Goal: Book appointment/travel/reservation: Book appointment/travel/reservation

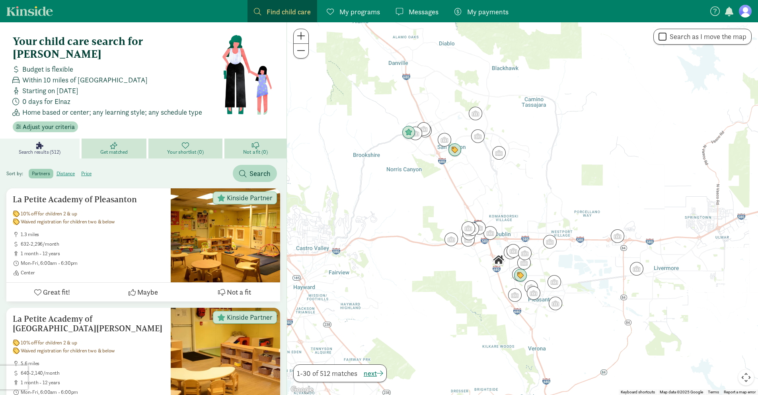
drag, startPoint x: 28, startPoint y: 64, endPoint x: 168, endPoint y: 62, distance: 140.0
click at [168, 74] on div "Within 10 miles of Pleasanton, CA 94588" at bounding box center [116, 79] width 212 height 11
drag, startPoint x: 46, startPoint y: 39, endPoint x: 200, endPoint y: 40, distance: 153.5
click at [200, 40] on h4 "Your child care search for Elnaz" at bounding box center [117, 47] width 209 height 25
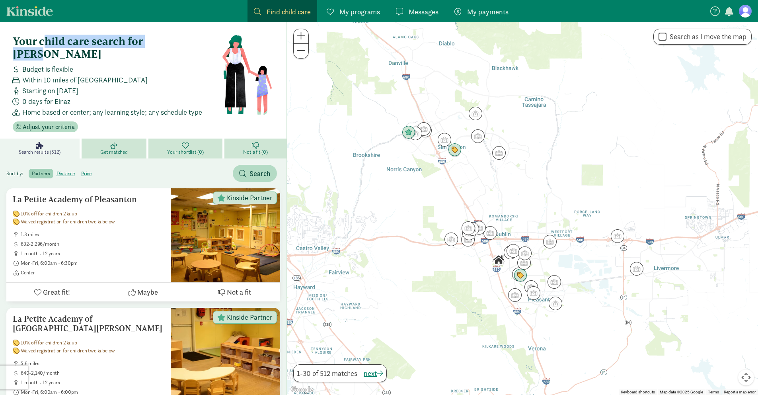
click at [200, 40] on h4 "Your child care search for Elnaz" at bounding box center [117, 47] width 209 height 25
drag, startPoint x: 37, startPoint y: 40, endPoint x: 197, endPoint y: 41, distance: 160.3
click at [197, 41] on h4 "Your child care search for Elnaz" at bounding box center [117, 47] width 209 height 25
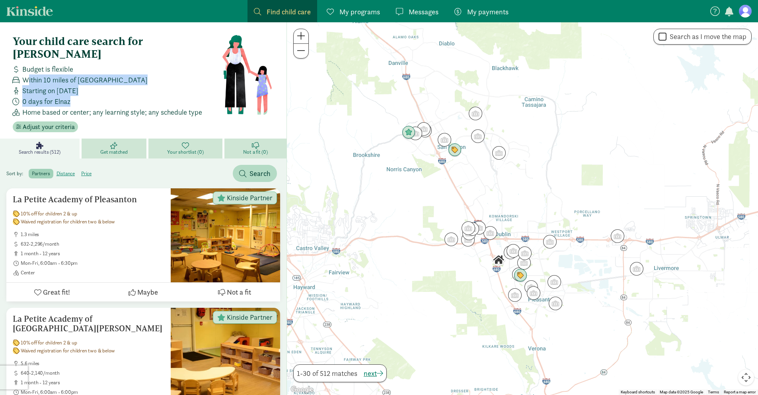
drag, startPoint x: 27, startPoint y: 65, endPoint x: 157, endPoint y: 87, distance: 132.0
click at [157, 87] on div "Budget is flexible Within 10 miles of Pleasanton, CA 94588 Starting on Dec 12, …" at bounding box center [116, 91] width 212 height 54
click at [157, 96] on div "0 days for Elnaz" at bounding box center [116, 101] width 212 height 11
click at [745, 10] on figure at bounding box center [745, 11] width 13 height 13
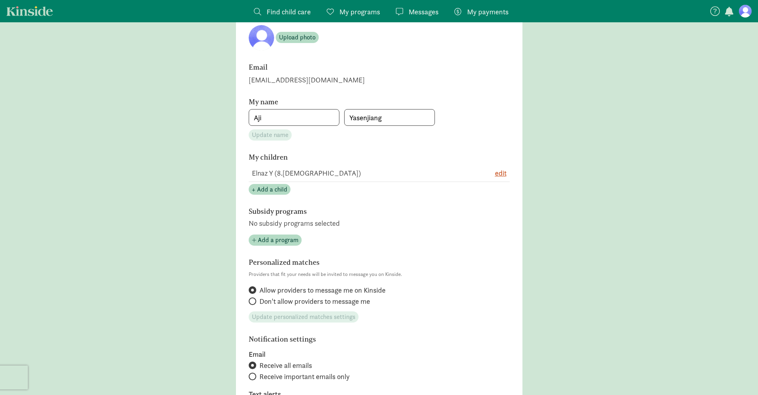
scroll to position [76, 0]
click at [268, 192] on span "+ Add a child" at bounding box center [269, 188] width 35 height 10
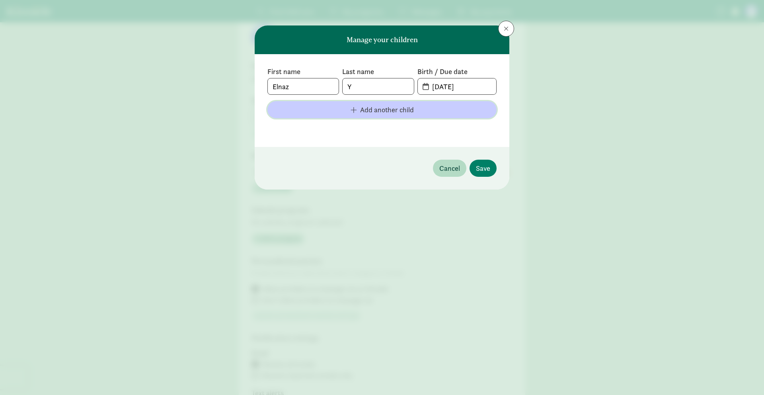
click at [378, 108] on span "Add another child" at bounding box center [387, 109] width 54 height 11
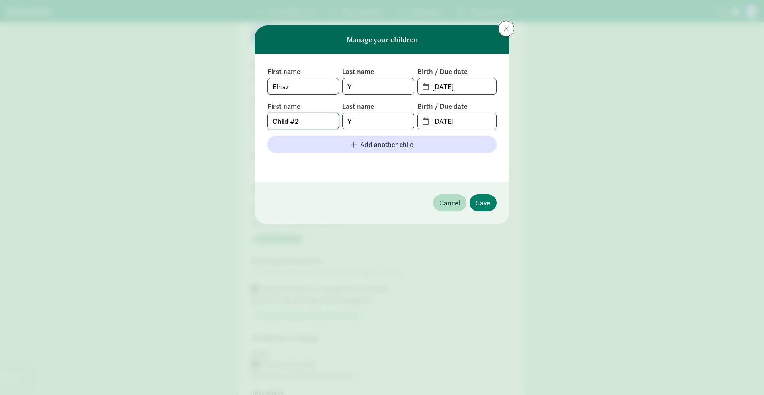
click at [308, 120] on input "Child #2" at bounding box center [303, 121] width 71 height 16
click at [309, 120] on input "Child #2" at bounding box center [303, 121] width 71 height 16
type input "M"
type input "Rafael"
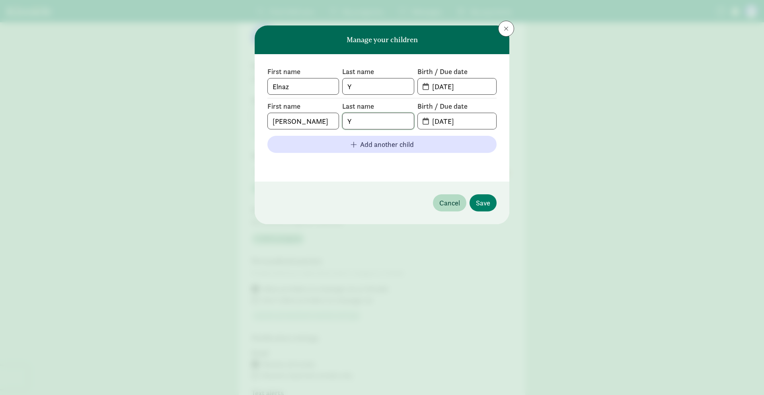
click at [363, 123] on input "Y" at bounding box center [377, 121] width 71 height 16
click at [358, 88] on input "Y" at bounding box center [377, 86] width 71 height 16
type input "Keskin"
click at [359, 126] on input "Y" at bounding box center [377, 121] width 71 height 16
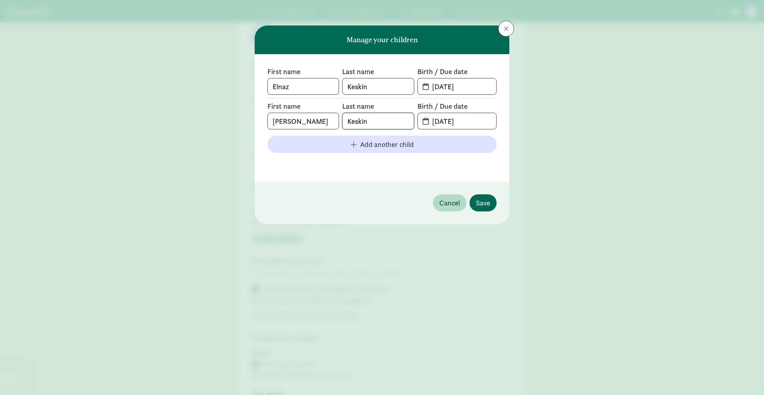
type input "Keskin"
click at [487, 202] on span "Save" at bounding box center [483, 202] width 14 height 11
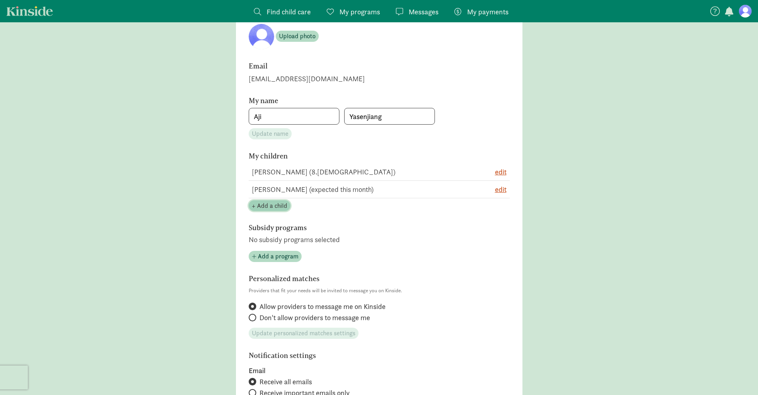
click at [268, 204] on span "+ Add a child" at bounding box center [269, 206] width 35 height 10
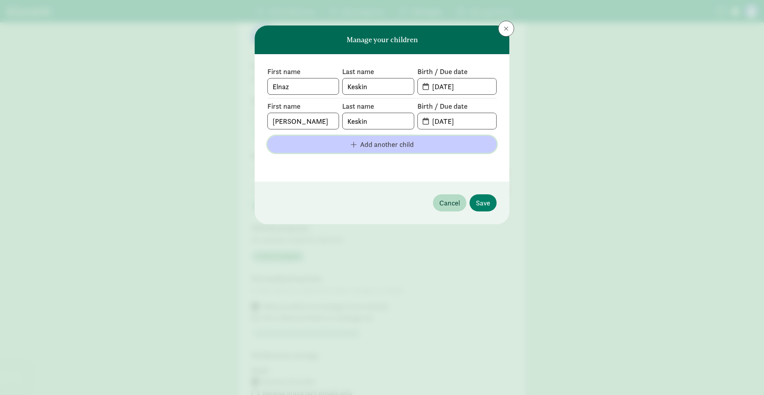
click at [404, 144] on span "Add another child" at bounding box center [387, 144] width 54 height 11
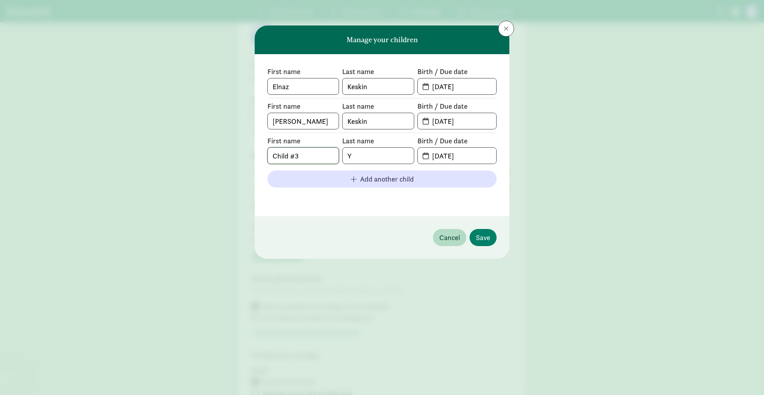
click at [304, 158] on input "Child #3" at bounding box center [303, 156] width 71 height 16
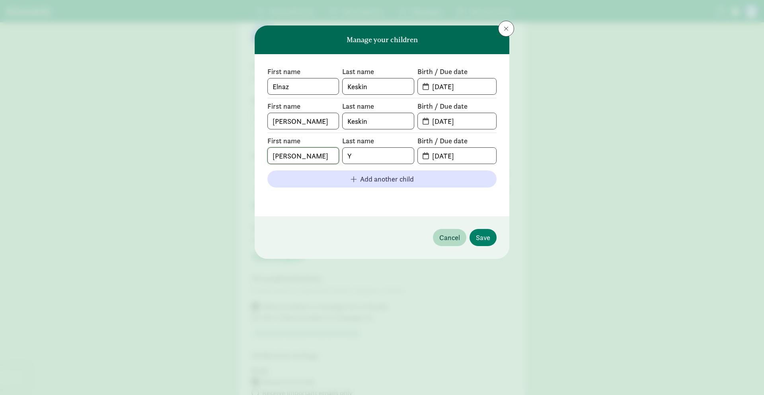
type input "Mikael"
click at [378, 155] on input "Y" at bounding box center [377, 156] width 71 height 16
type input "Keskin"
click at [451, 120] on input "08-20-2025" at bounding box center [461, 121] width 69 height 16
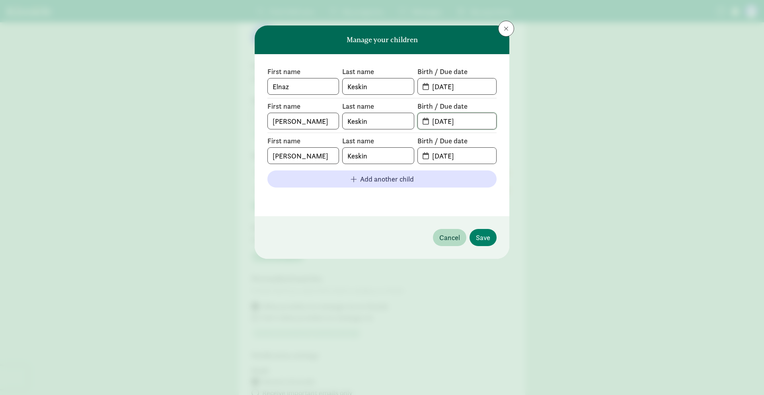
click at [427, 120] on input "08-20-2025" at bounding box center [461, 121] width 69 height 16
click at [478, 121] on input "08-20-2025" at bounding box center [461, 121] width 69 height 16
click at [470, 119] on input "08-20-2025" at bounding box center [461, 121] width 69 height 16
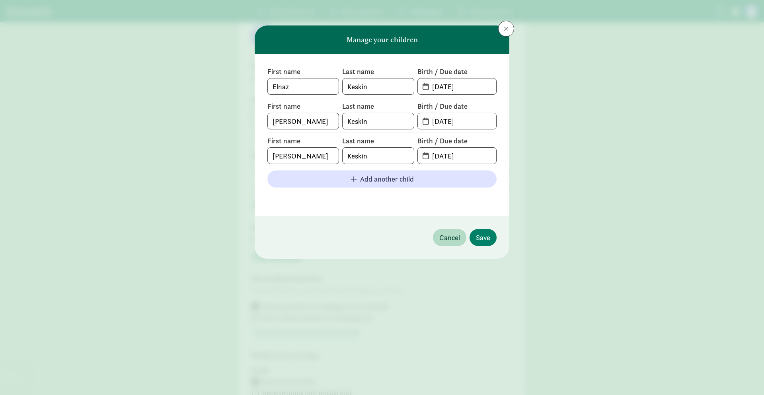
click at [424, 121] on span "08-20-2025" at bounding box center [457, 121] width 78 height 16
click at [478, 122] on input "08-20-2025" at bounding box center [461, 121] width 69 height 16
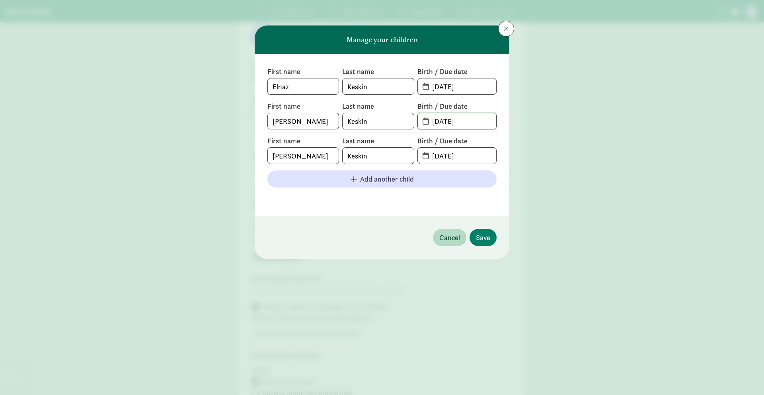
click at [434, 122] on input "08-20-2025" at bounding box center [461, 121] width 69 height 16
click at [437, 122] on input "08-20-2025" at bounding box center [461, 121] width 69 height 16
drag, startPoint x: 431, startPoint y: 120, endPoint x: 481, endPoint y: 121, distance: 50.1
click at [481, 121] on input "12-13-2020" at bounding box center [461, 121] width 69 height 16
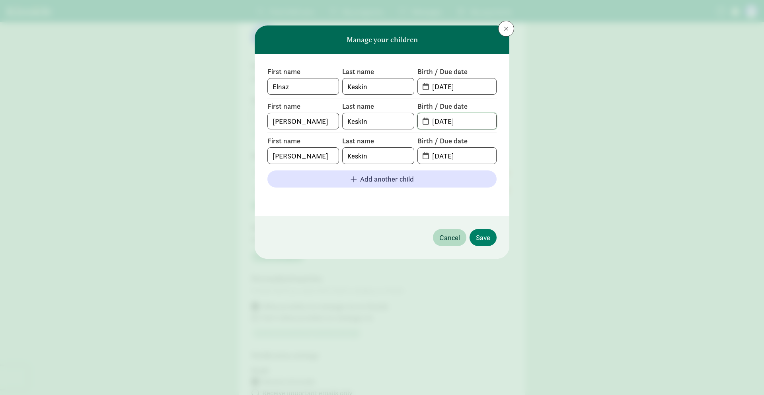
type input "12-13-2020"
click at [481, 157] on input "08-20-2025" at bounding box center [461, 156] width 69 height 16
type input "05-20-2023"
click at [446, 85] on input "05-01-2017" at bounding box center [461, 86] width 69 height 16
click at [471, 86] on input "05-19-1201" at bounding box center [461, 86] width 69 height 16
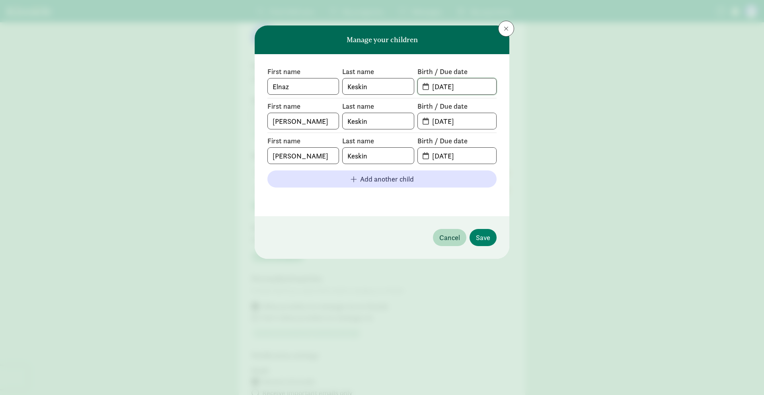
click at [470, 86] on input "05-19-2017" at bounding box center [461, 86] width 69 height 16
drag, startPoint x: 431, startPoint y: 86, endPoint x: 475, endPoint y: 88, distance: 43.8
click at [475, 88] on input "05-19-2017" at bounding box center [461, 86] width 69 height 16
type input "05-19-2017"
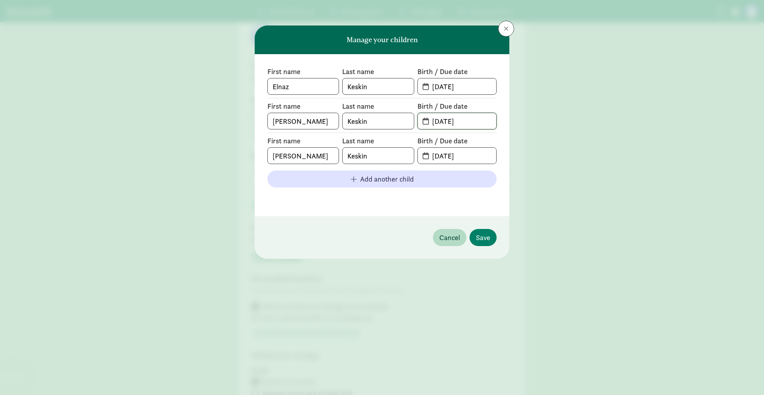
drag, startPoint x: 435, startPoint y: 122, endPoint x: 483, endPoint y: 122, distance: 48.1
click at [483, 122] on input "12-13-2020" at bounding box center [461, 121] width 69 height 16
drag, startPoint x: 447, startPoint y: 155, endPoint x: 478, endPoint y: 155, distance: 31.0
click at [449, 155] on input "05-20-2023" at bounding box center [461, 156] width 69 height 16
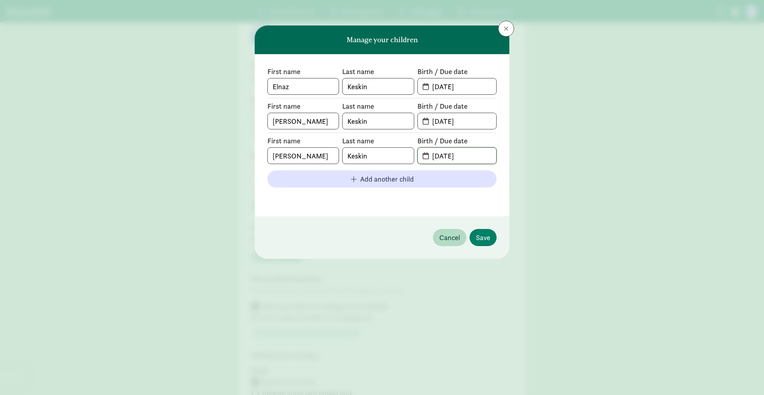
click at [478, 155] on input "05-20-2023" at bounding box center [461, 156] width 69 height 16
click at [483, 240] on span "Save" at bounding box center [483, 237] width 14 height 11
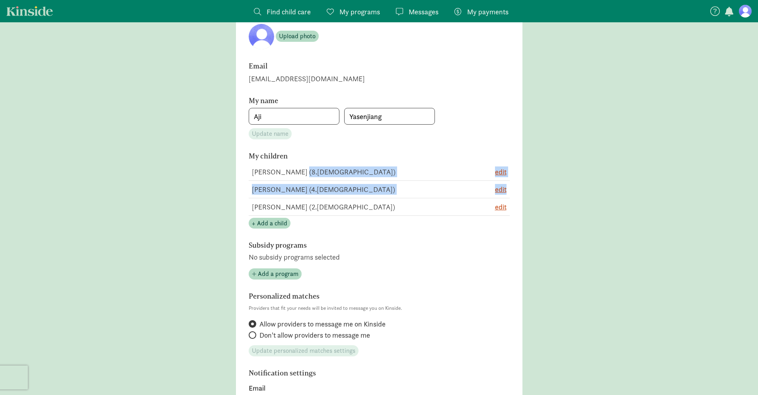
drag, startPoint x: 294, startPoint y: 172, endPoint x: 327, endPoint y: 198, distance: 41.9
click at [327, 198] on tbody "Elnaz Keskin (8.5 years old) edit Rafael Keskin (4.5 years old) edit Mikael Kes…" at bounding box center [379, 189] width 261 height 53
click at [327, 198] on td "Mikael Keskin (2.5 years old)" at bounding box center [359, 207] width 221 height 18
drag, startPoint x: 297, startPoint y: 189, endPoint x: 332, endPoint y: 192, distance: 35.6
click at [332, 192] on td "Rafael Keskin (4.5 years old)" at bounding box center [359, 189] width 221 height 18
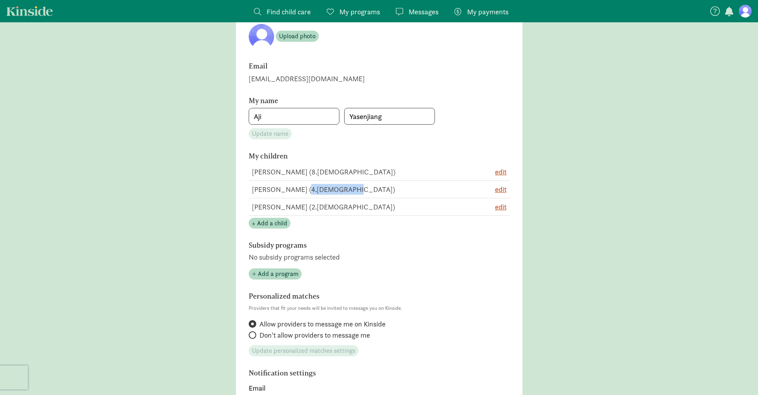
click at [332, 192] on td "Rafael Keskin (4.5 years old)" at bounding box center [359, 189] width 221 height 18
drag, startPoint x: 296, startPoint y: 206, endPoint x: 337, endPoint y: 208, distance: 41.0
click at [337, 208] on td "Mikael Keskin (2.5 years old)" at bounding box center [359, 207] width 221 height 18
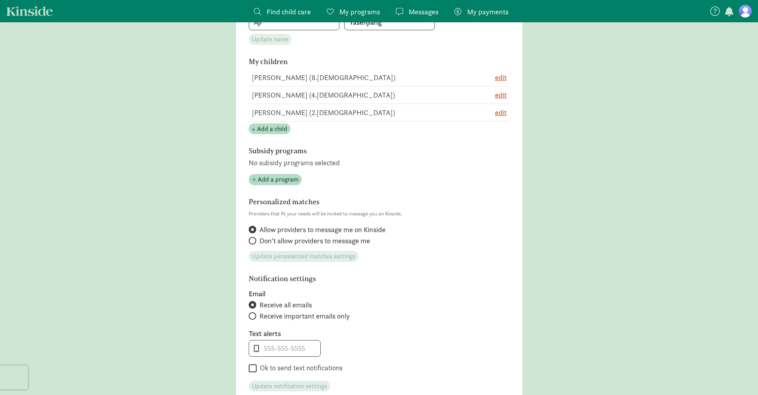
scroll to position [171, 0]
drag, startPoint x: 310, startPoint y: 150, endPoint x: 323, endPoint y: 150, distance: 13.5
click at [323, 150] on h6 "Subsidy programs" at bounding box center [358, 150] width 219 height 8
drag, startPoint x: 256, startPoint y: 161, endPoint x: 382, endPoint y: 159, distance: 125.7
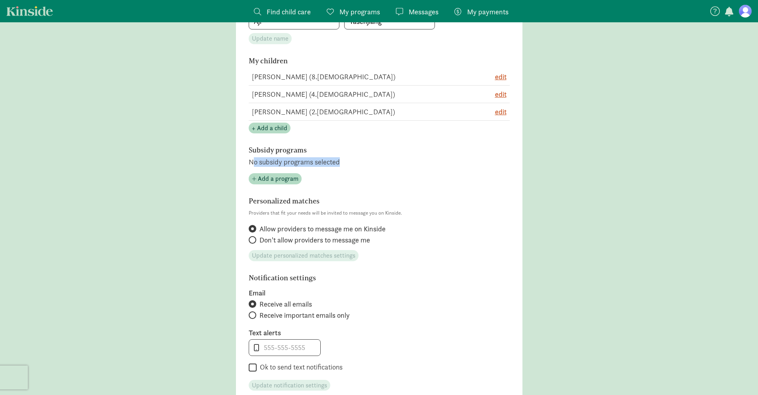
click at [382, 159] on p "No subsidy programs selected" at bounding box center [379, 162] width 261 height 10
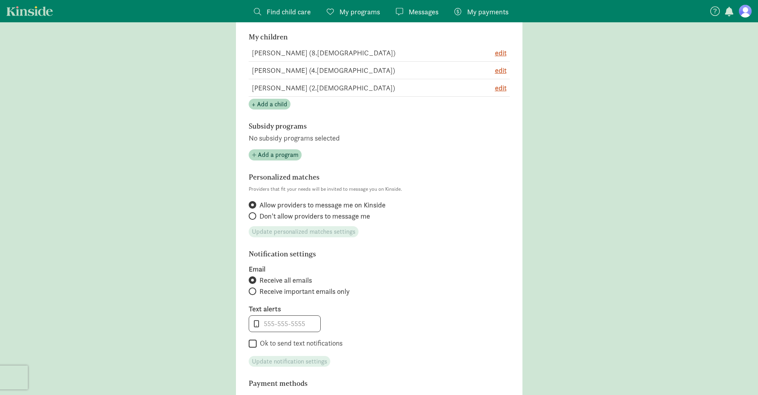
scroll to position [194, 0]
drag, startPoint x: 395, startPoint y: 204, endPoint x: 419, endPoint y: 204, distance: 23.5
click at [419, 204] on label "Allow providers to message me on Kinside" at bounding box center [379, 206] width 261 height 10
click at [254, 204] on input "Allow providers to message me on Kinside" at bounding box center [251, 205] width 5 height 5
click at [419, 204] on label "Allow providers to message me on Kinside" at bounding box center [379, 206] width 261 height 10
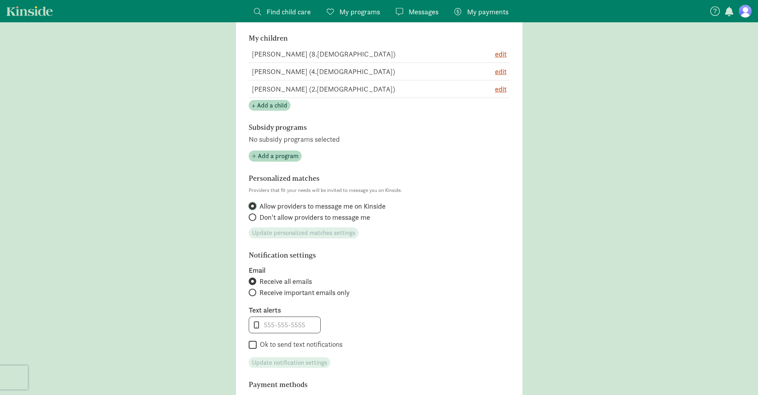
click at [254, 204] on input "Allow providers to message me on Kinside" at bounding box center [251, 205] width 5 height 5
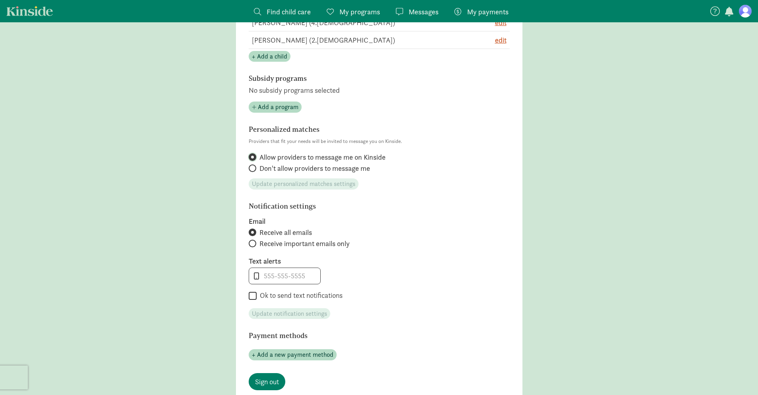
scroll to position [248, 0]
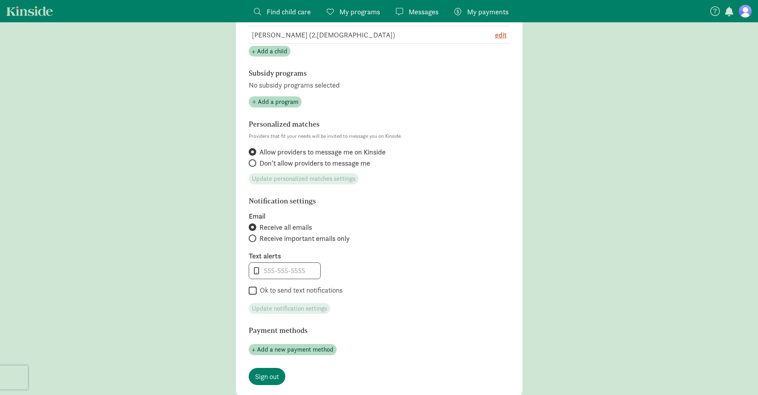
drag, startPoint x: 335, startPoint y: 161, endPoint x: 385, endPoint y: 159, distance: 50.5
click at [385, 159] on label "Don't allow providers to message me" at bounding box center [379, 163] width 261 height 10
click at [254, 160] on input "Don't allow providers to message me" at bounding box center [251, 162] width 5 height 5
radio input "true"
click at [385, 159] on label "Don't allow providers to message me" at bounding box center [379, 163] width 261 height 10
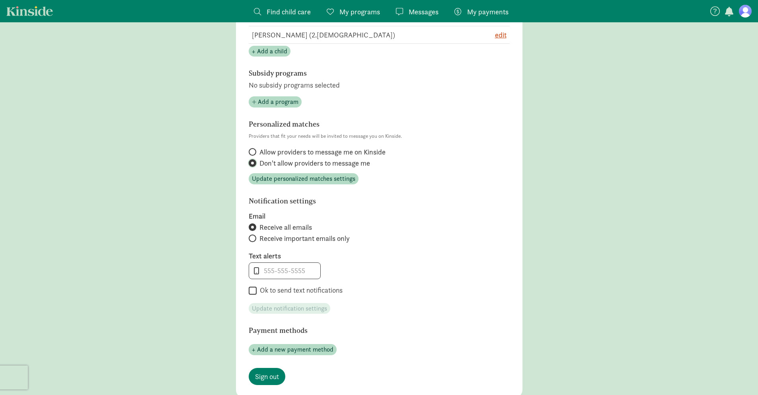
click at [254, 160] on input "Don't allow providers to message me" at bounding box center [251, 162] width 5 height 5
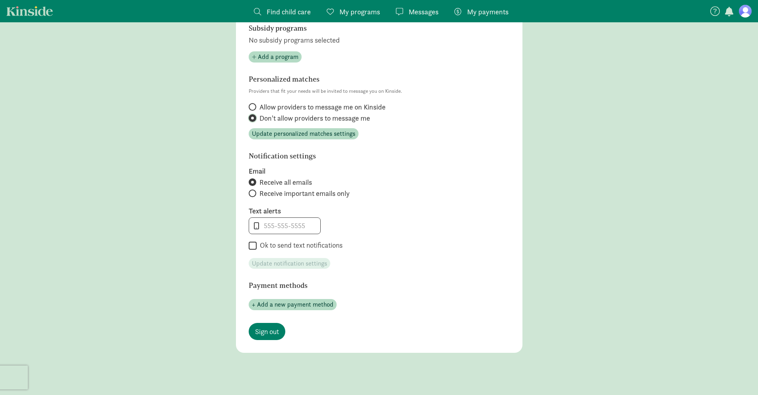
scroll to position [302, 0]
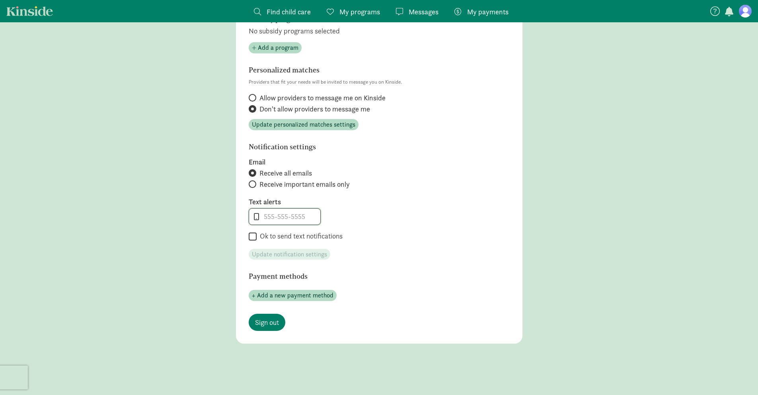
click at [274, 215] on input "tel" at bounding box center [284, 216] width 71 height 16
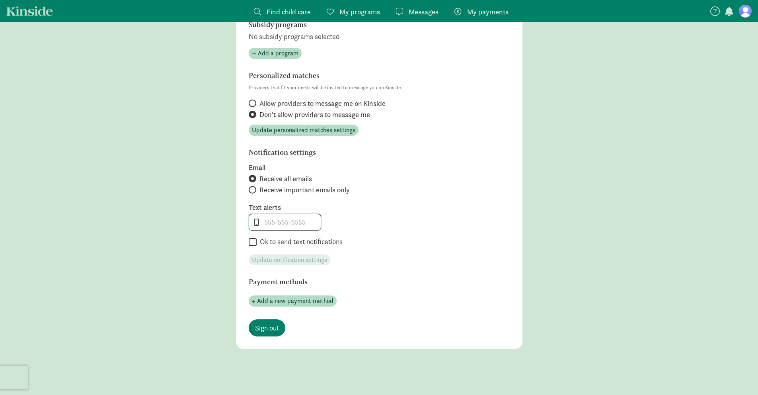
scroll to position [289, 0]
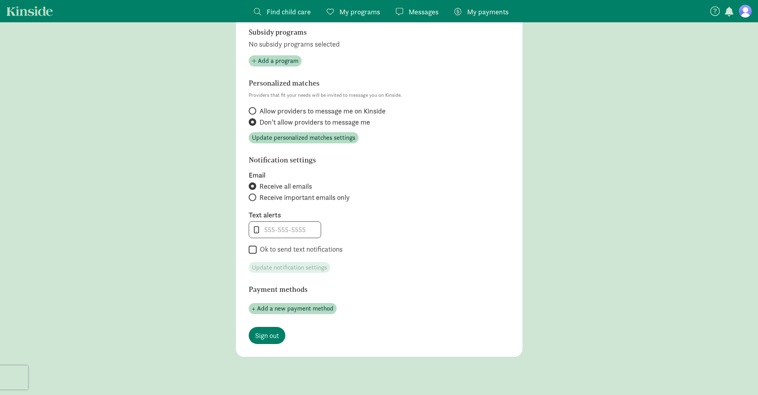
drag, startPoint x: 272, startPoint y: 185, endPoint x: 332, endPoint y: 185, distance: 60.1
click at [332, 185] on label "Receive all emails" at bounding box center [379, 186] width 261 height 10
click at [254, 185] on input "Receive all emails" at bounding box center [251, 185] width 5 height 5
click at [332, 185] on label "Receive all emails" at bounding box center [379, 186] width 261 height 10
click at [254, 185] on input "Receive all emails" at bounding box center [251, 185] width 5 height 5
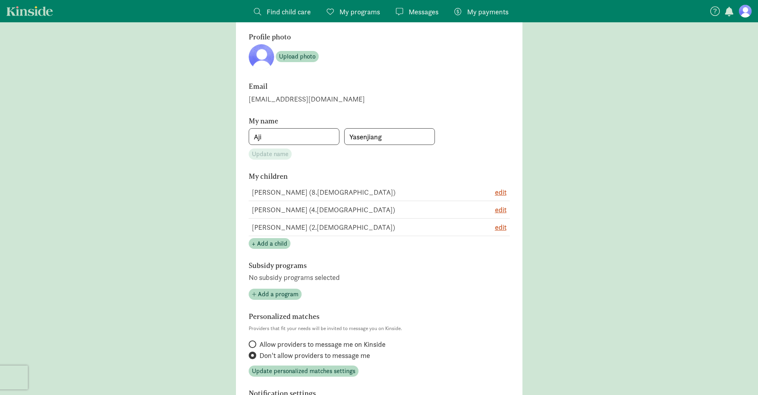
scroll to position [0, 0]
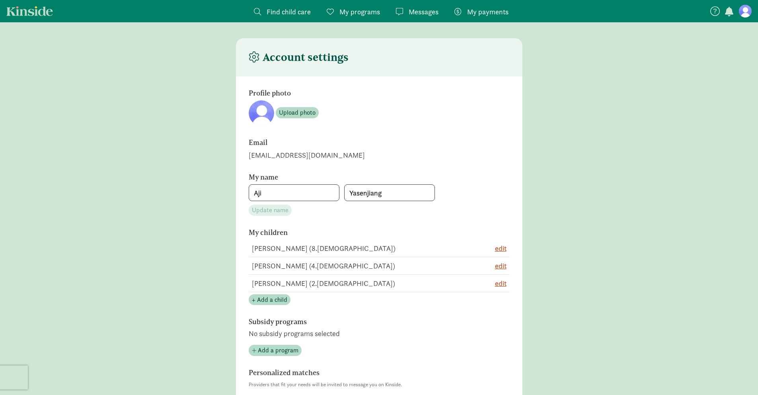
drag, startPoint x: 285, startPoint y: 56, endPoint x: 358, endPoint y: 57, distance: 72.8
click at [358, 57] on header "Account settings" at bounding box center [379, 57] width 286 height 38
click at [290, 14] on span "Find child care" at bounding box center [288, 11] width 44 height 11
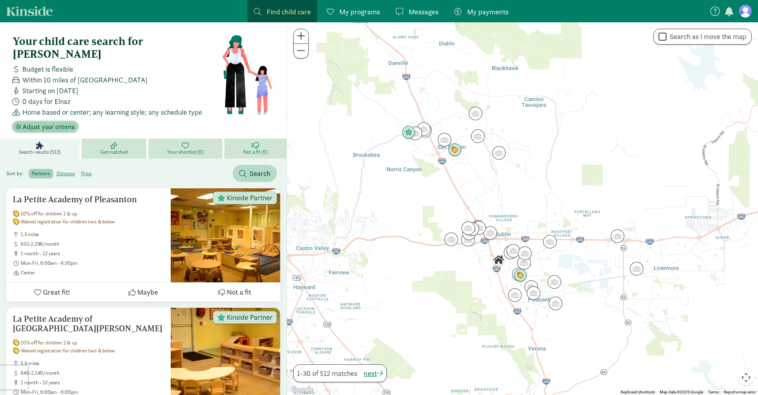
click at [43, 122] on span "Adjust your criteria" at bounding box center [49, 127] width 52 height 10
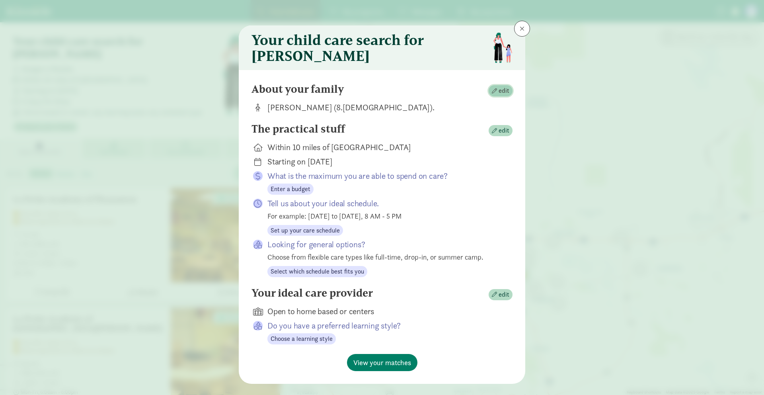
click at [502, 95] on span "edit" at bounding box center [503, 91] width 11 height 10
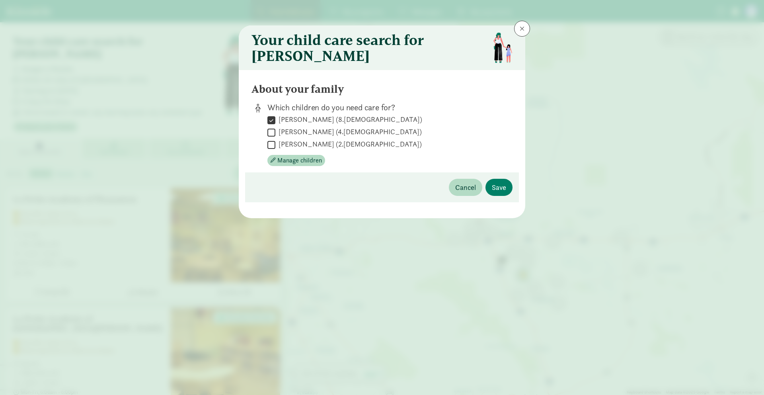
click at [272, 149] on input "Mikael Keskin (2.5 years old)" at bounding box center [271, 144] width 8 height 11
checkbox input "true"
click at [271, 125] on input "Elnaz Keskin (8.5 years old)" at bounding box center [271, 120] width 8 height 11
checkbox input "false"
click at [505, 191] on span "Save" at bounding box center [499, 187] width 14 height 11
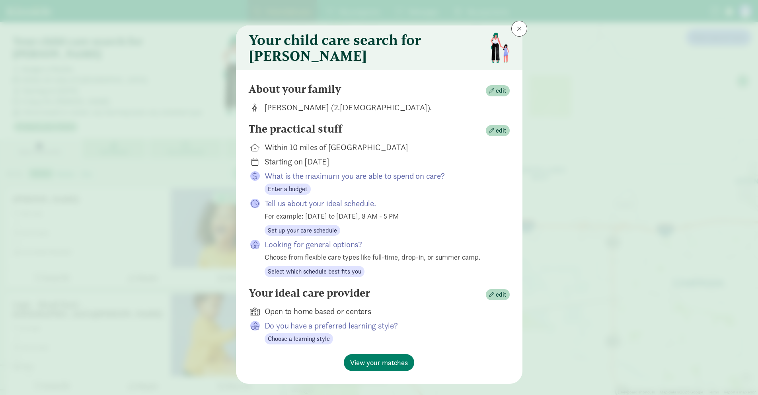
drag, startPoint x: 265, startPoint y: 153, endPoint x: 406, endPoint y: 151, distance: 141.2
click at [406, 151] on div "Within 10 miles of Pleasanton, CA 94588" at bounding box center [380, 147] width 232 height 11
click at [496, 132] on span "edit" at bounding box center [501, 131] width 11 height 10
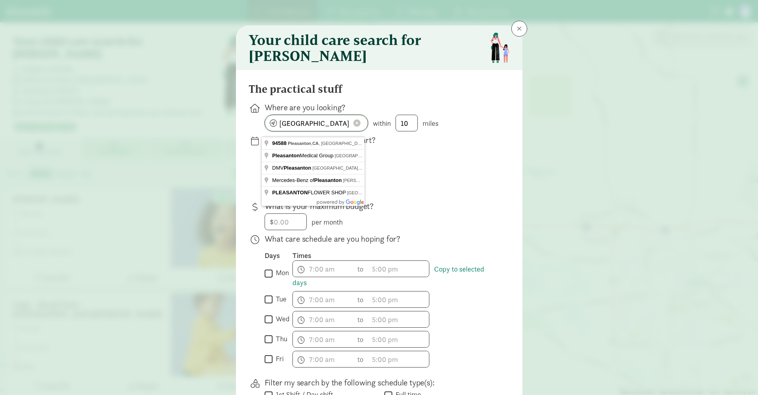
drag, startPoint x: 343, startPoint y: 128, endPoint x: 325, endPoint y: 126, distance: 18.4
click at [325, 126] on input "Pleasanton, CA 94588" at bounding box center [316, 123] width 103 height 16
drag, startPoint x: 325, startPoint y: 126, endPoint x: 298, endPoint y: 126, distance: 26.6
click at [299, 126] on input "Pleasanton, CA 94588" at bounding box center [316, 123] width 103 height 16
click at [298, 126] on input "Pleasanton, CA 94588" at bounding box center [316, 123] width 103 height 16
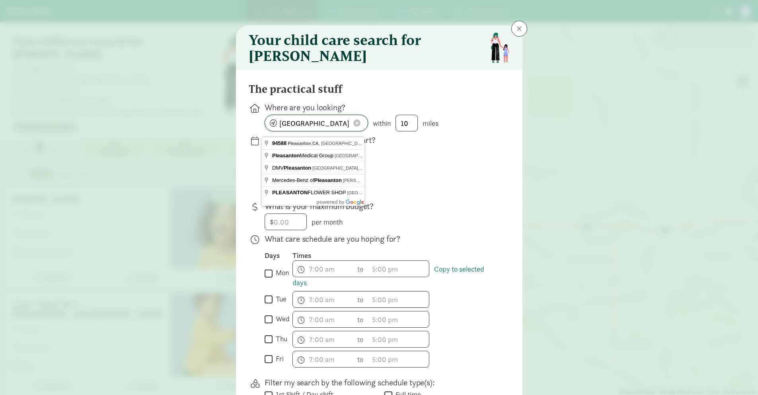
click at [298, 126] on input "Pleasanton, CA 94588" at bounding box center [316, 123] width 103 height 16
click at [338, 129] on input "Manteca, CA, USA" at bounding box center [316, 123] width 103 height 16
drag, startPoint x: 317, startPoint y: 128, endPoint x: 336, endPoint y: 128, distance: 18.7
click at [336, 128] on input "Manteca, CA, USA" at bounding box center [316, 123] width 103 height 16
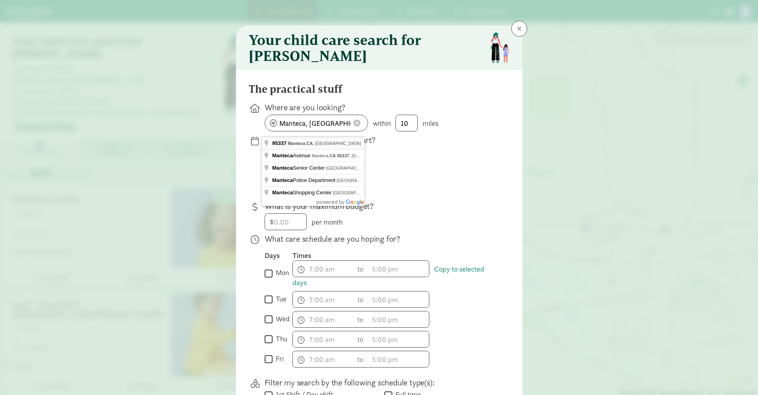
type input "Manteca, CA 95337, USA"
click at [407, 128] on input "10" at bounding box center [406, 123] width 21 height 16
type input "1"
type input "10"
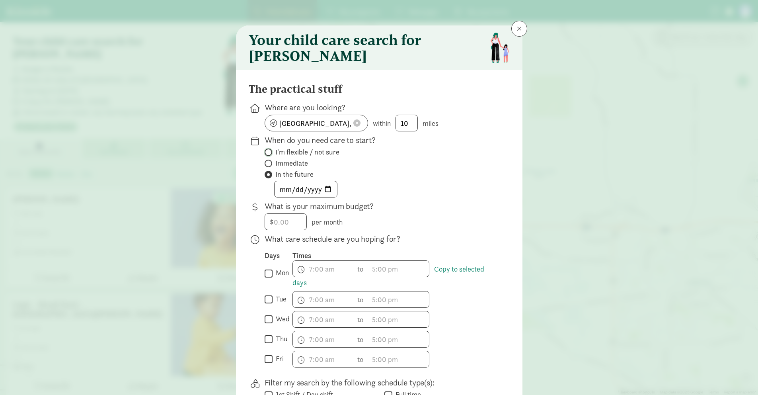
click at [266, 155] on input "I'm flexible / not sure" at bounding box center [266, 152] width 5 height 5
radio input "true"
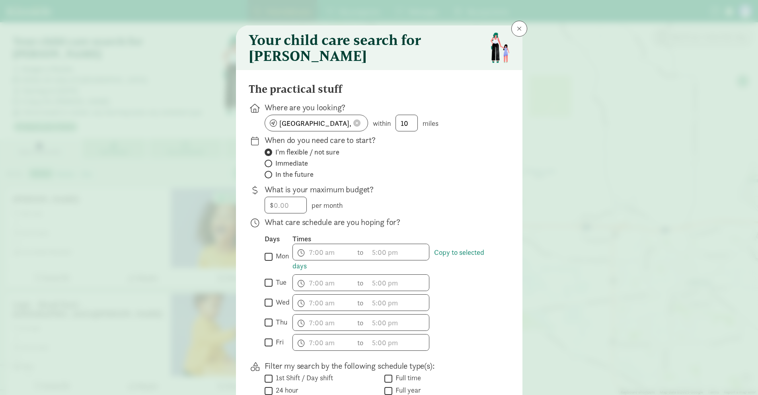
click at [266, 179] on label "In the future" at bounding box center [380, 174] width 232 height 10
click at [266, 177] on input "In the future" at bounding box center [266, 174] width 5 height 5
radio input "true"
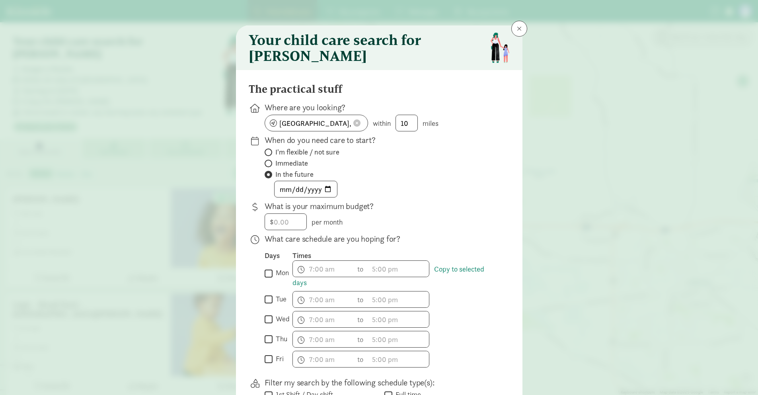
click at [267, 156] on span at bounding box center [268, 152] width 8 height 8
click at [267, 155] on input "I'm flexible / not sure" at bounding box center [266, 152] width 5 height 5
radio input "true"
radio input "false"
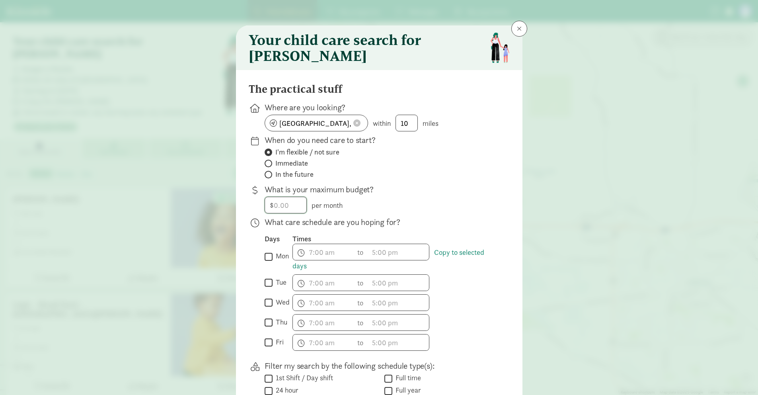
click at [285, 210] on input "number" at bounding box center [285, 205] width 41 height 16
click at [292, 208] on input "number" at bounding box center [285, 205] width 41 height 16
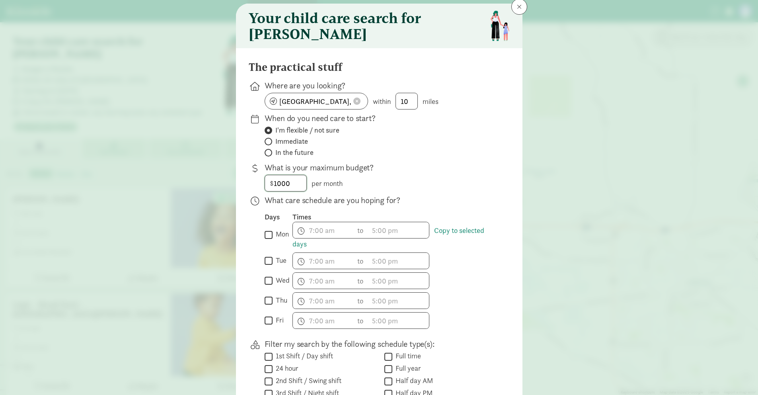
scroll to position [34, 0]
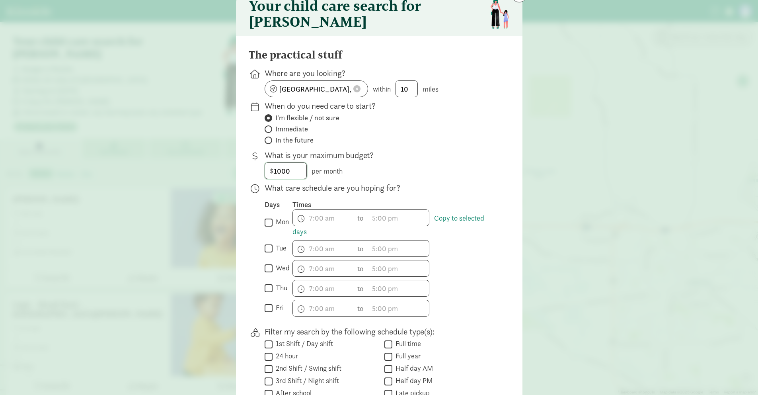
type input "1000"
drag, startPoint x: 288, startPoint y: 194, endPoint x: 390, endPoint y: 193, distance: 101.8
click at [390, 193] on p "What care schedule are you hoping for?" at bounding box center [380, 187] width 232 height 11
click at [264, 227] on input "mon" at bounding box center [268, 222] width 8 height 11
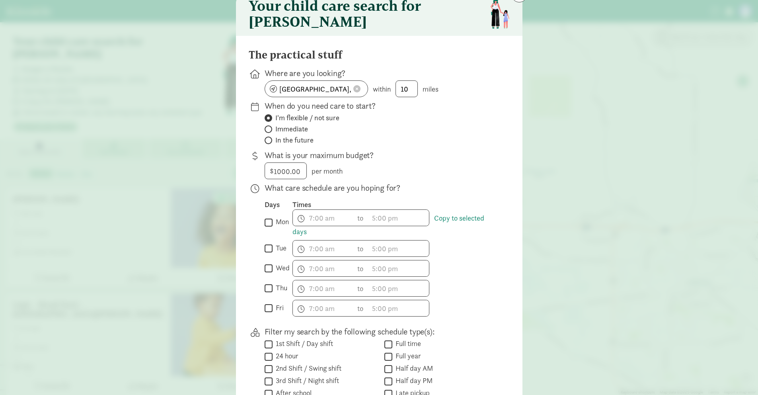
checkbox input "true"
click at [264, 254] on input "tue" at bounding box center [268, 248] width 8 height 11
checkbox input "true"
click at [264, 272] on input "wed" at bounding box center [268, 268] width 8 height 11
checkbox input "true"
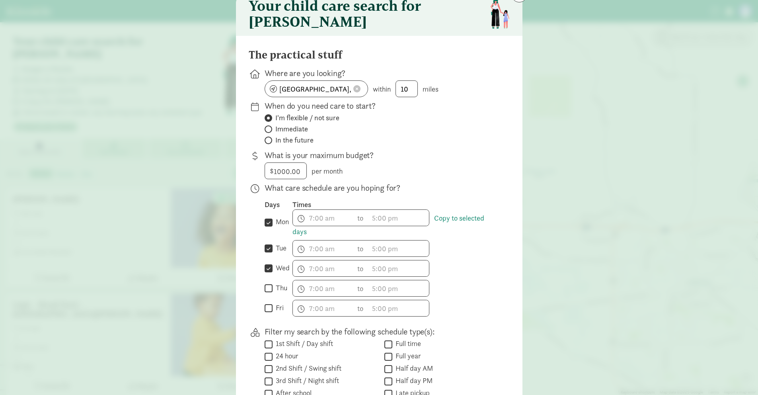
drag, startPoint x: 264, startPoint y: 296, endPoint x: 265, endPoint y: 304, distance: 8.8
click at [264, 294] on input "thu" at bounding box center [268, 288] width 8 height 11
checkbox input "true"
click at [265, 313] on input "fri" at bounding box center [268, 308] width 8 height 11
checkbox input "true"
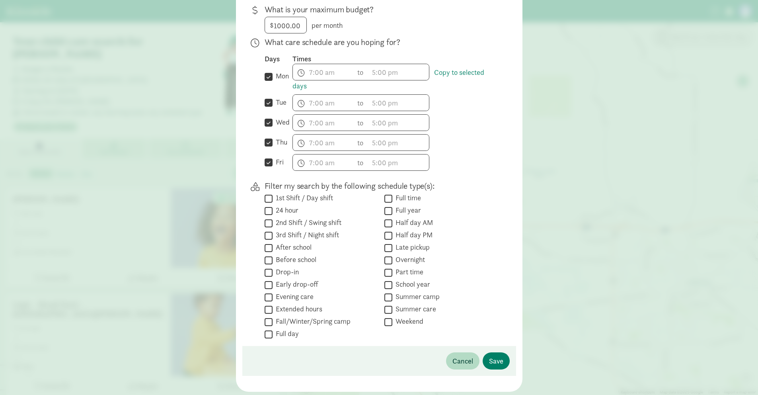
scroll to position [181, 0]
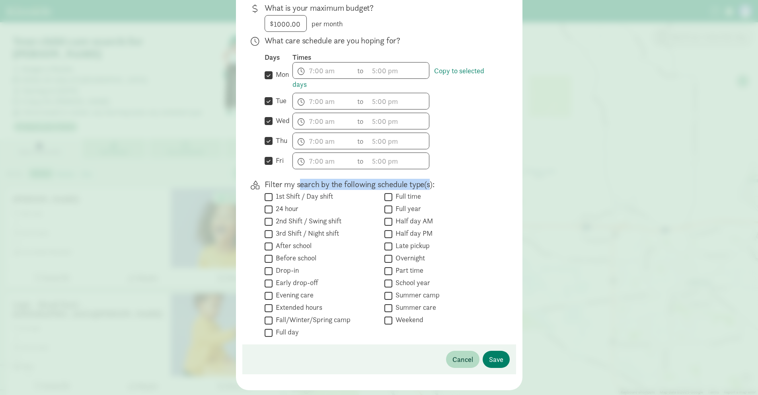
drag, startPoint x: 298, startPoint y: 189, endPoint x: 429, endPoint y: 189, distance: 130.5
click at [428, 189] on p "Filter my search by the following schedule type(s):" at bounding box center [380, 184] width 232 height 11
click at [429, 189] on p "Filter my search by the following schedule type(s):" at bounding box center [380, 184] width 232 height 11
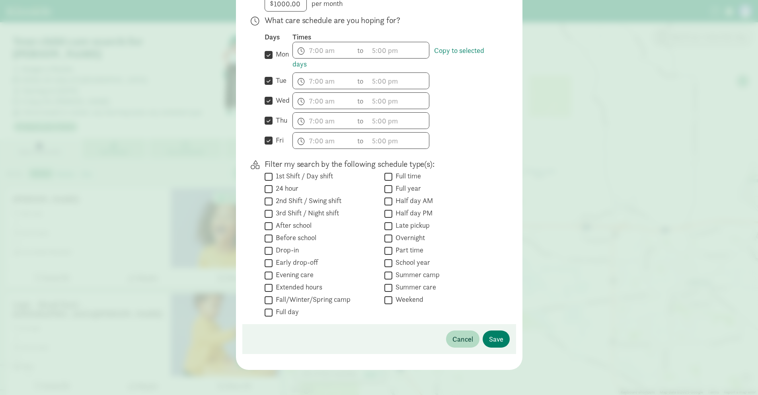
scroll to position [202, 0]
drag, startPoint x: 275, startPoint y: 168, endPoint x: 446, endPoint y: 169, distance: 171.0
click at [446, 169] on p "Filter my search by the following schedule type(s):" at bounding box center [380, 163] width 232 height 11
click at [492, 341] on span "Save" at bounding box center [496, 338] width 14 height 11
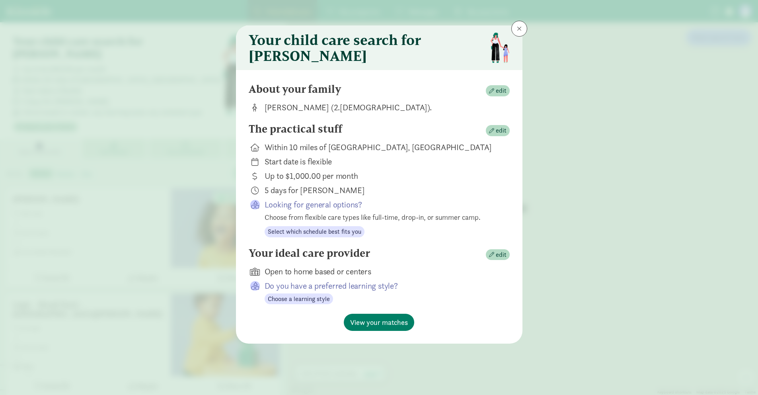
scroll to position [0, 0]
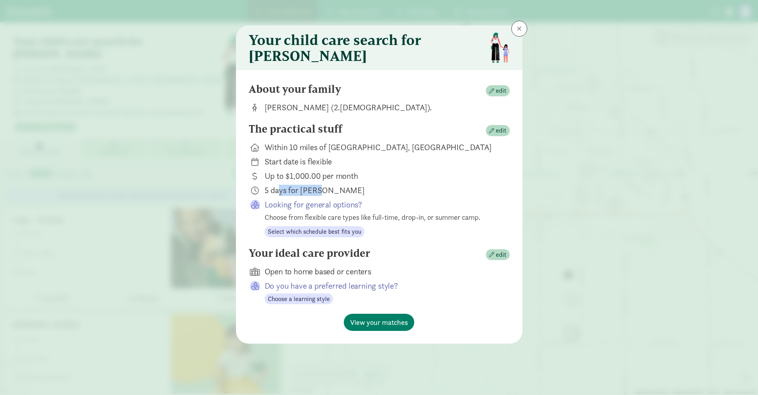
drag, startPoint x: 278, startPoint y: 195, endPoint x: 321, endPoint y: 195, distance: 43.4
click at [321, 195] on div "5 days for [PERSON_NAME]" at bounding box center [380, 190] width 232 height 11
drag, startPoint x: 279, startPoint y: 181, endPoint x: 372, endPoint y: 179, distance: 93.1
click at [372, 179] on div "Up to $1,000.00 per month" at bounding box center [380, 175] width 232 height 11
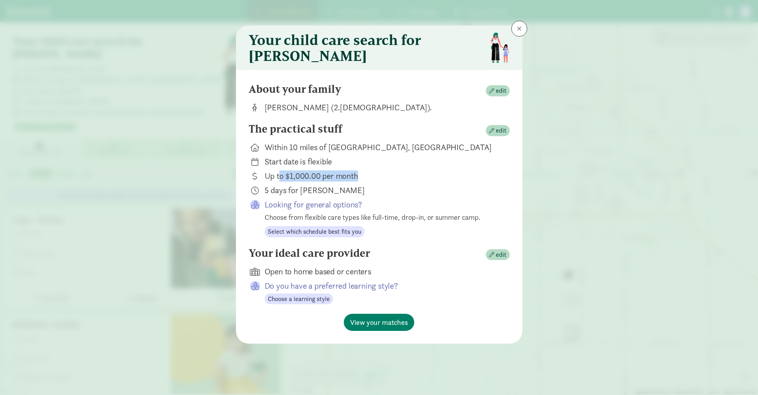
click at [372, 179] on div "Up to $1,000.00 per month" at bounding box center [380, 175] width 232 height 11
drag, startPoint x: 294, startPoint y: 256, endPoint x: 371, endPoint y: 257, distance: 77.2
click at [371, 257] on div "Your ideal care provider edit" at bounding box center [379, 255] width 261 height 16
click at [377, 327] on span "View your matches" at bounding box center [379, 322] width 58 height 11
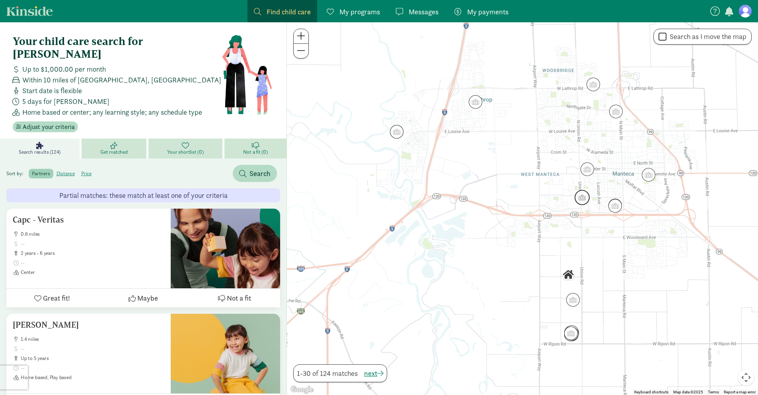
click at [583, 197] on img "Click to see details" at bounding box center [581, 197] width 15 height 15
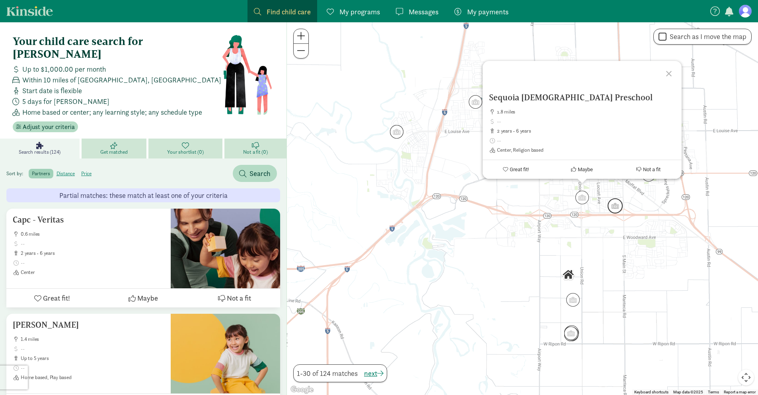
click at [614, 206] on img "Click to see details" at bounding box center [614, 205] width 15 height 15
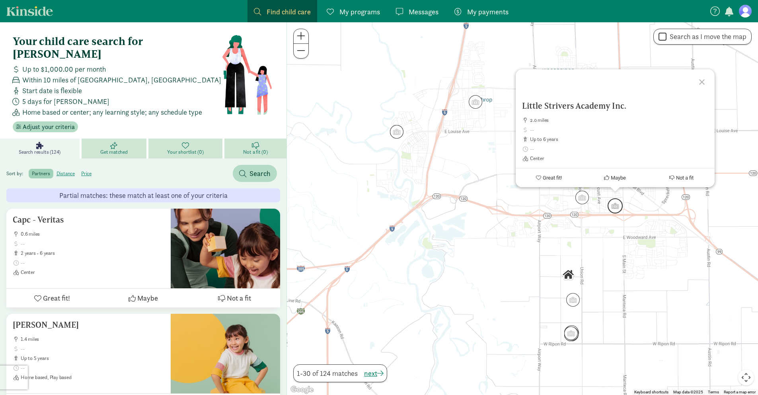
click at [616, 209] on img "Click to see details" at bounding box center [614, 205] width 15 height 15
click at [617, 207] on img "Click to see details" at bounding box center [614, 205] width 15 height 15
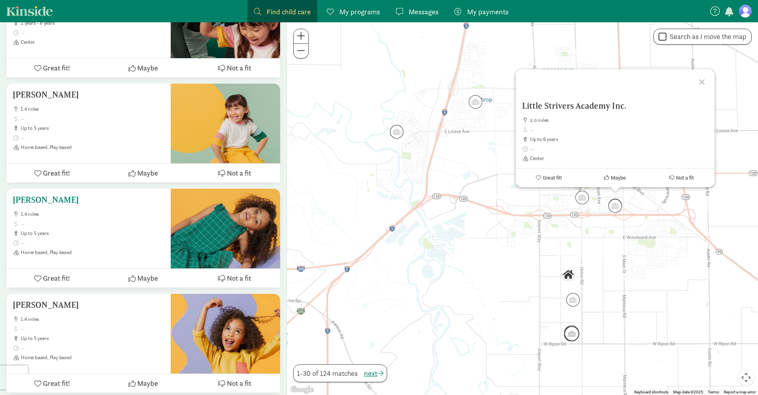
scroll to position [229, 0]
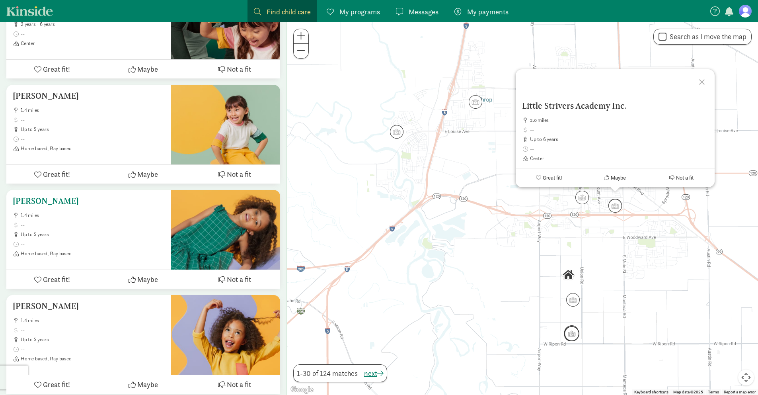
click at [91, 217] on ul "1.4 miles up to 5 years Home based, Play based" at bounding box center [89, 234] width 152 height 45
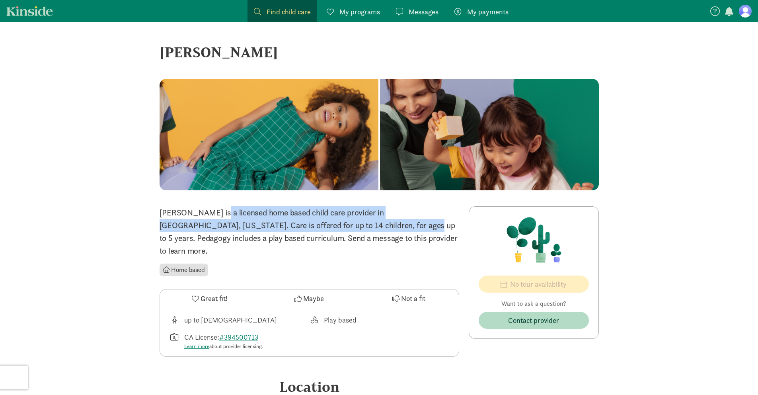
drag, startPoint x: 173, startPoint y: 208, endPoint x: 288, endPoint y: 223, distance: 115.5
click at [288, 223] on p "[PERSON_NAME] is a licensed home based child care provider in [GEOGRAPHIC_DATA]…" at bounding box center [308, 231] width 299 height 51
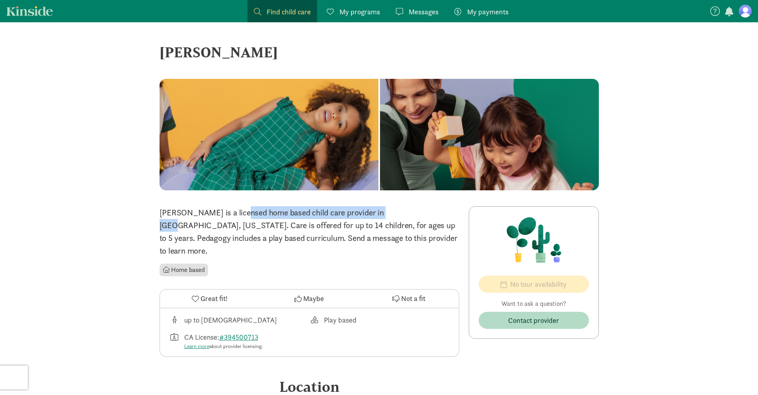
drag, startPoint x: 196, startPoint y: 212, endPoint x: 352, endPoint y: 212, distance: 156.7
click at [350, 213] on p "[PERSON_NAME] is a licensed home based child care provider in [GEOGRAPHIC_DATA]…" at bounding box center [308, 231] width 299 height 51
click at [352, 212] on p "[PERSON_NAME] is a licensed home based child care provider in [GEOGRAPHIC_DATA]…" at bounding box center [308, 231] width 299 height 51
drag, startPoint x: 235, startPoint y: 214, endPoint x: 296, endPoint y: 212, distance: 60.1
click at [392, 210] on p "[PERSON_NAME] is a licensed home based child care provider in [GEOGRAPHIC_DATA]…" at bounding box center [308, 231] width 299 height 51
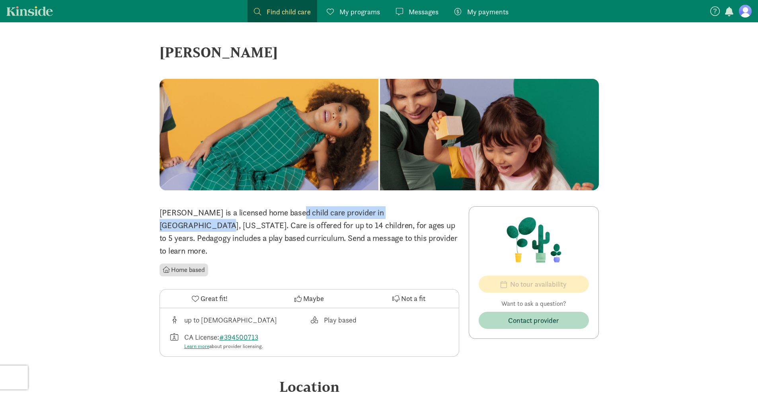
click at [396, 210] on p "[PERSON_NAME] is a licensed home based child care provider in [GEOGRAPHIC_DATA]…" at bounding box center [308, 231] width 299 height 51
drag, startPoint x: 296, startPoint y: 212, endPoint x: 431, endPoint y: 211, distance: 135.2
click at [421, 211] on p "Kaur, Navjot is a licensed home based child care provider in Manteca, Californi…" at bounding box center [308, 231] width 299 height 51
click at [431, 211] on p "Kaur, Navjot is a licensed home based child care provider in Manteca, Californi…" at bounding box center [308, 231] width 299 height 51
drag, startPoint x: 178, startPoint y: 212, endPoint x: 201, endPoint y: 212, distance: 23.1
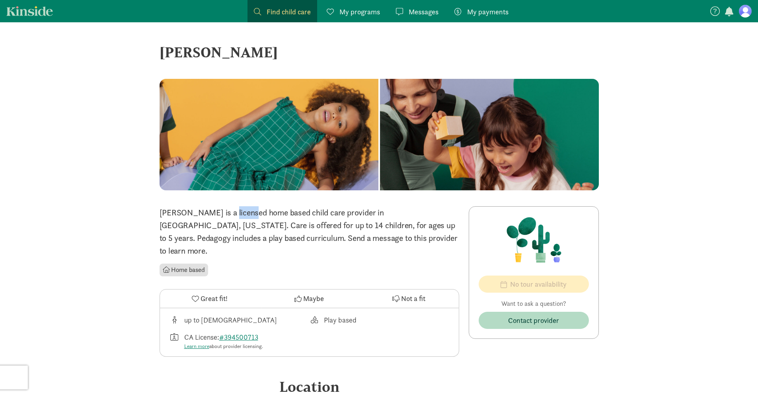
click at [201, 212] on p "Kaur, Navjot is a licensed home based child care provider in Manteca, Californi…" at bounding box center [308, 231] width 299 height 51
drag, startPoint x: 185, startPoint y: 212, endPoint x: 313, endPoint y: 215, distance: 128.5
click at [309, 215] on p "Kaur, Navjot is a licensed home based child care provider in Manteca, Californi…" at bounding box center [308, 231] width 299 height 51
click at [323, 215] on p "Kaur, Navjot is a licensed home based child care provider in Manteca, Californi…" at bounding box center [308, 231] width 299 height 51
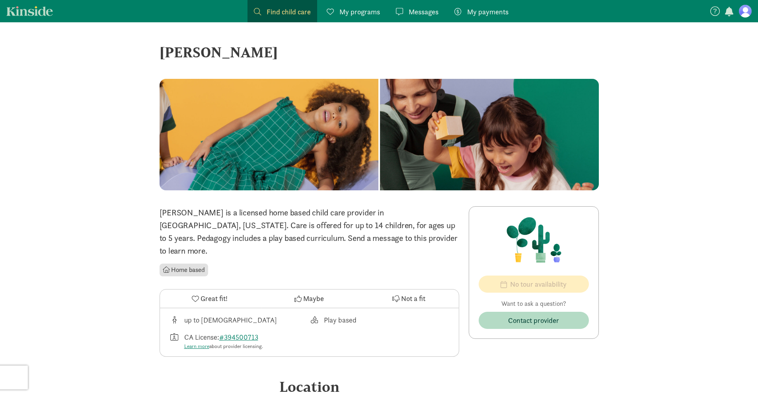
drag, startPoint x: 268, startPoint y: 235, endPoint x: 372, endPoint y: 237, distance: 103.8
click at [371, 237] on p "Kaur, Navjot is a licensed home based child care provider in Manteca, Californi…" at bounding box center [308, 231] width 299 height 51
click at [373, 237] on p "Kaur, Navjot is a licensed home based child care provider in Manteca, Californi…" at bounding box center [308, 231] width 299 height 51
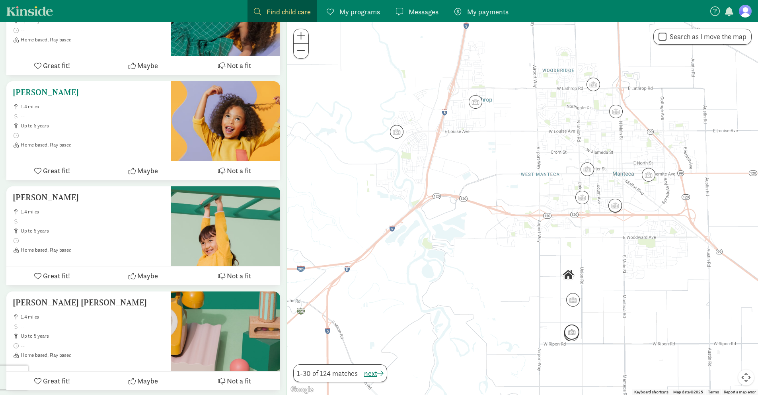
scroll to position [443, 0]
click at [574, 301] on img "Click to see details" at bounding box center [572, 299] width 15 height 15
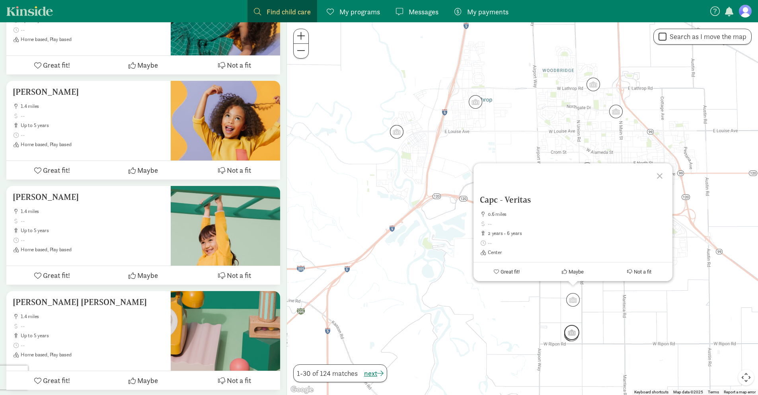
click at [573, 333] on img "Click to see details" at bounding box center [571, 332] width 15 height 15
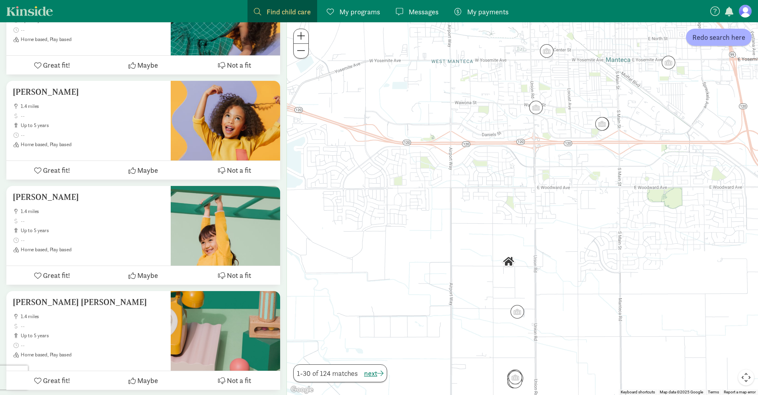
click at [508, 261] on img "Click to see details" at bounding box center [509, 262] width 14 height 14
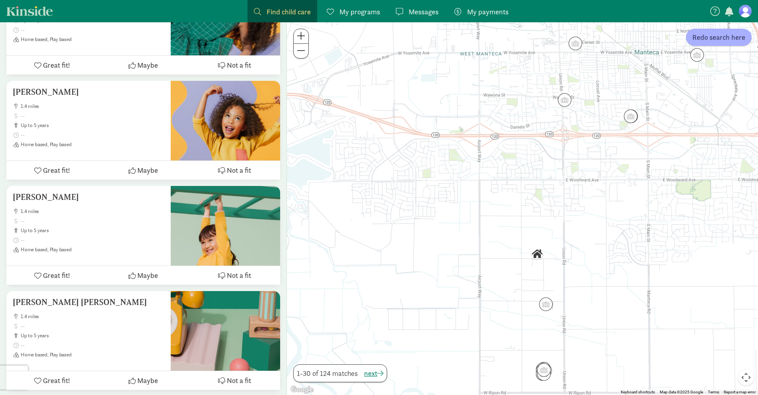
click at [542, 255] on img "Click to see details" at bounding box center [537, 254] width 14 height 14
click at [538, 254] on img "Click to see details" at bounding box center [537, 254] width 14 height 14
click at [538, 259] on img "Click to see details" at bounding box center [537, 254] width 14 height 14
click at [547, 301] on img "Click to see details" at bounding box center [545, 303] width 15 height 15
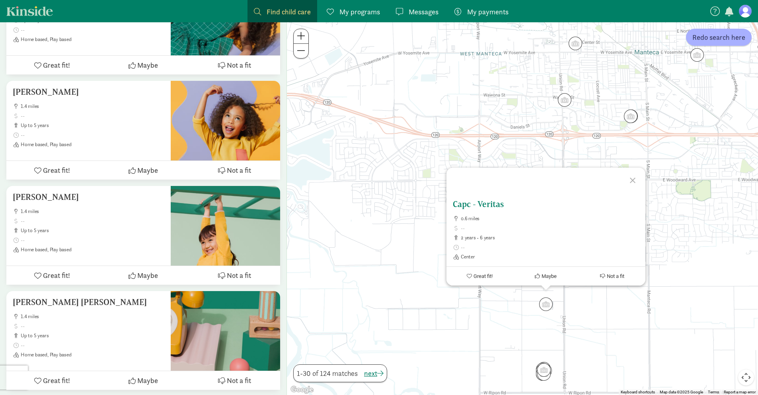
click at [486, 202] on h5 "Capc - Veritas" at bounding box center [546, 204] width 186 height 10
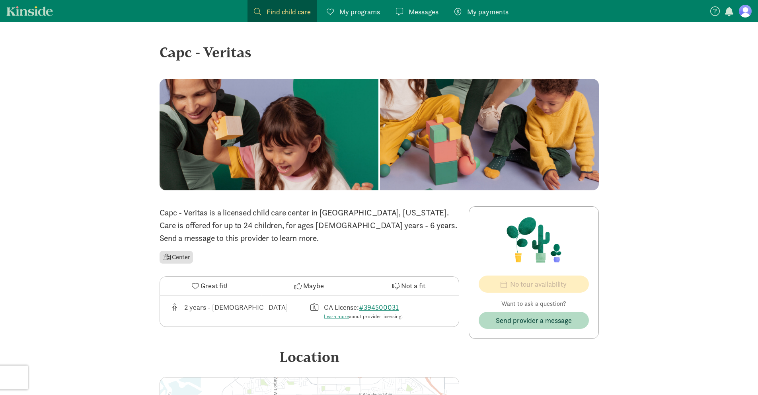
drag, startPoint x: 183, startPoint y: 212, endPoint x: 283, endPoint y: 210, distance: 99.9
click at [283, 210] on p "Capc - Veritas is a licensed child care center in Manteca, California. Care is …" at bounding box center [308, 225] width 299 height 38
click at [289, 215] on p "Capc - Veritas is a licensed child care center in Manteca, California. Care is …" at bounding box center [308, 225] width 299 height 38
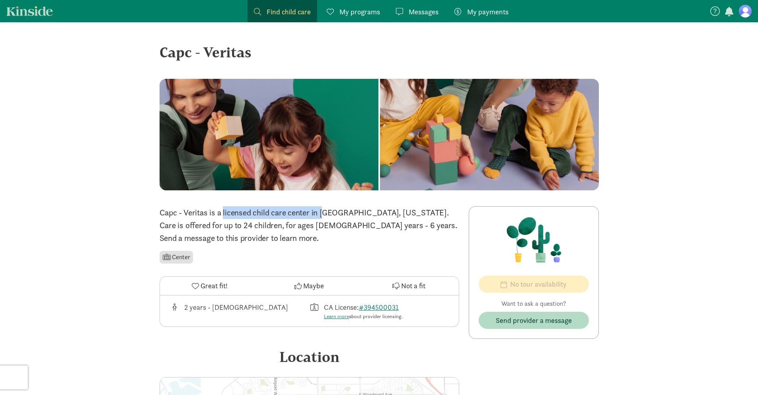
drag, startPoint x: 214, startPoint y: 212, endPoint x: 321, endPoint y: 212, distance: 106.6
click at [346, 213] on p "Capc - Veritas is a licensed child care center in Manteca, California. Care is …" at bounding box center [308, 225] width 299 height 38
drag, startPoint x: 274, startPoint y: 212, endPoint x: 392, endPoint y: 213, distance: 117.7
click at [392, 213] on p "Capc - Veritas is a licensed child care center in Manteca, California. Care is …" at bounding box center [308, 225] width 299 height 38
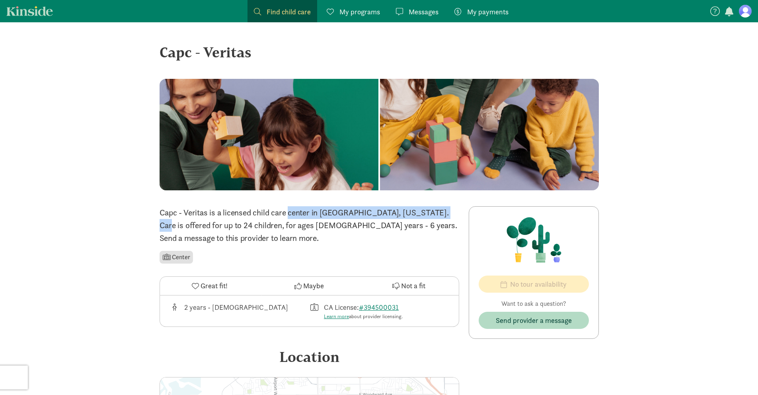
click at [392, 213] on p "Capc - Veritas is a licensed child care center in Manteca, California. Care is …" at bounding box center [308, 225] width 299 height 38
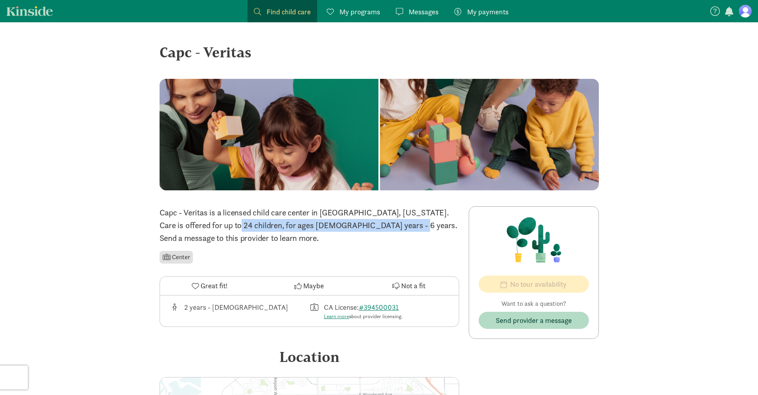
drag, startPoint x: 167, startPoint y: 224, endPoint x: 369, endPoint y: 225, distance: 201.7
click at [364, 225] on p "Capc - Veritas is a licensed child care center in Manteca, California. Care is …" at bounding box center [308, 225] width 299 height 38
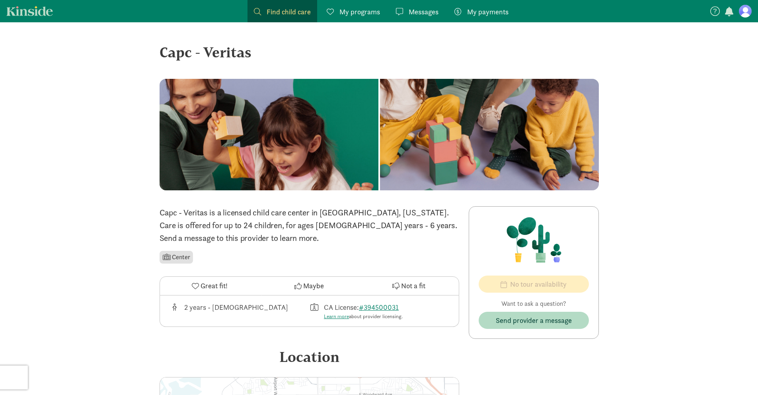
click at [373, 225] on p "Capc - Veritas is a licensed child care center in Manteca, California. Care is …" at bounding box center [308, 225] width 299 height 38
drag, startPoint x: 182, startPoint y: 307, endPoint x: 254, endPoint y: 311, distance: 72.1
click at [254, 311] on div "2 years - 6 years old" at bounding box center [239, 310] width 140 height 19
drag, startPoint x: 325, startPoint y: 306, endPoint x: 350, endPoint y: 308, distance: 25.1
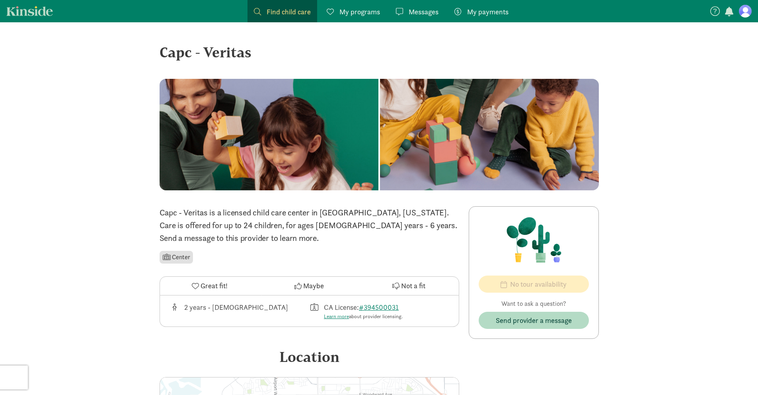
click at [350, 308] on div "CA License: #394500031 Learn more about provider licensing." at bounding box center [363, 310] width 79 height 19
drag, startPoint x: 360, startPoint y: 317, endPoint x: 422, endPoint y: 318, distance: 61.7
click at [422, 318] on div "CA License: #394500031 Learn more about provider licensing." at bounding box center [379, 310] width 140 height 19
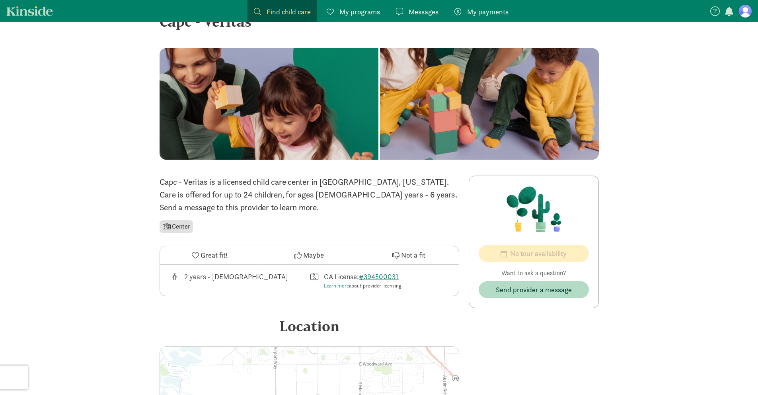
scroll to position [30, 0]
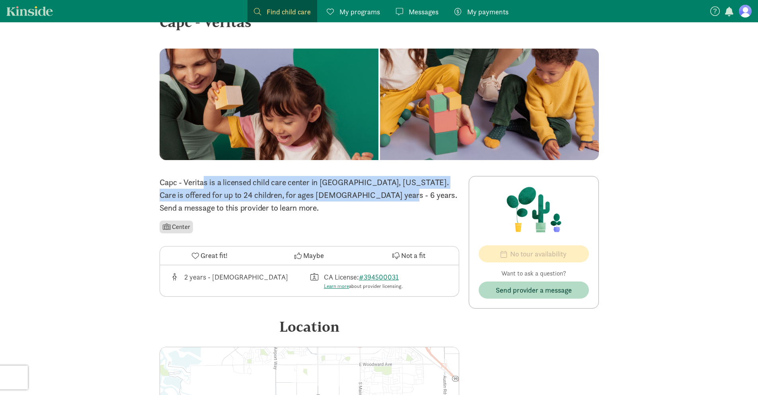
drag, startPoint x: 160, startPoint y: 181, endPoint x: 327, endPoint y: 194, distance: 167.5
click at [325, 194] on p "Capc - Veritas is a licensed child care center in Manteca, California. Care is …" at bounding box center [308, 195] width 299 height 38
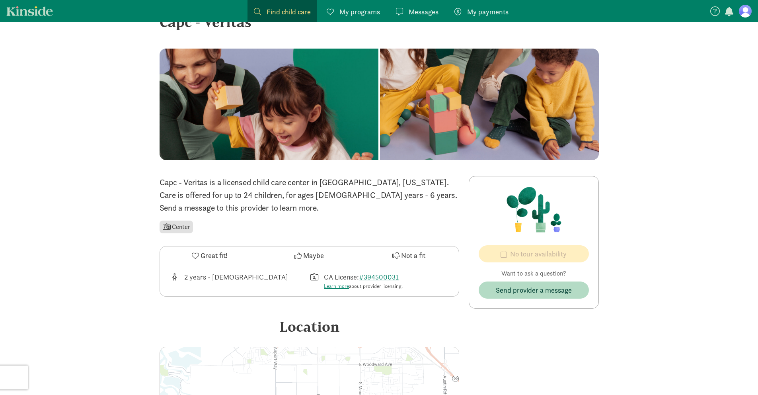
click at [328, 194] on p "Capc - Veritas is a licensed child care center in Manteca, California. Care is …" at bounding box center [308, 195] width 299 height 38
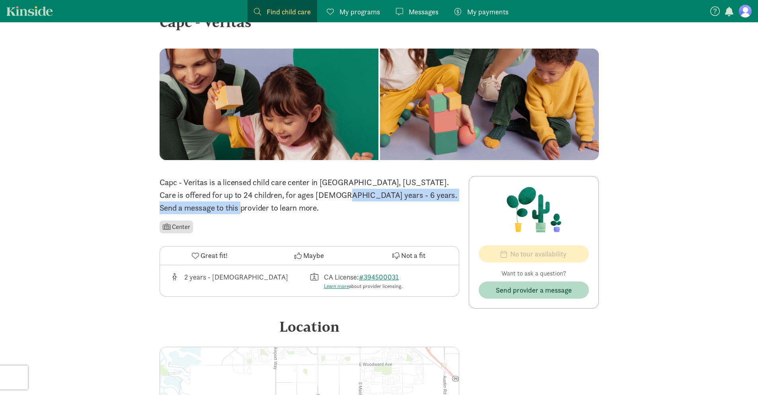
drag, startPoint x: 290, startPoint y: 194, endPoint x: 438, endPoint y: 198, distance: 147.6
click at [438, 198] on p "Capc - Veritas is a licensed child care center in Manteca, California. Care is …" at bounding box center [308, 195] width 299 height 38
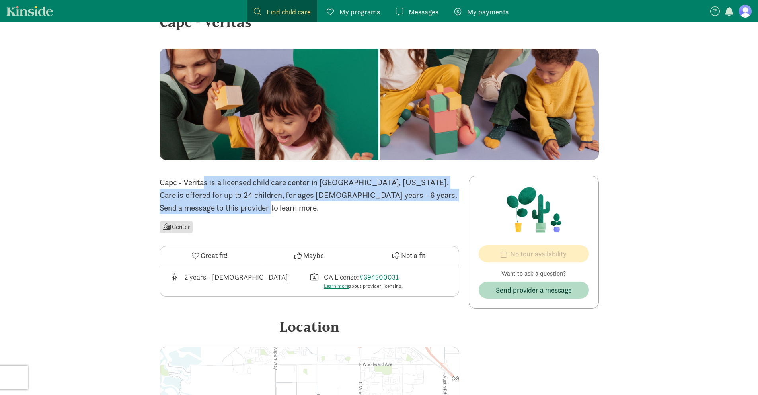
drag, startPoint x: 159, startPoint y: 181, endPoint x: 432, endPoint y: 202, distance: 273.7
click at [432, 202] on p "Capc - Veritas is a licensed child care center in Manteca, California. Care is …" at bounding box center [308, 195] width 299 height 38
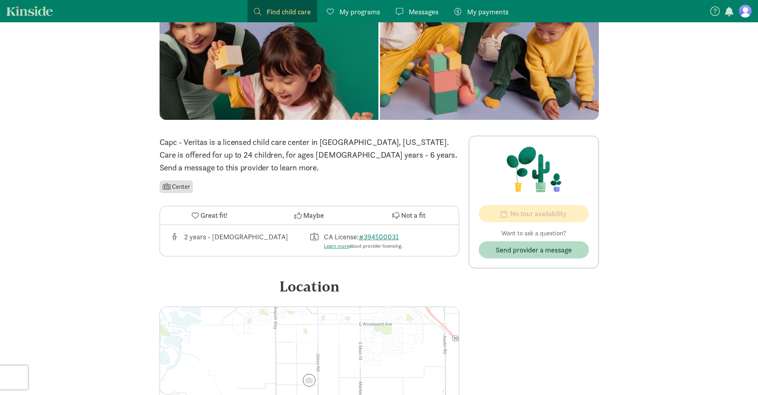
scroll to position [0, 0]
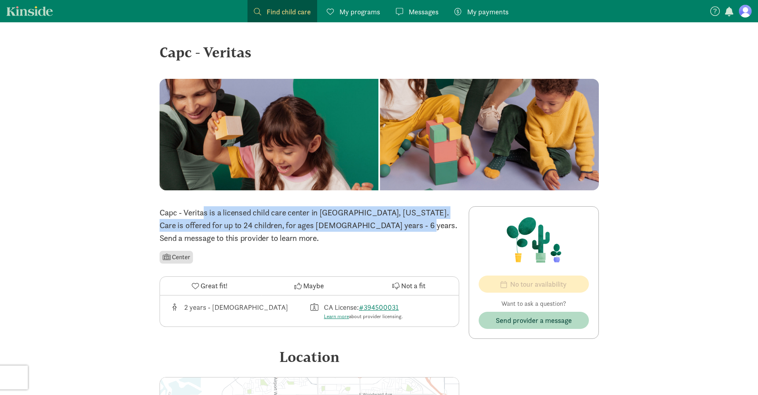
drag, startPoint x: 169, startPoint y: 212, endPoint x: 337, endPoint y: 223, distance: 168.2
click at [337, 223] on div "‹ › × Capc - Veritas ‹ › × Capc - Veritas is a licensed child care center in Ma…" at bounding box center [379, 295] width 452 height 547
click at [337, 223] on p "Capc - Veritas is a licensed child care center in Manteca, California. Care is …" at bounding box center [308, 225] width 299 height 38
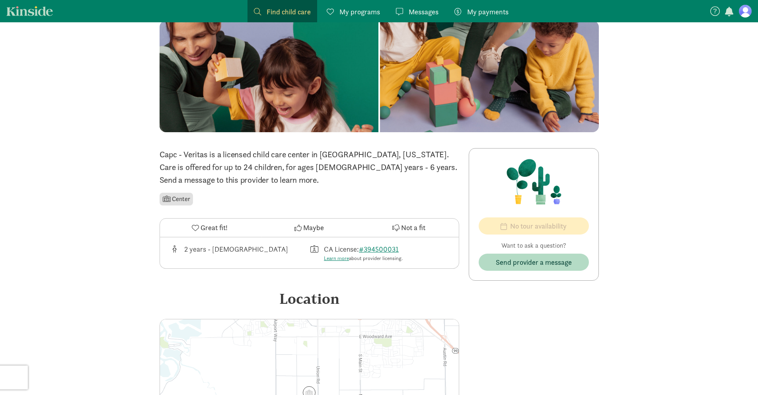
scroll to position [60, 0]
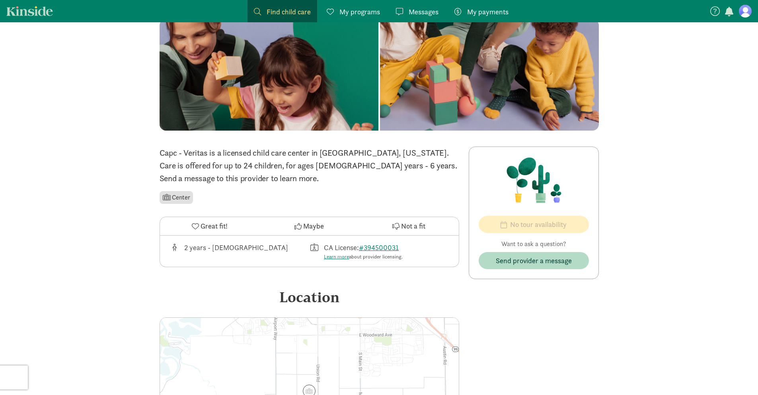
drag, startPoint x: 340, startPoint y: 248, endPoint x: 414, endPoint y: 259, distance: 75.2
click at [414, 259] on div "CA License: #394500031 Learn more about provider licensing." at bounding box center [379, 251] width 140 height 19
click at [313, 225] on span "Maybe" at bounding box center [313, 225] width 21 height 11
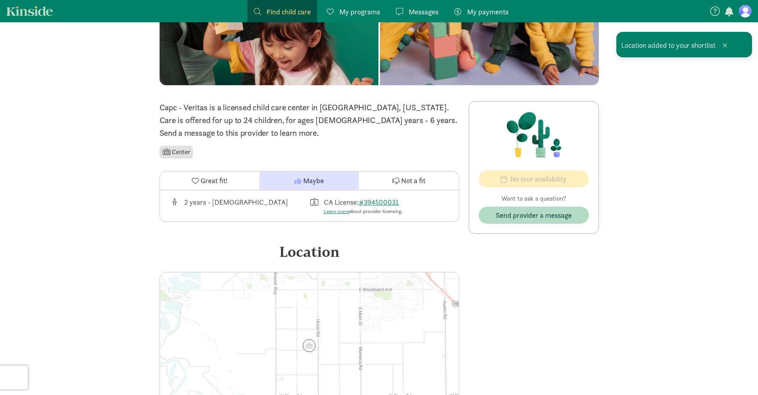
scroll to position [111, 0]
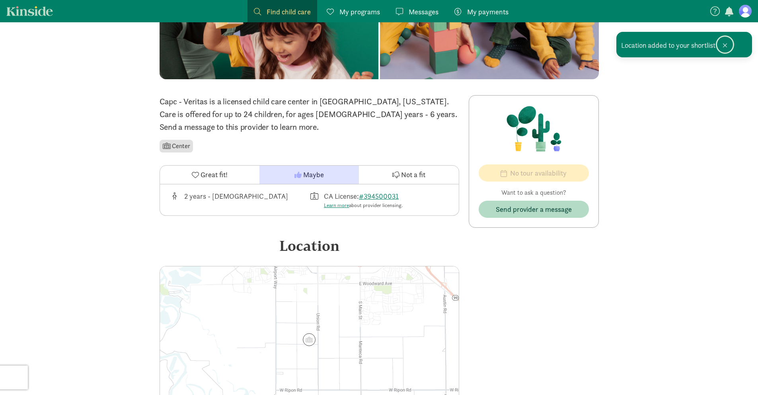
click at [727, 44] on button at bounding box center [725, 45] width 16 height 16
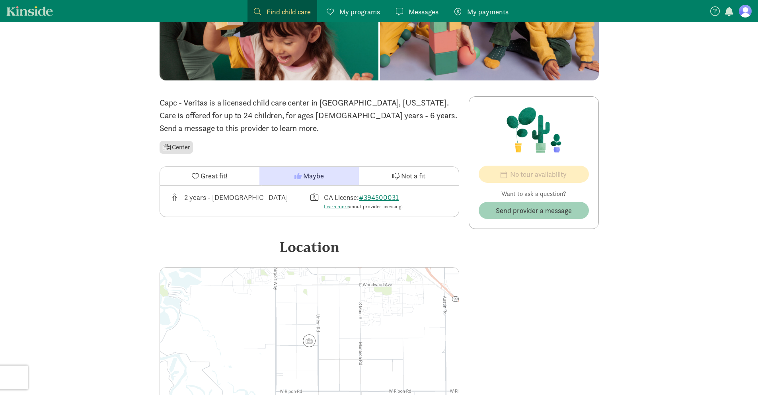
scroll to position [109, 0]
click at [526, 209] on span "Send provider a message" at bounding box center [534, 210] width 76 height 11
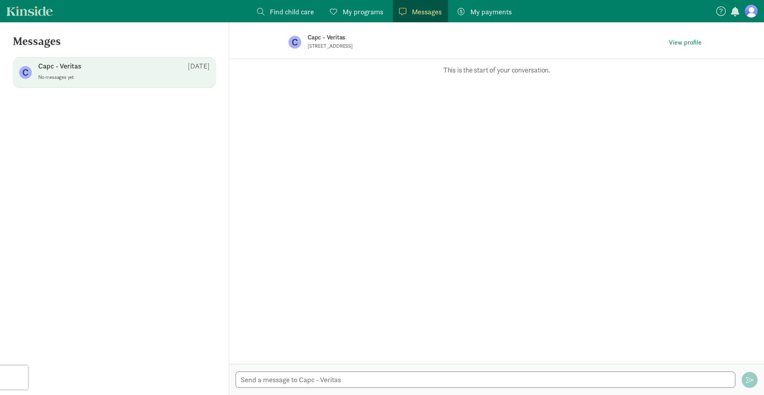
drag, startPoint x: 304, startPoint y: 46, endPoint x: 418, endPoint y: 48, distance: 114.6
click at [418, 48] on div "C Capc - Veritas 1600 Pagola Avenue, Manteca, CA 95337 View profile" at bounding box center [496, 42] width 441 height 40
click at [418, 48] on p "1600 Pagola Avenue, Manteca, CA 95337" at bounding box center [404, 46] width 195 height 6
click at [481, 73] on p "This is the start of your conversation." at bounding box center [496, 70] width 511 height 10
drag, startPoint x: 447, startPoint y: 71, endPoint x: 571, endPoint y: 71, distance: 123.7
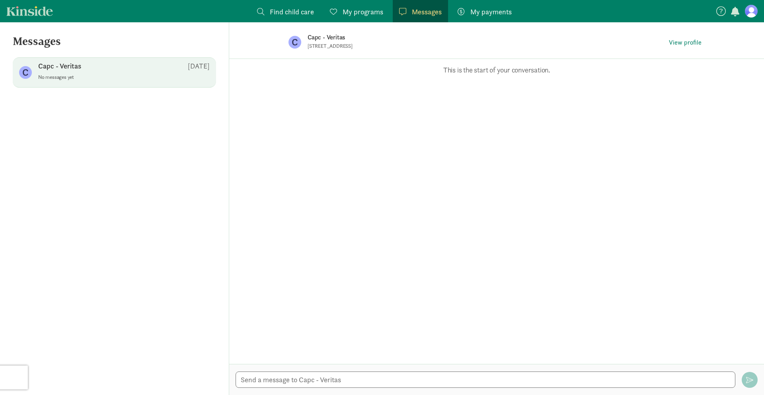
click at [571, 71] on p "This is the start of your conversation." at bounding box center [496, 70] width 511 height 10
click at [299, 380] on textarea at bounding box center [485, 379] width 500 height 16
drag, startPoint x: 344, startPoint y: 378, endPoint x: 395, endPoint y: 380, distance: 51.7
click at [395, 380] on textarea "Hi, I would like to make a tour and talk about" at bounding box center [485, 379] width 500 height 16
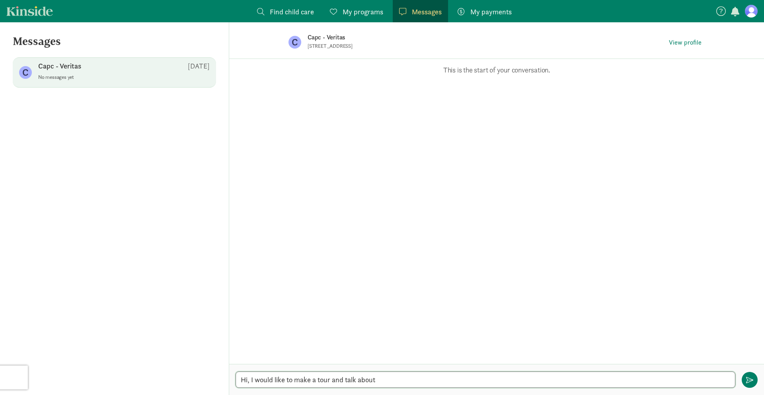
click at [395, 380] on textarea "Hi, I would like to make a tour and talk about" at bounding box center [485, 379] width 500 height 16
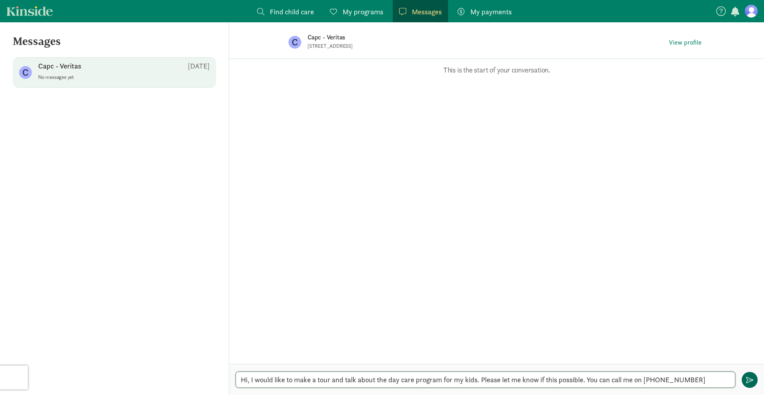
type textarea "Hi, I would like to make a tour and talk about the day care program for my kids…"
click at [749, 379] on span "button" at bounding box center [749, 379] width 7 height 7
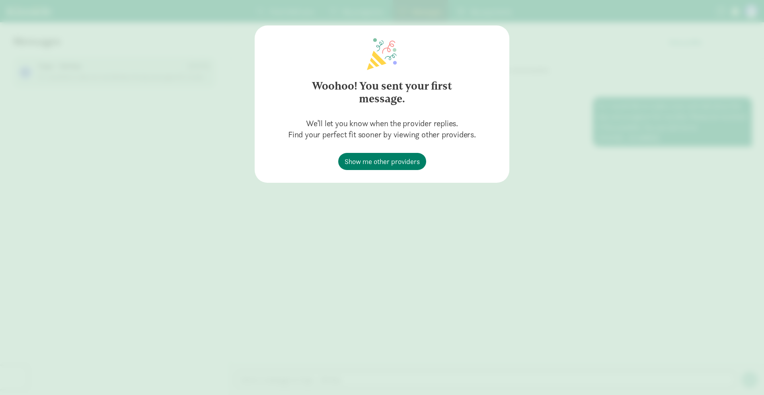
drag, startPoint x: 428, startPoint y: 89, endPoint x: 443, endPoint y: 97, distance: 17.8
click at [443, 97] on h2 "Woohoo! You sent your first message." at bounding box center [382, 92] width 172 height 45
drag, startPoint x: 443, startPoint y: 97, endPoint x: 438, endPoint y: 101, distance: 6.5
click at [443, 97] on h2 "Woohoo! You sent your first message." at bounding box center [382, 92] width 172 height 45
click at [378, 163] on span "Show me other providers" at bounding box center [381, 161] width 75 height 11
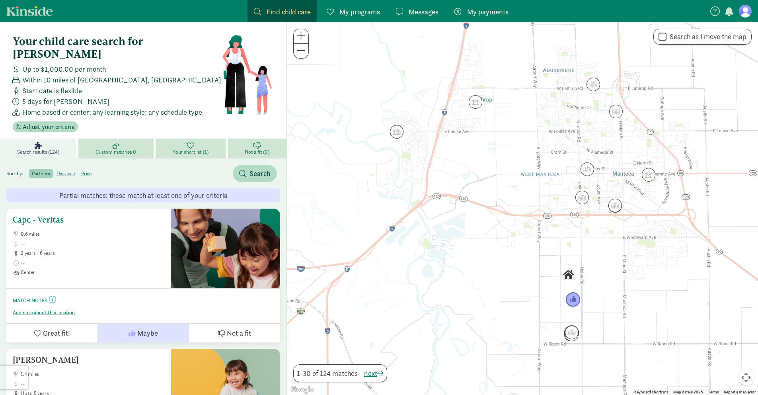
scroll to position [2, 0]
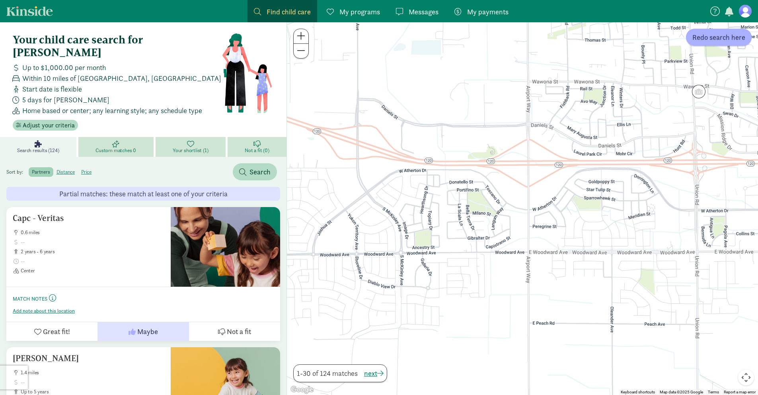
drag, startPoint x: 491, startPoint y: 229, endPoint x: 580, endPoint y: 228, distance: 89.1
click at [580, 228] on div at bounding box center [522, 208] width 471 height 372
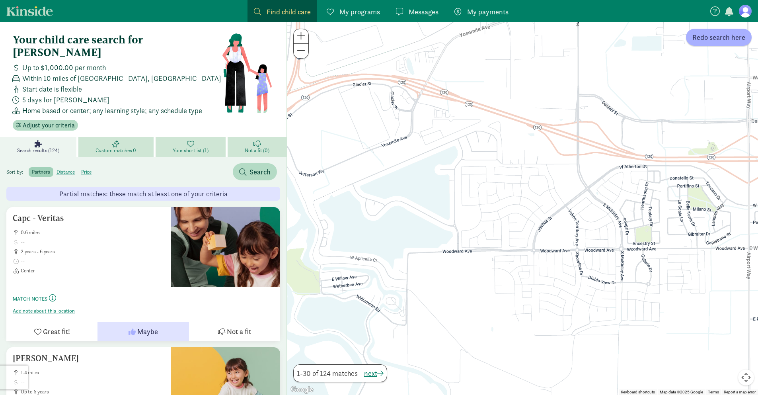
drag, startPoint x: 422, startPoint y: 233, endPoint x: 644, endPoint y: 229, distance: 221.6
click at [644, 229] on div at bounding box center [522, 208] width 471 height 372
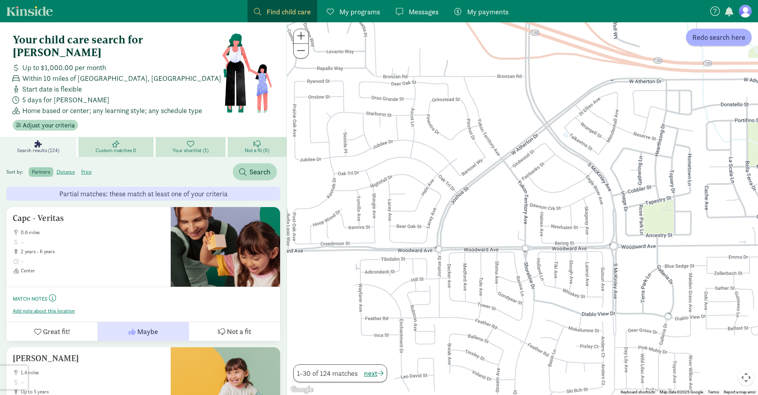
drag, startPoint x: 525, startPoint y: 234, endPoint x: 376, endPoint y: 221, distance: 149.7
click at [376, 221] on div at bounding box center [522, 208] width 471 height 372
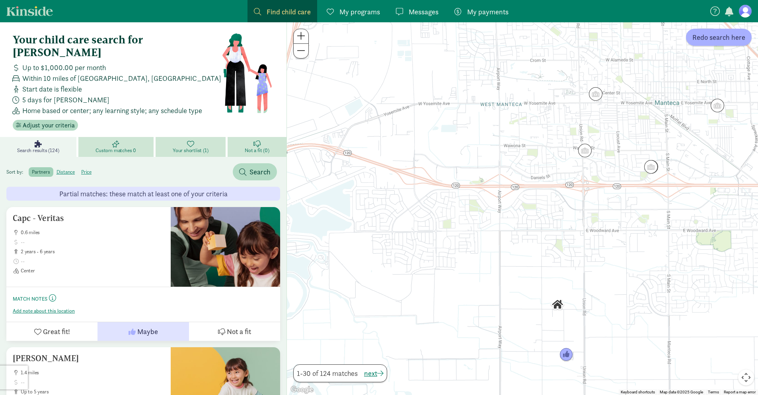
drag, startPoint x: 594, startPoint y: 216, endPoint x: 481, endPoint y: 214, distance: 113.0
click at [481, 214] on div at bounding box center [522, 208] width 471 height 372
click at [583, 150] on img "Click to see details" at bounding box center [580, 150] width 15 height 15
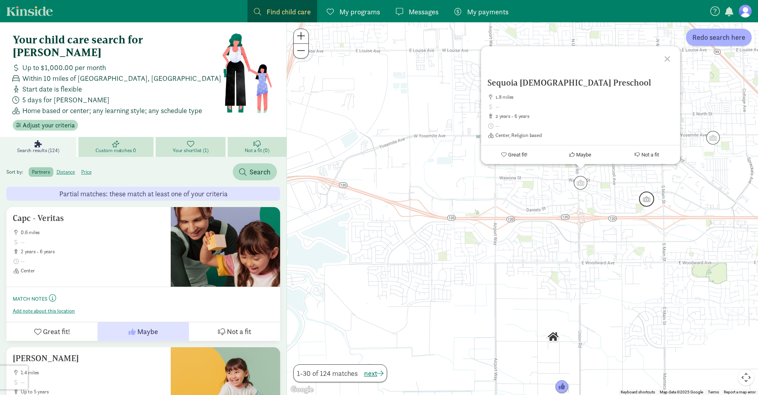
click at [644, 199] on img "Click to see details" at bounding box center [646, 198] width 15 height 15
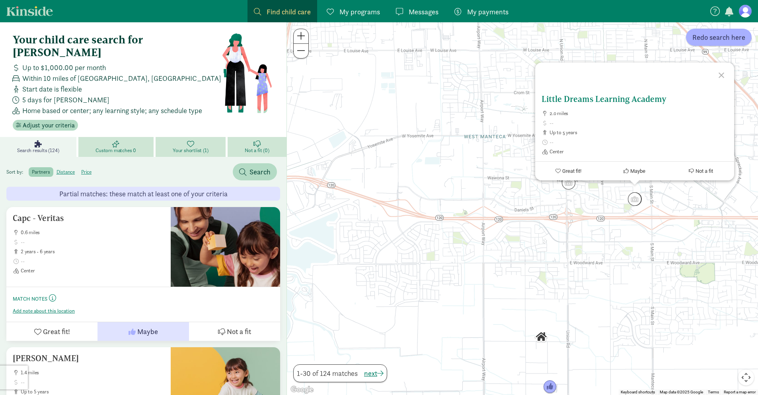
click at [633, 97] on h5 "Little Dreams Learning Academy" at bounding box center [634, 99] width 186 height 10
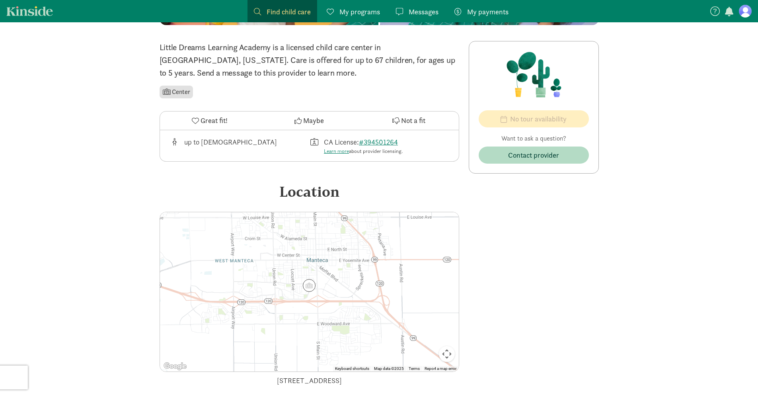
scroll to position [30, 0]
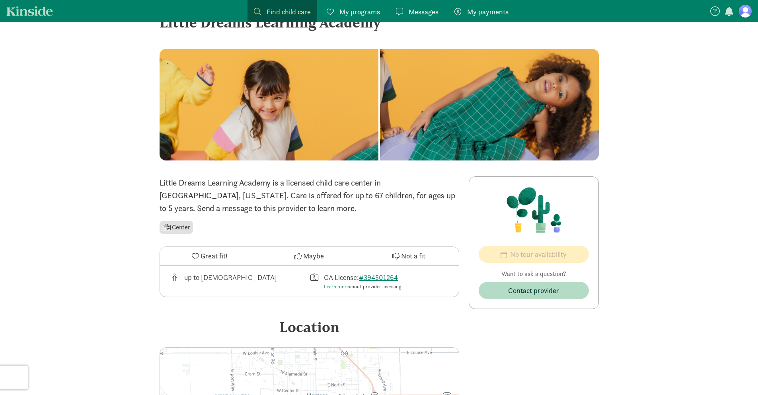
drag, startPoint x: 160, startPoint y: 181, endPoint x: 257, endPoint y: 205, distance: 100.2
click at [257, 205] on p "Little Dreams Learning Academy is a licensed child care center in [GEOGRAPHIC_D…" at bounding box center [308, 195] width 299 height 38
click at [258, 205] on p "Little Dreams Learning Academy is a licensed child care center in Manteca, Cali…" at bounding box center [308, 195] width 299 height 38
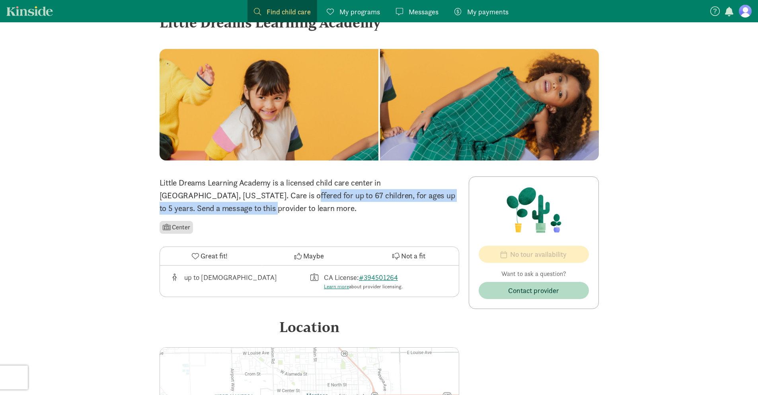
drag, startPoint x: 179, startPoint y: 194, endPoint x: 436, endPoint y: 196, distance: 256.9
click at [436, 196] on p "Little Dreams Learning Academy is a licensed child care center in Manteca, Cali…" at bounding box center [308, 195] width 299 height 38
drag, startPoint x: 301, startPoint y: 194, endPoint x: 432, endPoint y: 195, distance: 130.9
click at [432, 195] on p "Little Dreams Learning Academy is a licensed child care center in Manteca, Cali…" at bounding box center [308, 195] width 299 height 38
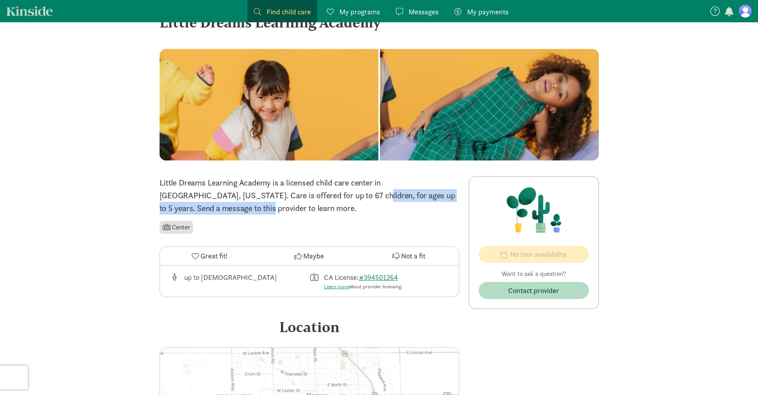
click at [432, 195] on p "Little Dreams Learning Academy is a licensed child care center in Manteca, Cali…" at bounding box center [308, 195] width 299 height 38
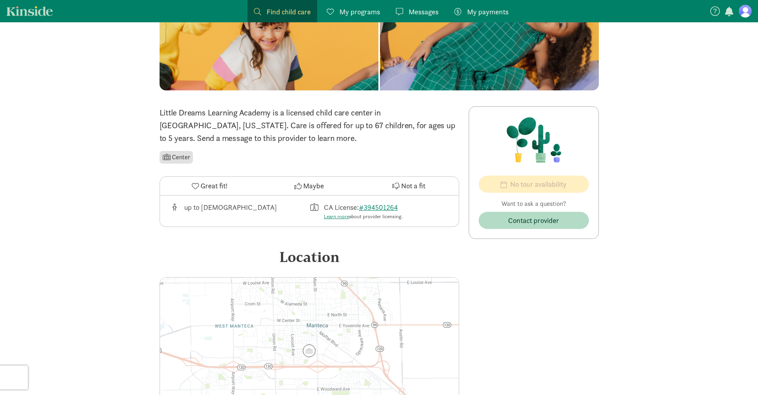
scroll to position [95, 0]
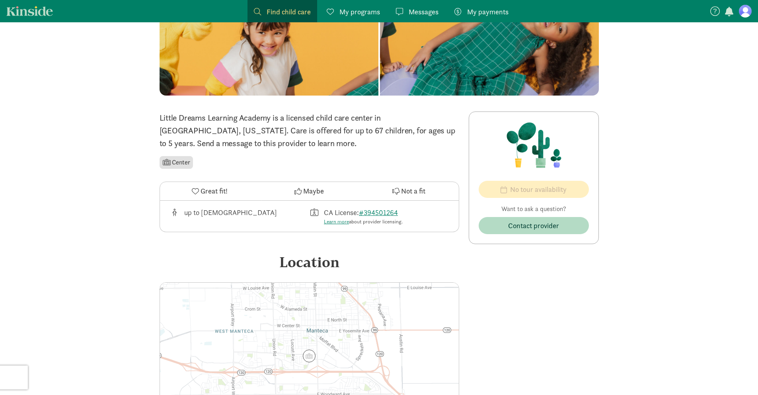
click at [310, 191] on span "Maybe" at bounding box center [313, 190] width 21 height 11
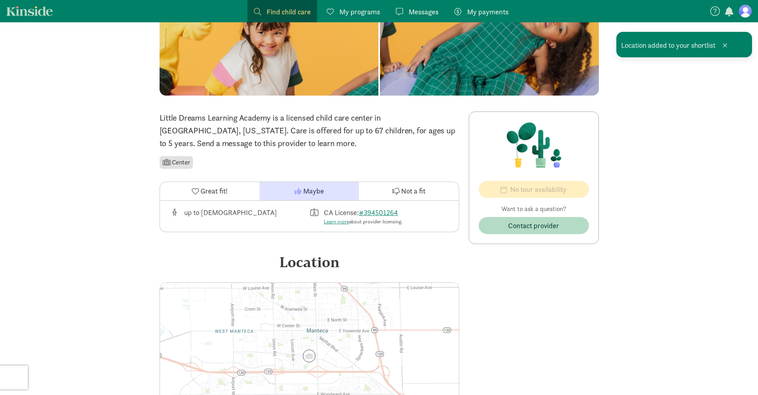
scroll to position [18, 0]
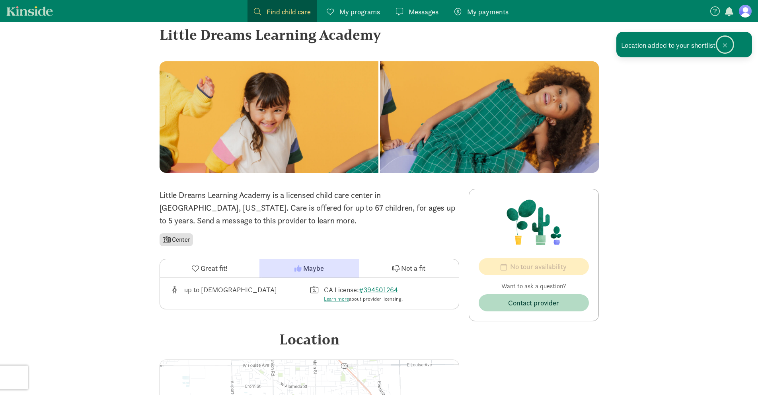
click at [725, 47] on span at bounding box center [724, 45] width 5 height 6
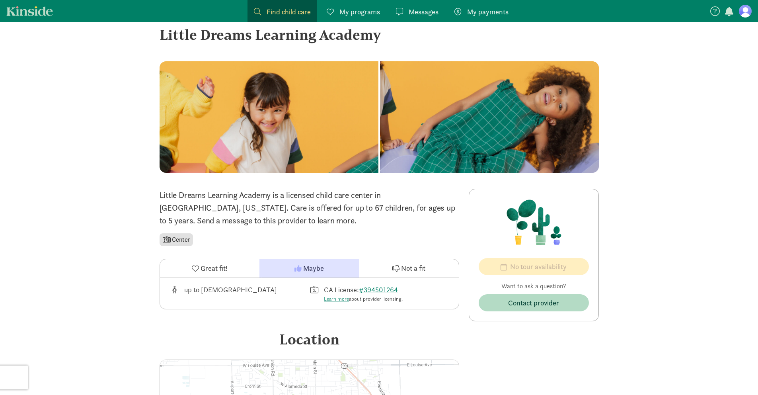
drag, startPoint x: 160, startPoint y: 33, endPoint x: 436, endPoint y: 40, distance: 275.7
click at [436, 40] on div "Little Dreams Learning Academy" at bounding box center [378, 34] width 439 height 21
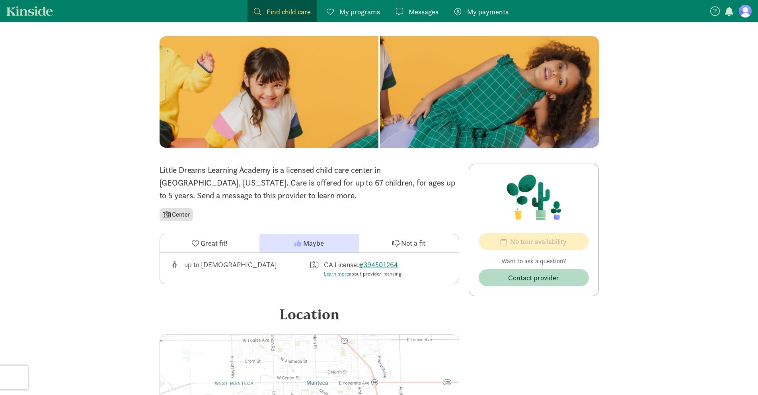
scroll to position [0, 0]
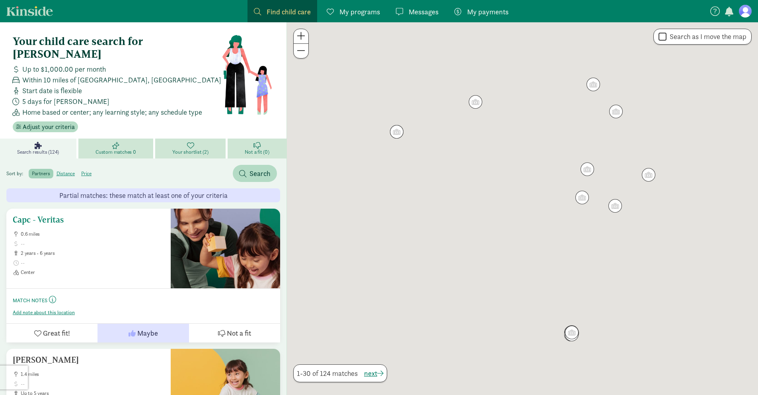
scroll to position [2, 0]
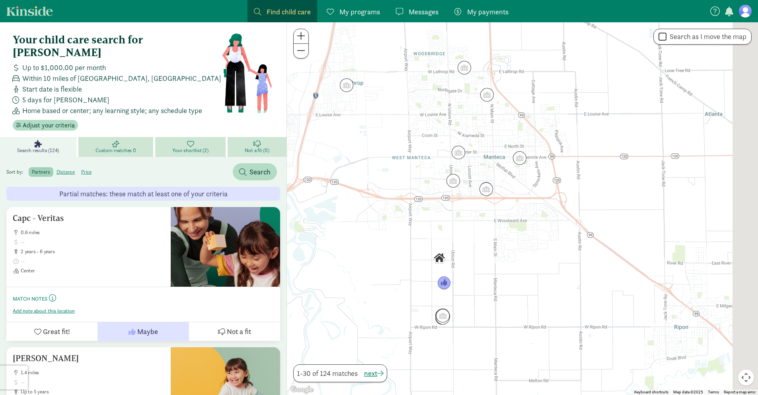
drag, startPoint x: 629, startPoint y: 233, endPoint x: 498, endPoint y: 216, distance: 131.6
click at [498, 216] on div at bounding box center [522, 208] width 471 height 372
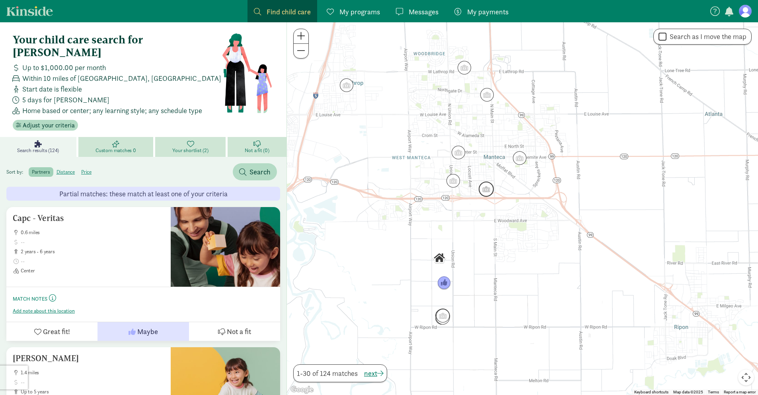
click at [486, 190] on img "Click to see details" at bounding box center [485, 188] width 15 height 15
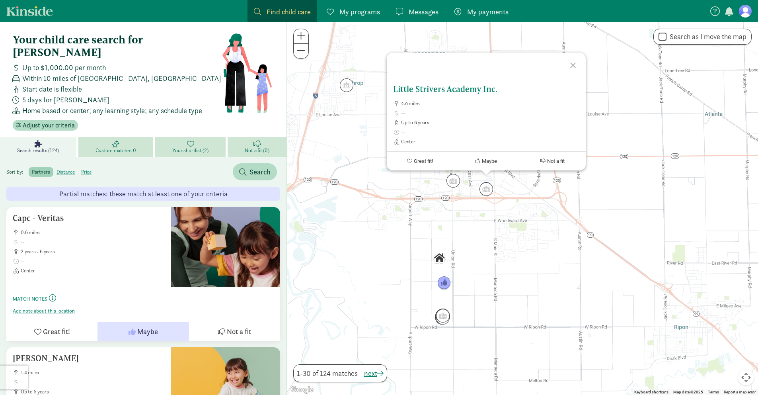
click at [486, 156] on button "Maybe" at bounding box center [486, 161] width 66 height 19
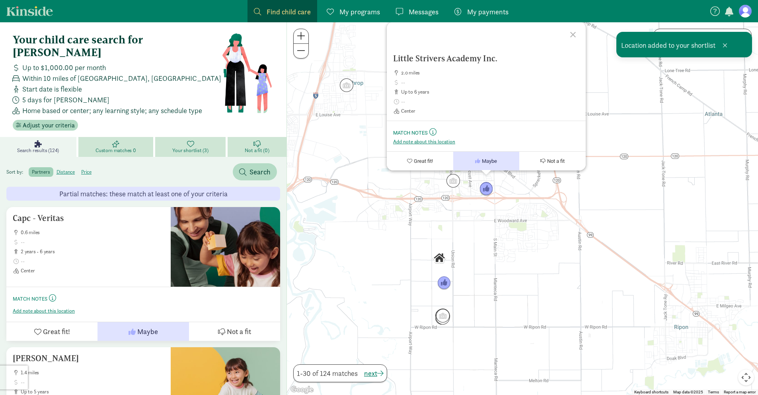
click at [574, 32] on div at bounding box center [573, 33] width 23 height 23
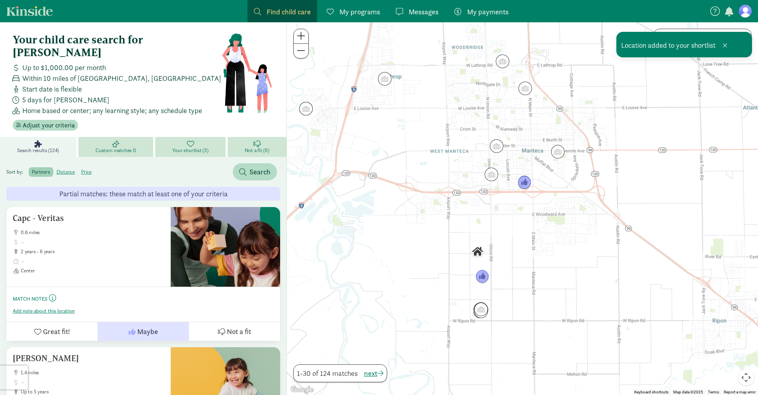
drag, startPoint x: 433, startPoint y: 229, endPoint x: 444, endPoint y: 216, distance: 16.9
click at [444, 216] on div at bounding box center [522, 208] width 471 height 372
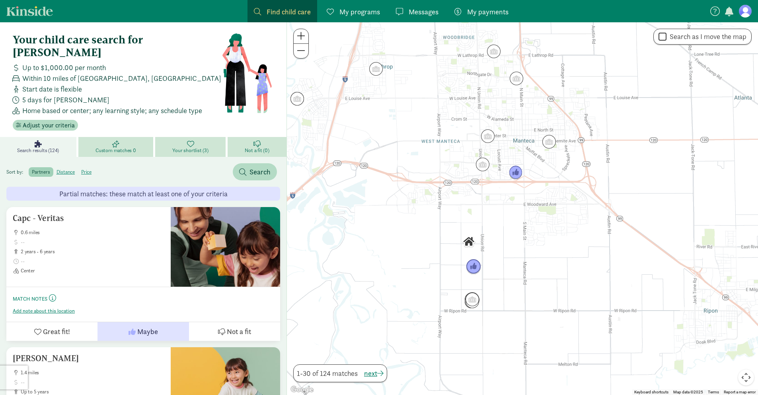
click at [474, 266] on img "Click to see details" at bounding box center [473, 266] width 15 height 15
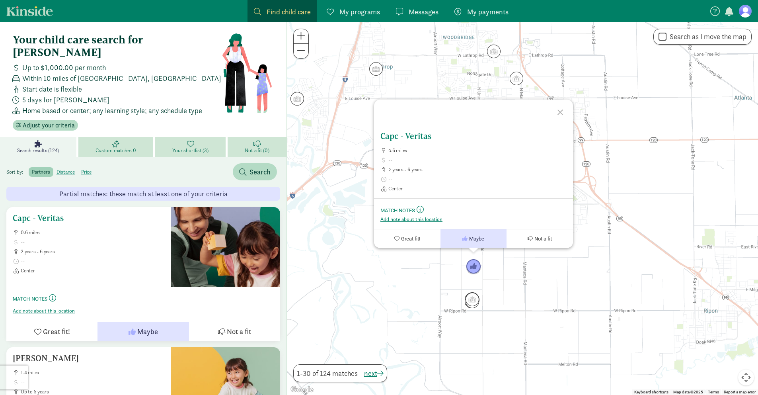
drag, startPoint x: 117, startPoint y: 266, endPoint x: 139, endPoint y: 212, distance: 57.8
click at [138, 207] on div "Capc - Veritas 0.6 miles 2 years - 6 years Center" at bounding box center [88, 247] width 164 height 80
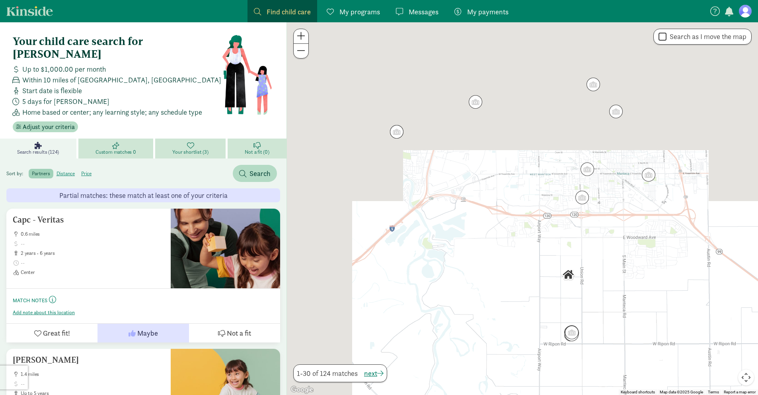
drag, startPoint x: 25, startPoint y: 57, endPoint x: 64, endPoint y: 66, distance: 39.1
click at [120, 71] on div "Up to $1,000.00 per month Within 10 miles of [GEOGRAPHIC_DATA], [GEOGRAPHIC_DAT…" at bounding box center [116, 91] width 212 height 54
click at [120, 74] on span "Within 10 miles of [GEOGRAPHIC_DATA], [GEOGRAPHIC_DATA]" at bounding box center [121, 79] width 199 height 11
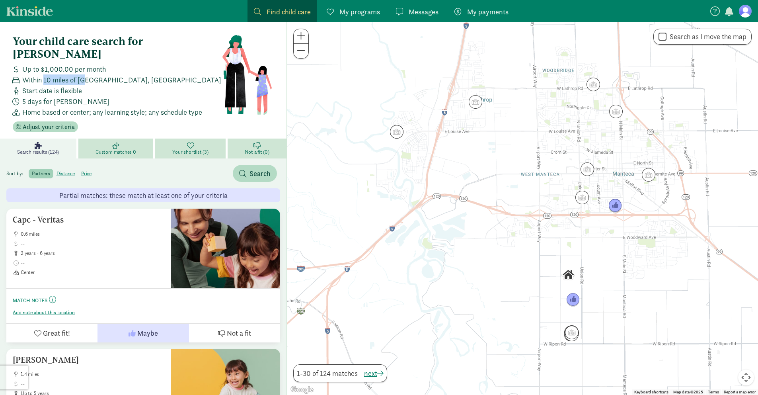
drag, startPoint x: 55, startPoint y: 68, endPoint x: 89, endPoint y: 70, distance: 34.7
click at [89, 74] on span "Within 10 miles of [GEOGRAPHIC_DATA], [GEOGRAPHIC_DATA]" at bounding box center [121, 79] width 199 height 11
drag, startPoint x: 57, startPoint y: 80, endPoint x: 36, endPoint y: 76, distance: 21.1
click at [57, 85] on span "Start date is flexible" at bounding box center [52, 90] width 60 height 11
drag, startPoint x: 34, startPoint y: 76, endPoint x: 105, endPoint y: 79, distance: 71.3
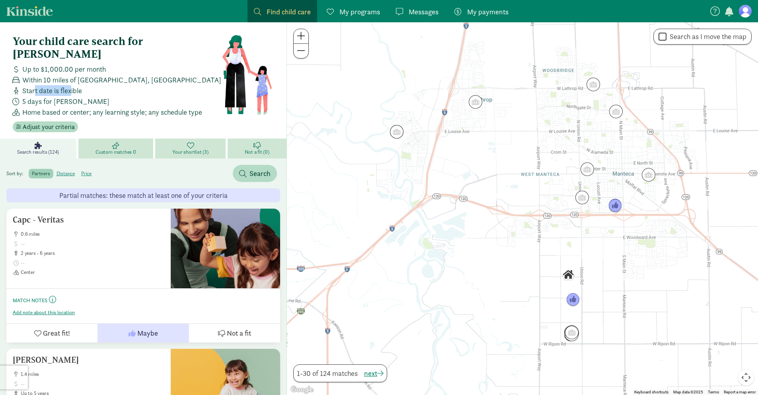
click at [105, 85] on div "Start date is flexible" at bounding box center [116, 90] width 212 height 11
drag, startPoint x: 38, startPoint y: 88, endPoint x: 95, endPoint y: 92, distance: 57.4
click at [95, 96] on div "5 days for [PERSON_NAME]" at bounding box center [116, 101] width 212 height 11
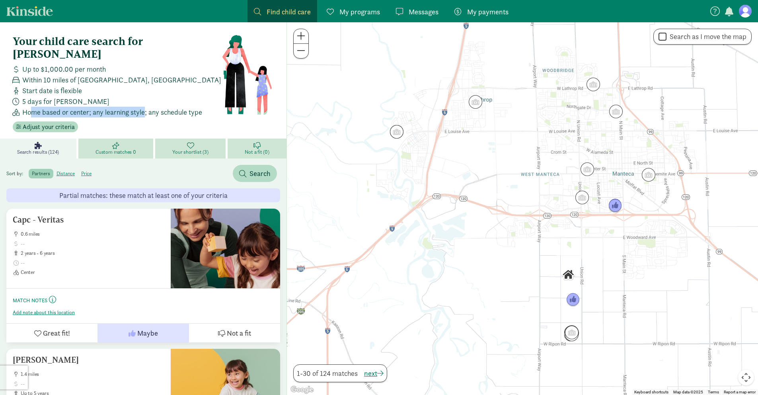
drag, startPoint x: 32, startPoint y: 98, endPoint x: 146, endPoint y: 102, distance: 114.2
click at [146, 107] on span "Home based or center; any learning style; any schedule type" at bounding box center [112, 112] width 180 height 11
drag, startPoint x: 97, startPoint y: 99, endPoint x: 177, endPoint y: 99, distance: 79.9
click at [176, 107] on span "Home based or center; any learning style; any schedule type" at bounding box center [112, 112] width 180 height 11
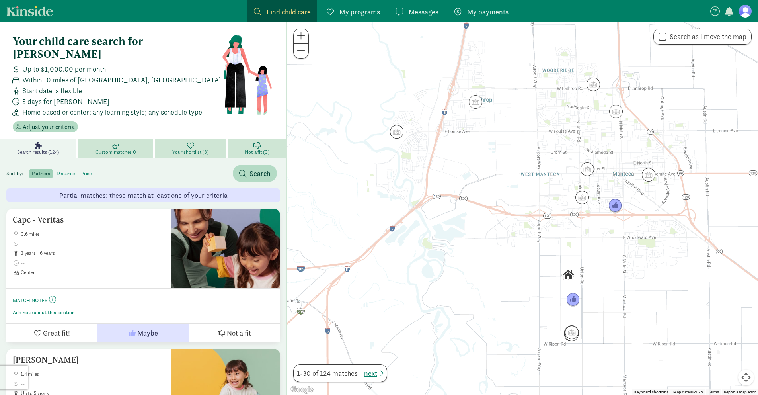
click at [177, 107] on span "Home based or center; any learning style; any schedule type" at bounding box center [112, 112] width 180 height 11
click at [119, 149] on span "Custom matches 0" at bounding box center [115, 152] width 41 height 6
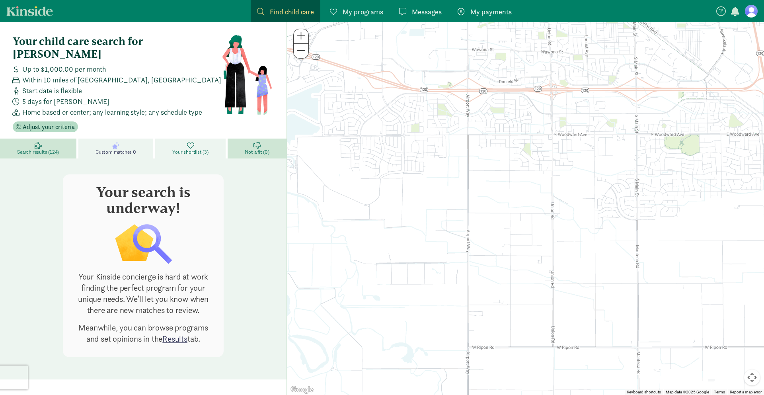
click at [183, 149] on span "Your shortlist (3)" at bounding box center [190, 152] width 36 height 6
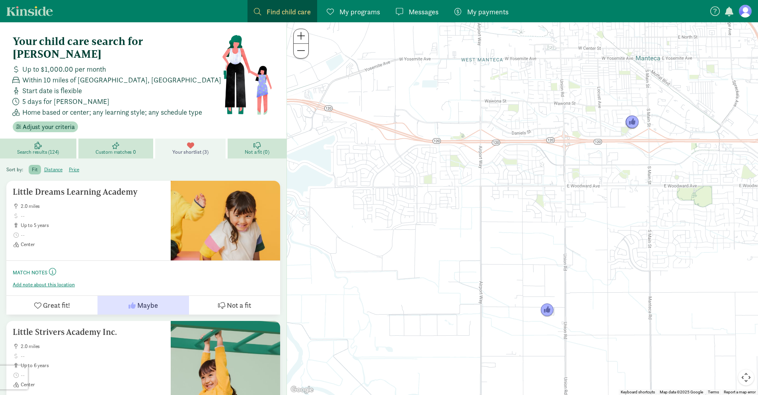
drag, startPoint x: 636, startPoint y: 120, endPoint x: 579, endPoint y: 181, distance: 83.3
click at [579, 181] on div at bounding box center [522, 208] width 471 height 372
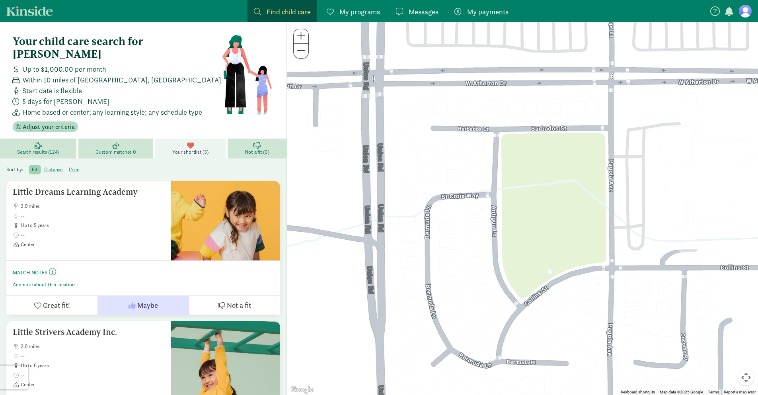
drag, startPoint x: 640, startPoint y: 175, endPoint x: 586, endPoint y: 193, distance: 57.4
click at [586, 193] on div at bounding box center [522, 208] width 471 height 372
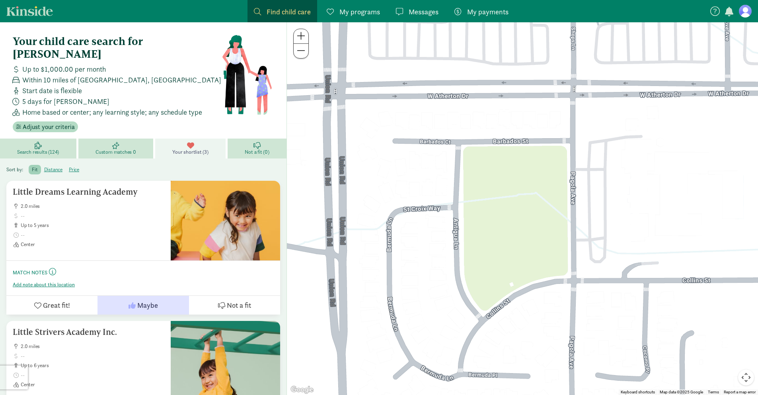
drag, startPoint x: 579, startPoint y: 187, endPoint x: 535, endPoint y: 207, distance: 48.8
click at [535, 206] on div at bounding box center [522, 208] width 471 height 372
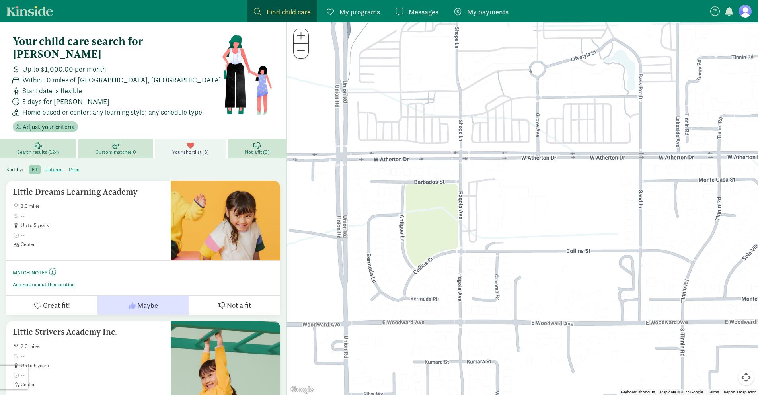
drag, startPoint x: 677, startPoint y: 200, endPoint x: 577, endPoint y: 202, distance: 99.9
click at [577, 202] on div at bounding box center [522, 208] width 471 height 372
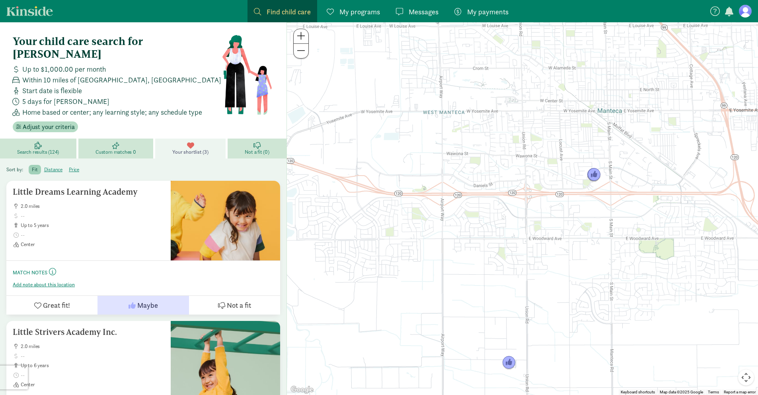
drag, startPoint x: 619, startPoint y: 166, endPoint x: 592, endPoint y: 194, distance: 38.8
click at [592, 194] on div at bounding box center [522, 208] width 471 height 372
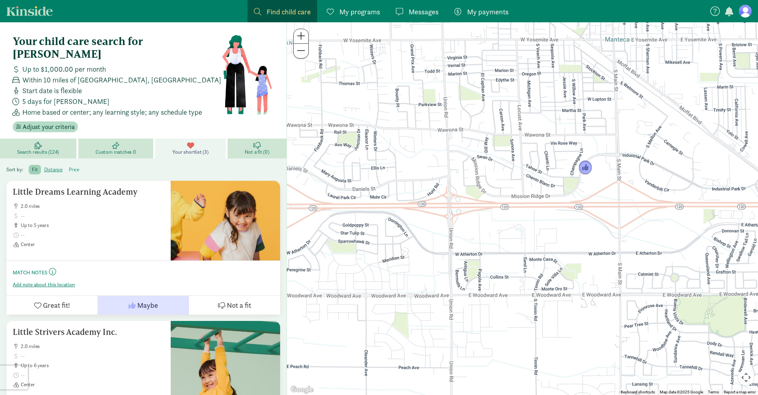
click at [74, 165] on label "price" at bounding box center [74, 170] width 17 height 10
click at [69, 166] on input "price" at bounding box center [69, 166] width 0 height 0
click at [41, 165] on label "fit" at bounding box center [53, 170] width 25 height 10
click at [32, 166] on input "fit" at bounding box center [32, 166] width 0 height 0
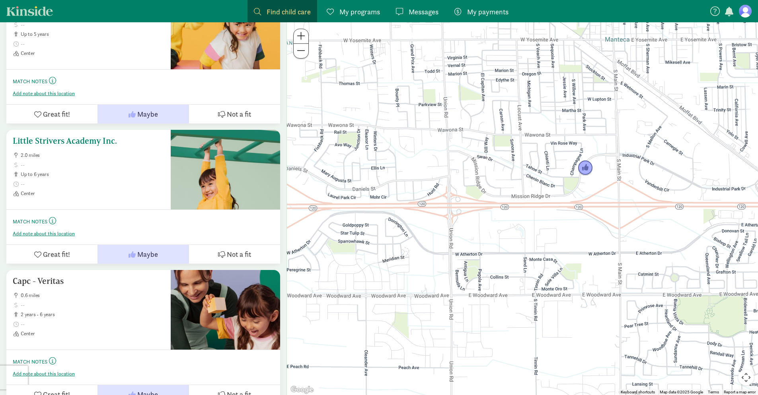
scroll to position [193, 0]
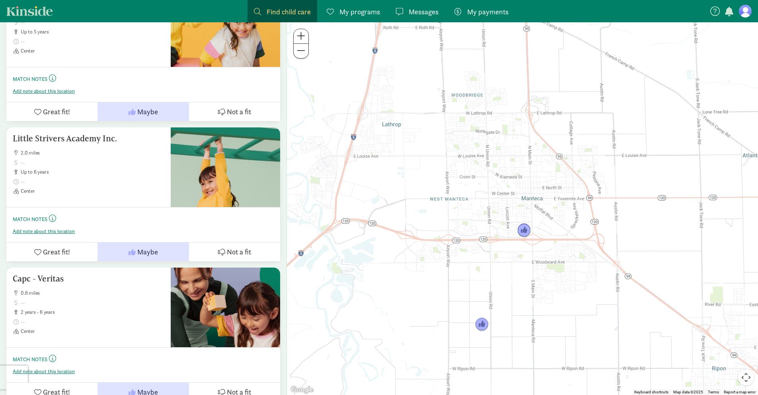
drag, startPoint x: 458, startPoint y: 218, endPoint x: 517, endPoint y: 256, distance: 69.6
click at [517, 256] on div at bounding box center [522, 208] width 471 height 372
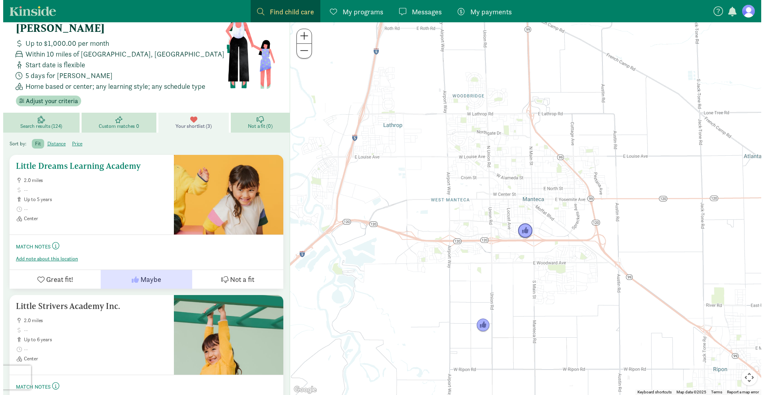
scroll to position [0, 0]
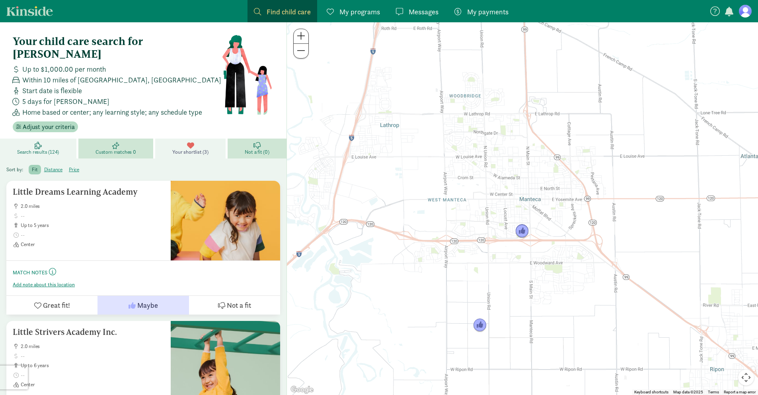
click at [30, 149] on span "Search results (124)" at bounding box center [38, 152] width 42 height 6
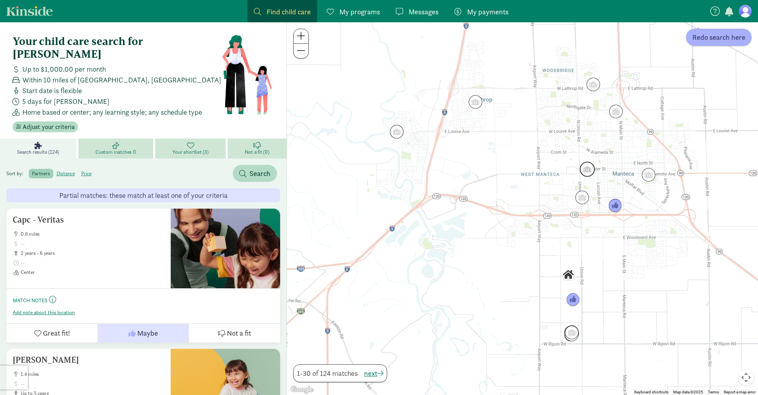
click at [587, 173] on img "Click to see details" at bounding box center [586, 168] width 15 height 15
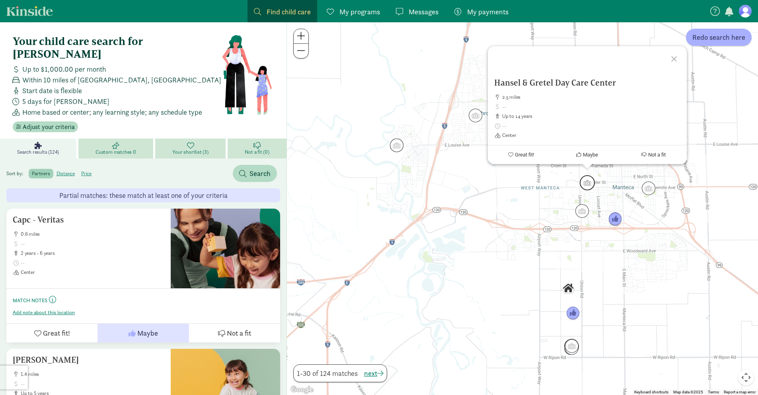
click at [586, 180] on img "Click to see details" at bounding box center [586, 182] width 15 height 15
click at [650, 190] on img "Click to see details" at bounding box center [648, 188] width 15 height 15
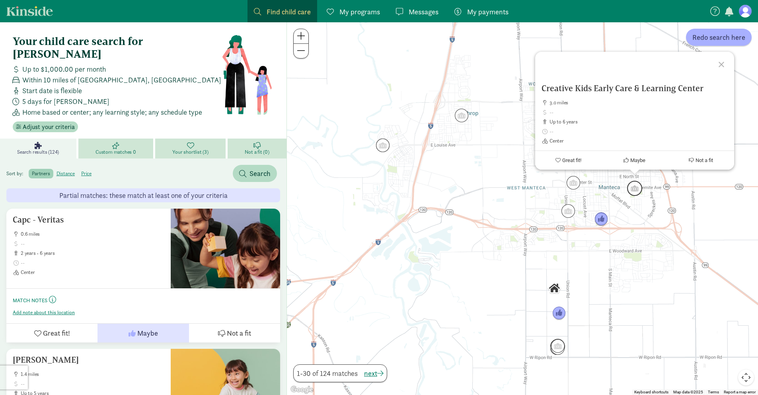
click at [640, 188] on img "Click to see details" at bounding box center [634, 188] width 15 height 15
click at [577, 183] on img "Click to see details" at bounding box center [573, 182] width 15 height 15
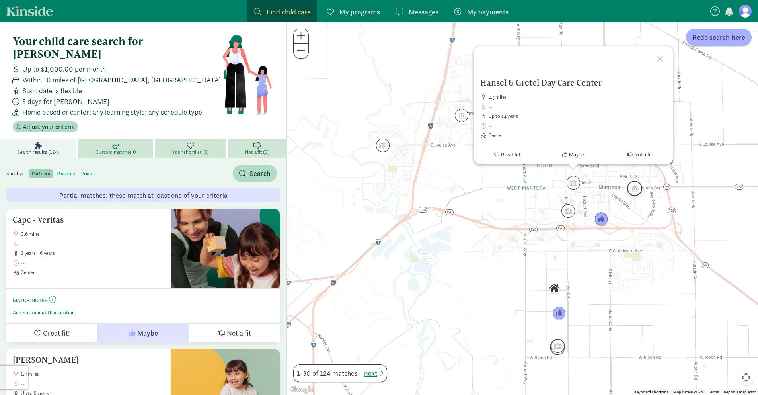
click at [633, 188] on img "Click to see details" at bounding box center [634, 188] width 15 height 15
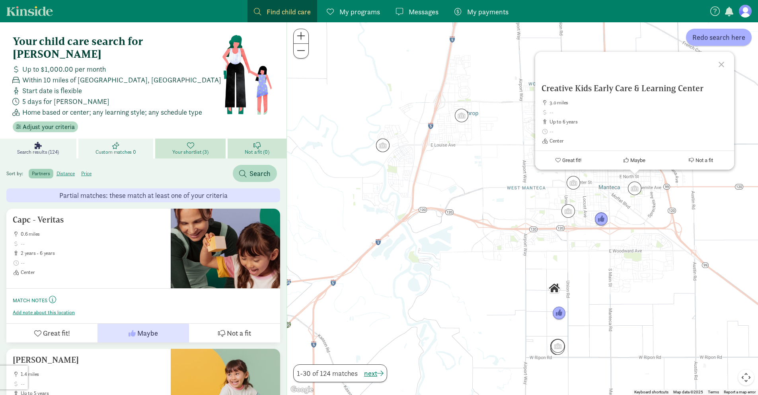
click at [123, 149] on span "Custom matches 0" at bounding box center [115, 152] width 41 height 6
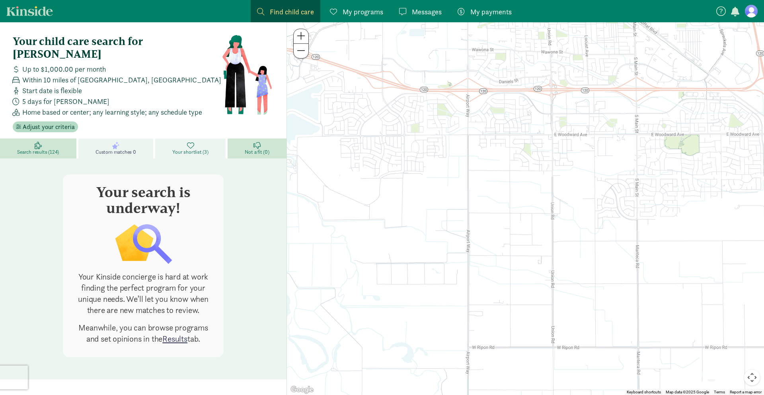
click at [191, 142] on icon at bounding box center [190, 145] width 7 height 7
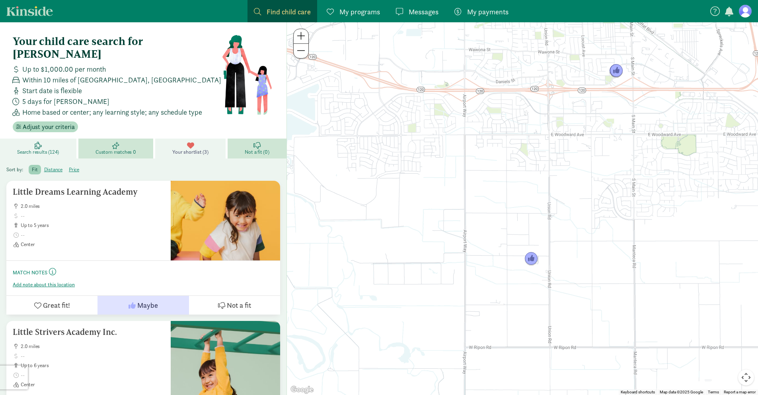
click at [66, 138] on link "Search results (124)" at bounding box center [39, 148] width 78 height 20
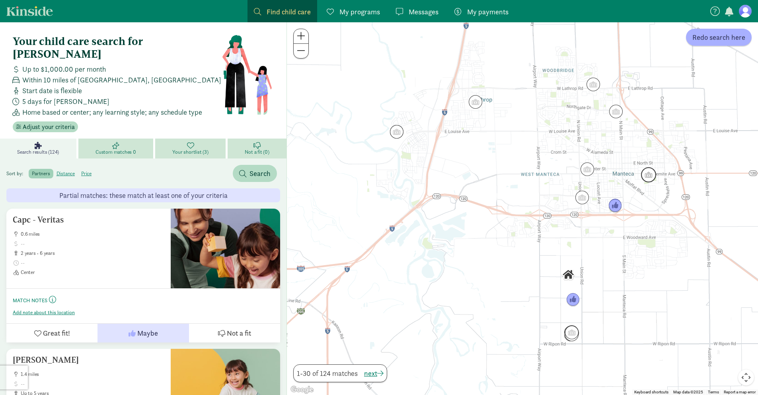
click at [649, 176] on img "Click to see details" at bounding box center [648, 174] width 15 height 15
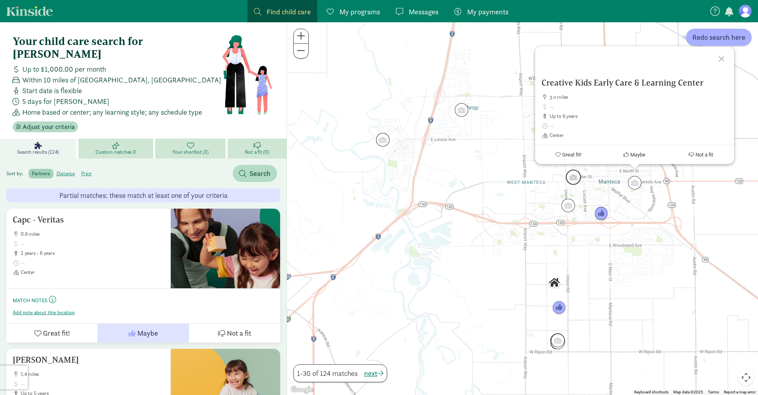
click at [575, 175] on img "Click to see details" at bounding box center [573, 176] width 15 height 15
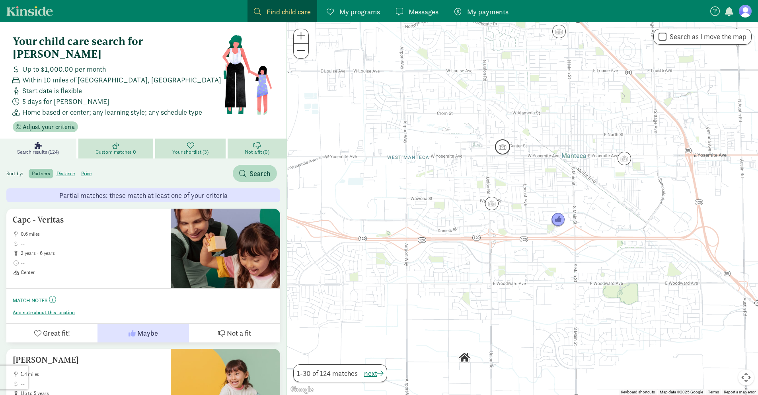
click at [500, 149] on img "Click to see details" at bounding box center [502, 146] width 15 height 15
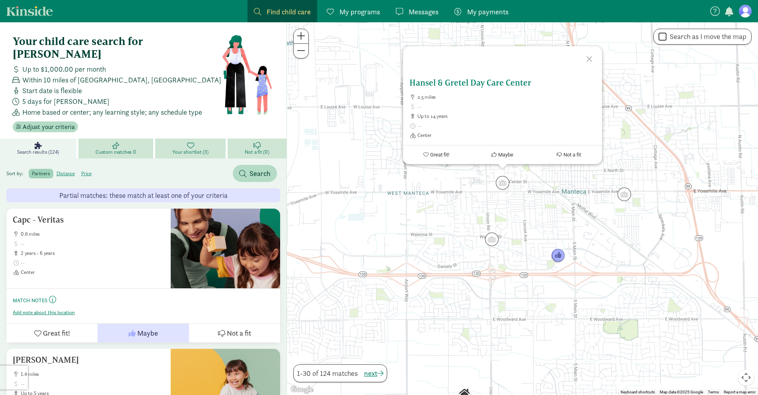
click at [432, 81] on h5 "Hansel & Gretel Day Care Center" at bounding box center [502, 83] width 186 height 10
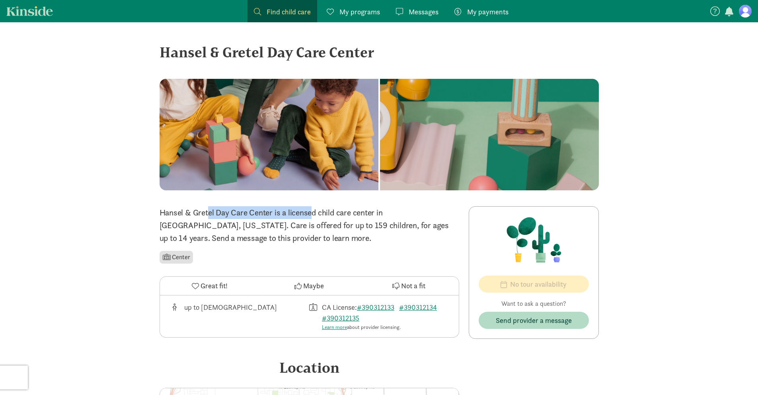
drag, startPoint x: 161, startPoint y: 212, endPoint x: 272, endPoint y: 213, distance: 110.6
click at [272, 213] on div "‹ › × Hansel & Gretel Day Care Center ‹ › × Hansel & Gretel Day Care Center is …" at bounding box center [379, 301] width 452 height 558
drag, startPoint x: 160, startPoint y: 53, endPoint x: 398, endPoint y: 60, distance: 237.6
click at [398, 60] on div "Hansel & Gretel Day Care Center" at bounding box center [378, 51] width 439 height 21
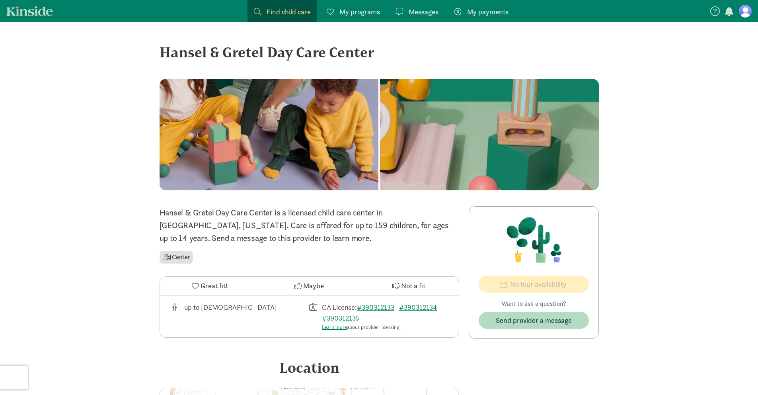
drag, startPoint x: 257, startPoint y: 53, endPoint x: 356, endPoint y: 51, distance: 98.3
click at [355, 51] on div "Hansel & Gretel Day Care Center" at bounding box center [378, 51] width 439 height 21
click at [356, 51] on div "Hansel & Gretel Day Care Center" at bounding box center [378, 51] width 439 height 21
drag, startPoint x: 243, startPoint y: 52, endPoint x: 377, endPoint y: 50, distance: 134.4
click at [377, 50] on div "Hansel & Gretel Day Care Center" at bounding box center [378, 51] width 439 height 21
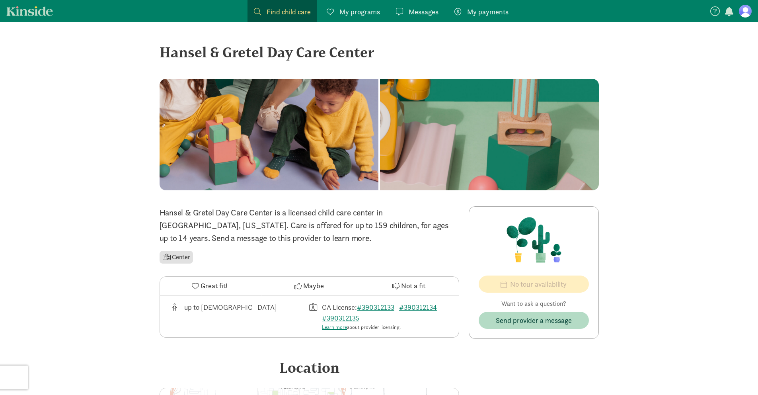
click at [377, 50] on div "Hansel & Gretel Day Care Center" at bounding box center [378, 51] width 439 height 21
drag, startPoint x: 510, startPoint y: 303, endPoint x: 571, endPoint y: 303, distance: 60.5
click at [571, 303] on p "Want to ask a question?" at bounding box center [533, 304] width 110 height 10
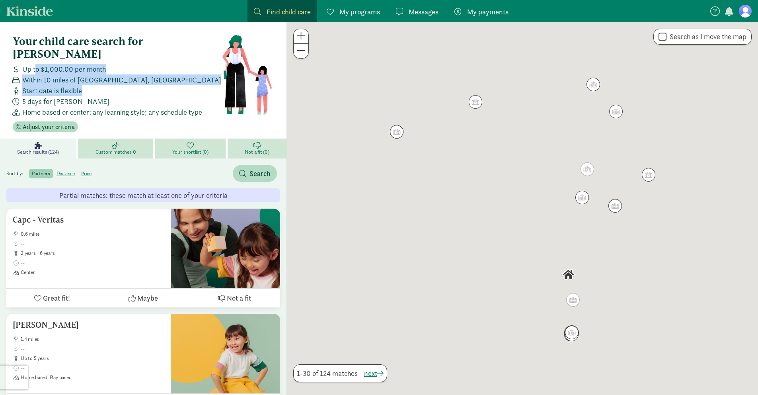
drag, startPoint x: 34, startPoint y: 56, endPoint x: 134, endPoint y: 74, distance: 101.8
click at [134, 74] on div "Up to $1,000.00 per month Within 10 miles of [GEOGRAPHIC_DATA], [GEOGRAPHIC_DAT…" at bounding box center [116, 91] width 212 height 54
click at [135, 85] on div "Start date is flexible" at bounding box center [116, 90] width 212 height 11
drag, startPoint x: 23, startPoint y: 65, endPoint x: 175, endPoint y: 72, distance: 152.1
click at [175, 74] on div "Within 10 miles of [GEOGRAPHIC_DATA], [GEOGRAPHIC_DATA]" at bounding box center [116, 79] width 212 height 11
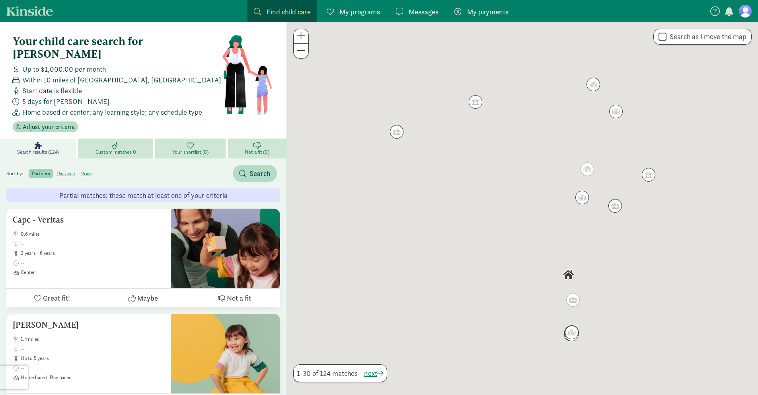
click at [176, 74] on div "Within 10 miles of [GEOGRAPHIC_DATA], [GEOGRAPHIC_DATA]" at bounding box center [116, 79] width 212 height 11
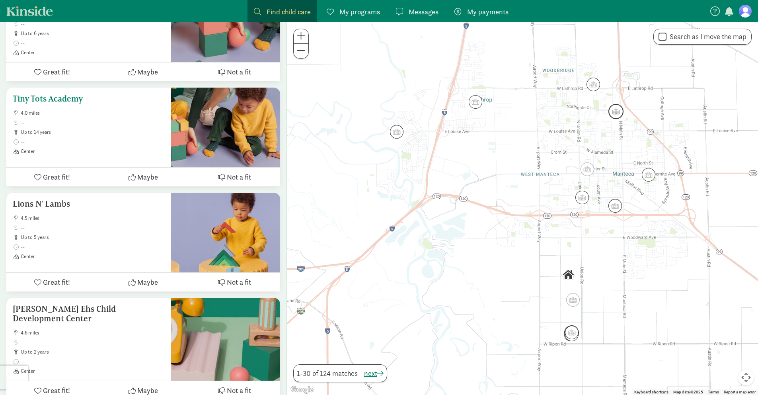
scroll to position [2855, 0]
click at [476, 104] on img "Click to see details" at bounding box center [475, 101] width 15 height 15
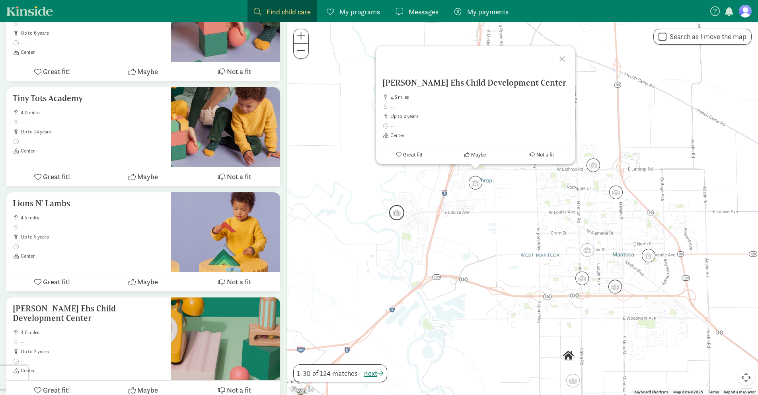
click at [399, 210] on img "Click to see details" at bounding box center [396, 212] width 15 height 15
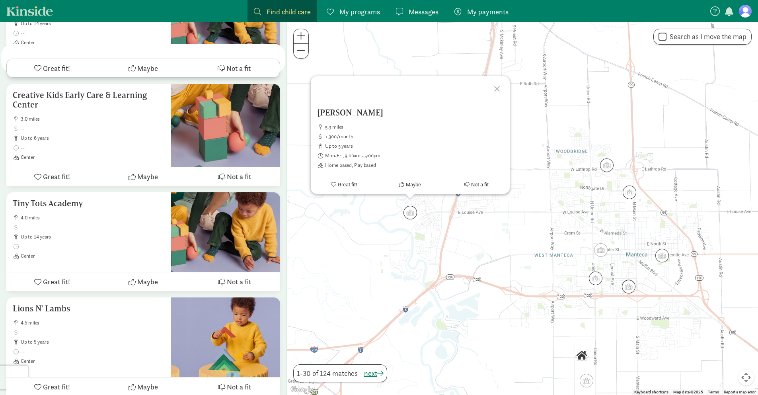
scroll to position [2960, 0]
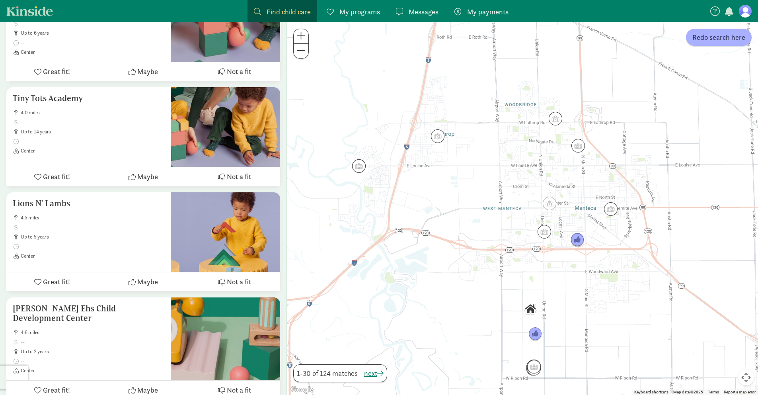
drag, startPoint x: 526, startPoint y: 259, endPoint x: 466, endPoint y: 195, distance: 87.2
click at [466, 195] on div at bounding box center [522, 208] width 471 height 372
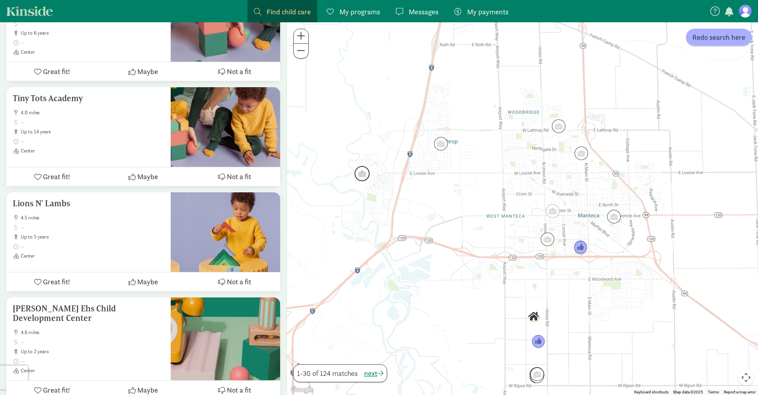
click at [362, 175] on img "Click to see details" at bounding box center [361, 173] width 15 height 15
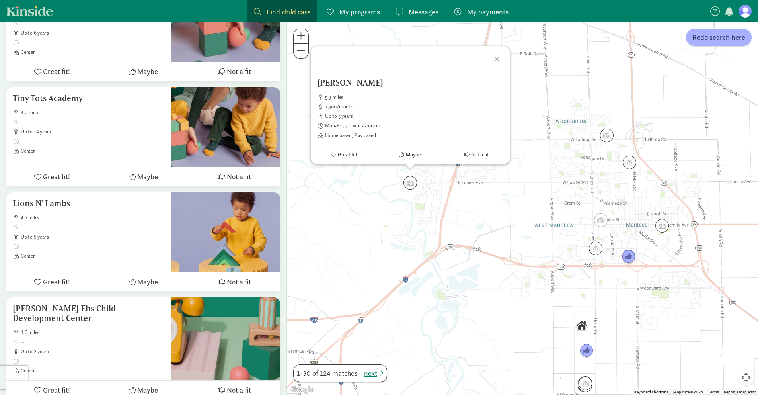
click at [496, 58] on div at bounding box center [497, 57] width 23 height 23
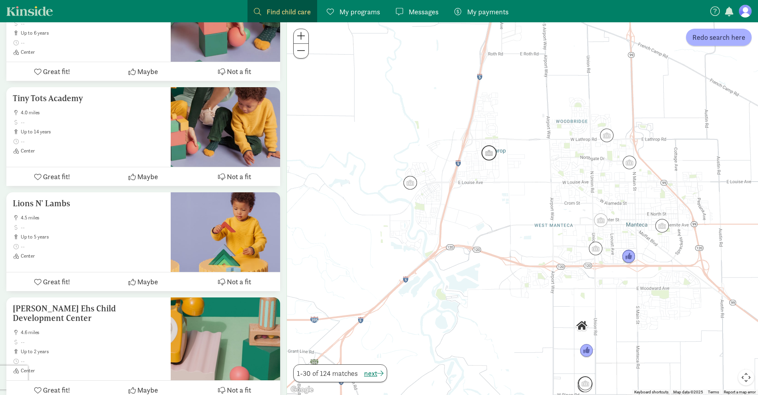
click at [490, 155] on img "Click to see details" at bounding box center [488, 152] width 15 height 15
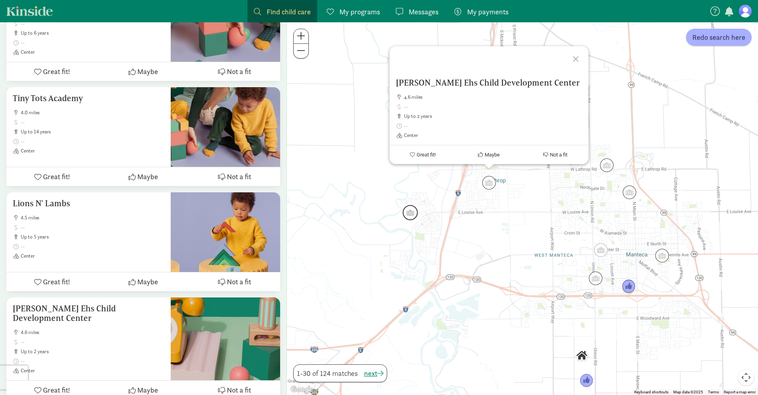
click at [411, 211] on img "Click to see details" at bounding box center [410, 212] width 15 height 15
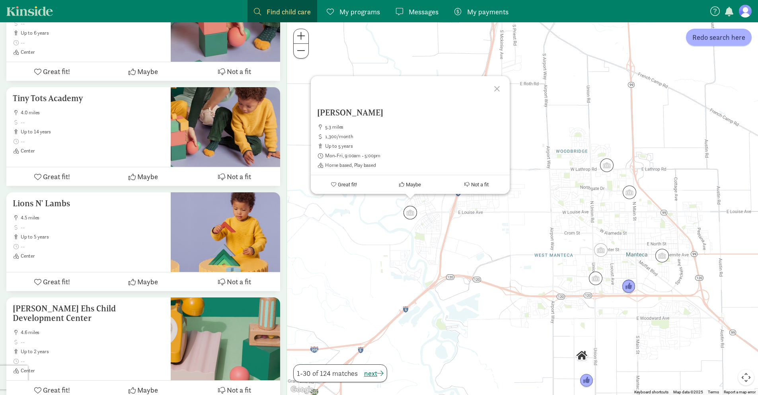
click at [498, 88] on div at bounding box center [497, 87] width 23 height 23
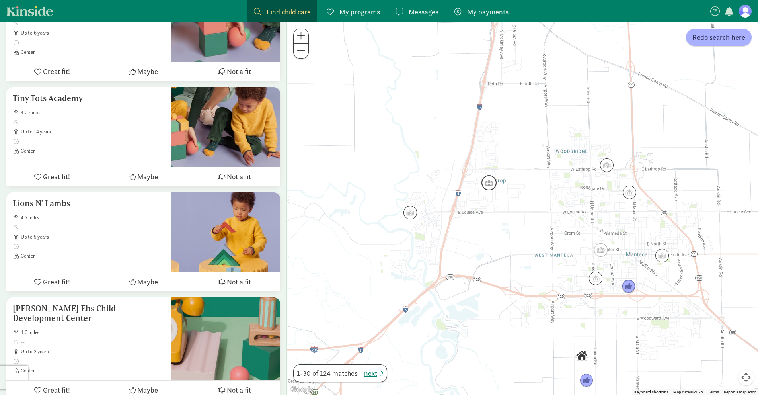
click at [488, 181] on img "Click to see details" at bounding box center [488, 182] width 15 height 15
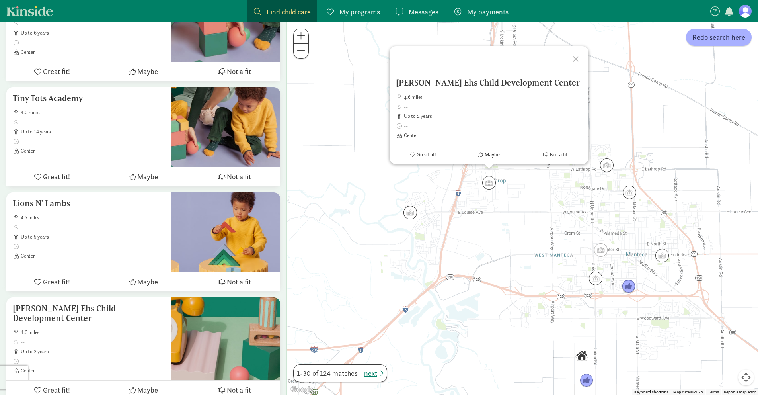
click at [576, 56] on div at bounding box center [576, 57] width 23 height 23
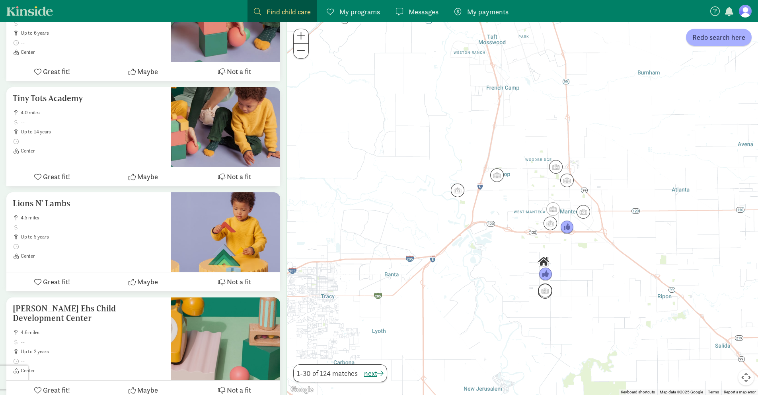
drag, startPoint x: 540, startPoint y: 317, endPoint x: 502, endPoint y: 255, distance: 73.1
click at [500, 239] on div at bounding box center [522, 208] width 471 height 372
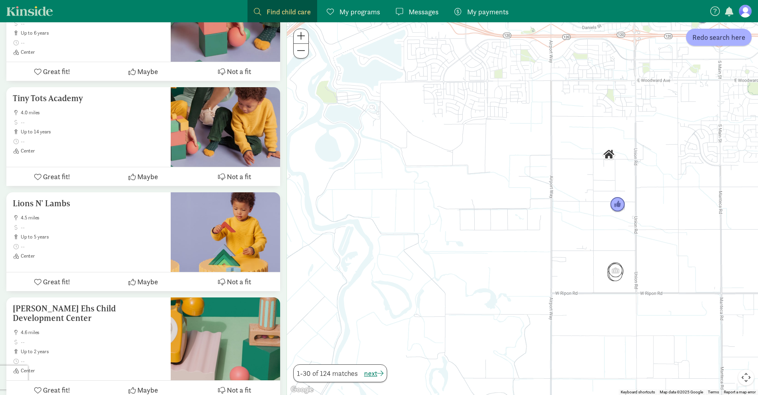
click at [619, 206] on img "Click to see details" at bounding box center [617, 204] width 15 height 15
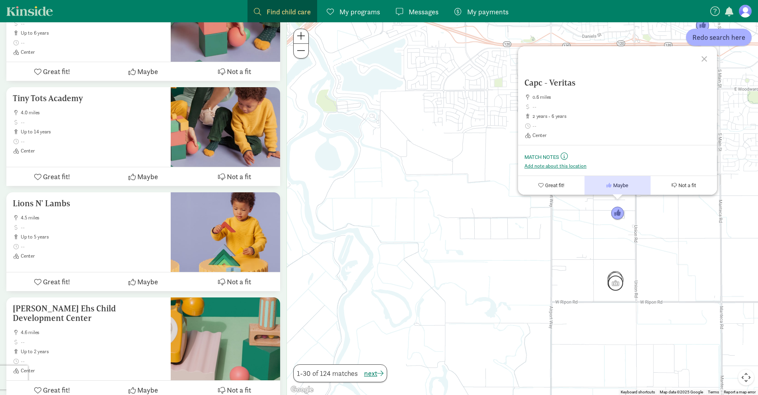
click at [614, 287] on img "Click to see details" at bounding box center [615, 282] width 15 height 15
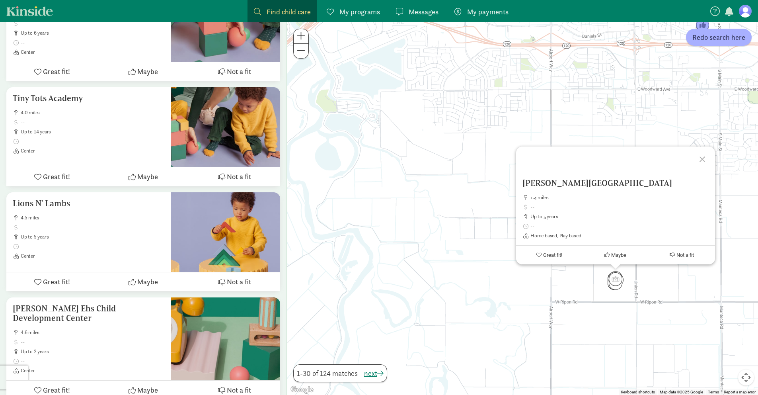
click at [703, 158] on div at bounding box center [703, 157] width 23 height 23
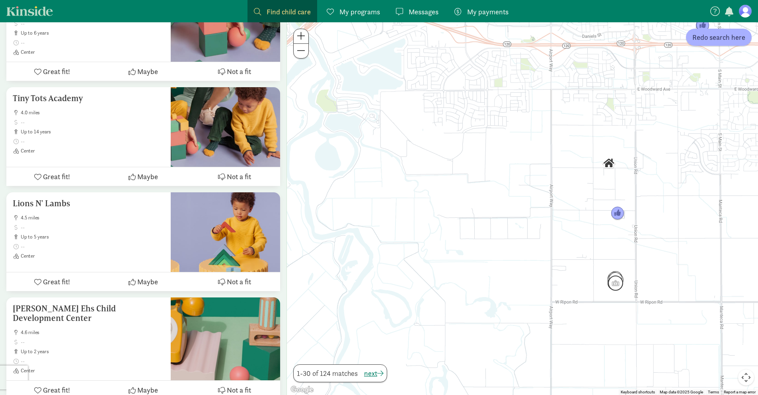
click at [612, 287] on img "Click to see details" at bounding box center [615, 282] width 15 height 15
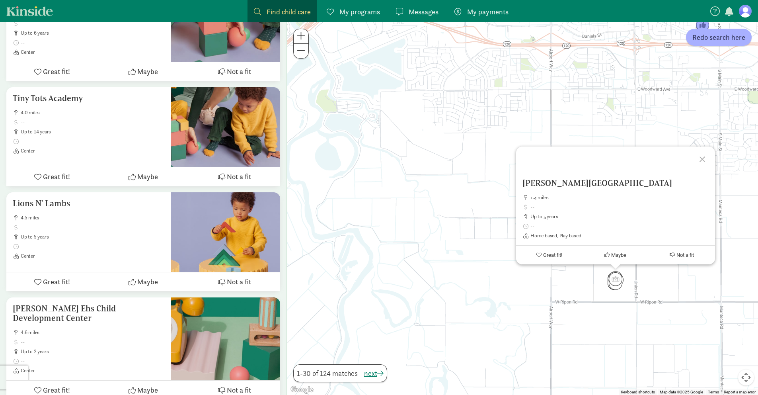
click at [616, 268] on div at bounding box center [616, 266] width 10 height 5
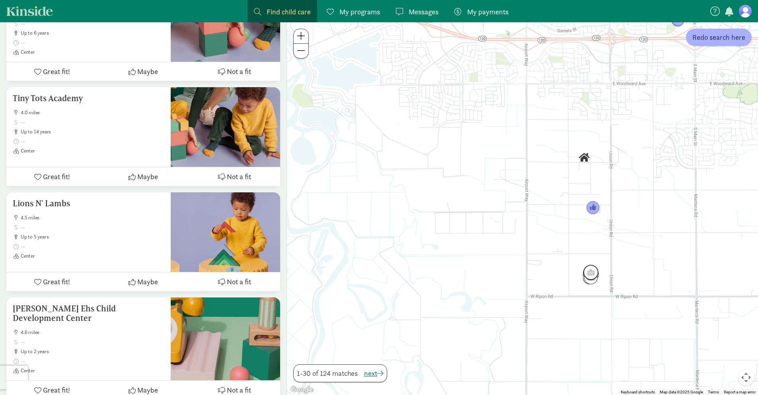
drag, startPoint x: 616, startPoint y: 278, endPoint x: 591, endPoint y: 272, distance: 26.1
click at [591, 272] on img "Click to see details" at bounding box center [590, 271] width 15 height 15
click at [591, 283] on img "Click to see details" at bounding box center [590, 277] width 15 height 15
click at [592, 285] on div "Salehi, Hossai 1.4 miles up to 5 years Home based, Play based Great fit! Maybe …" at bounding box center [522, 208] width 471 height 372
drag, startPoint x: 591, startPoint y: 284, endPoint x: 584, endPoint y: 282, distance: 6.9
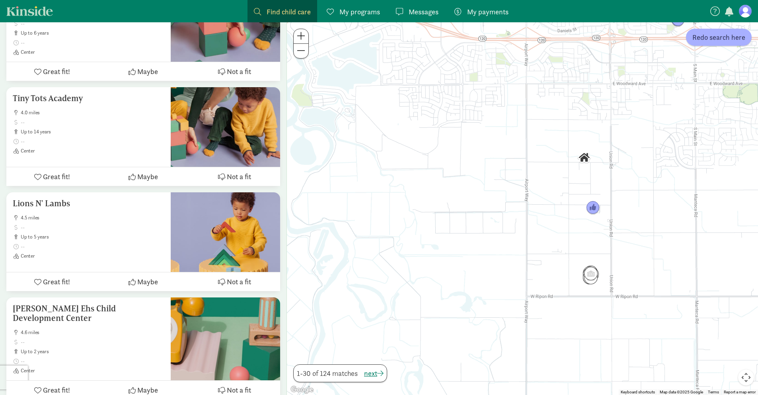
click at [584, 282] on div at bounding box center [522, 208] width 471 height 372
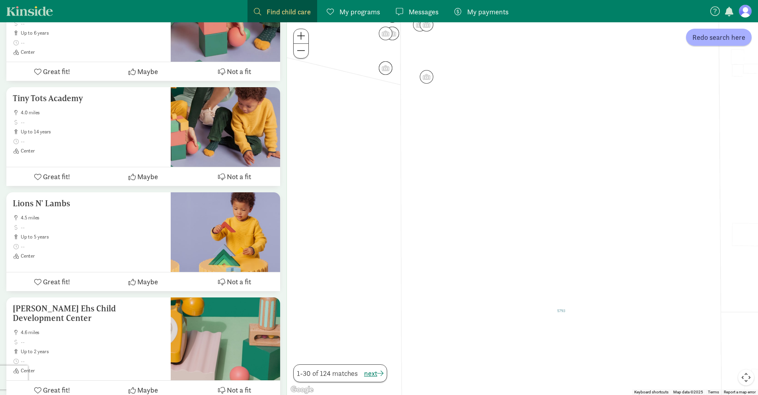
drag, startPoint x: 612, startPoint y: 257, endPoint x: 621, endPoint y: 264, distance: 11.7
click at [630, 285] on div at bounding box center [522, 208] width 471 height 372
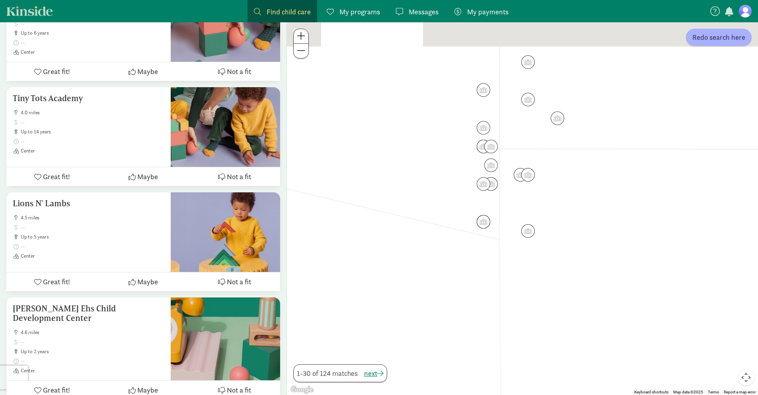
drag, startPoint x: 550, startPoint y: 174, endPoint x: 640, endPoint y: 311, distance: 163.7
click at [640, 311] on div at bounding box center [522, 208] width 471 height 372
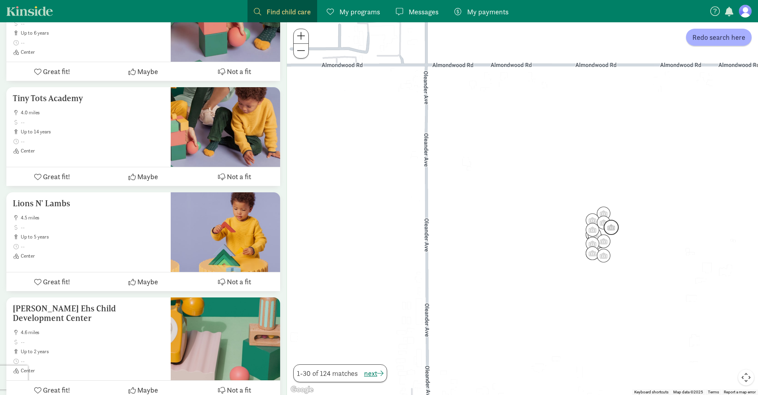
click at [615, 226] on img "Click to see details" at bounding box center [610, 227] width 15 height 15
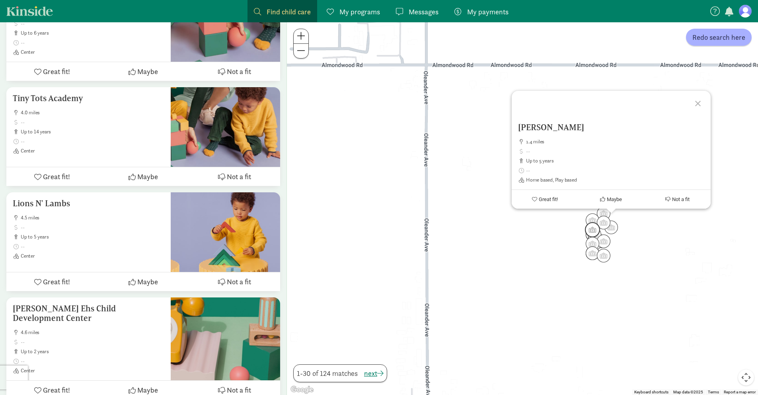
click at [591, 226] on img "Click to see details" at bounding box center [592, 229] width 15 height 15
click at [589, 245] on img "Click to see details" at bounding box center [592, 243] width 15 height 15
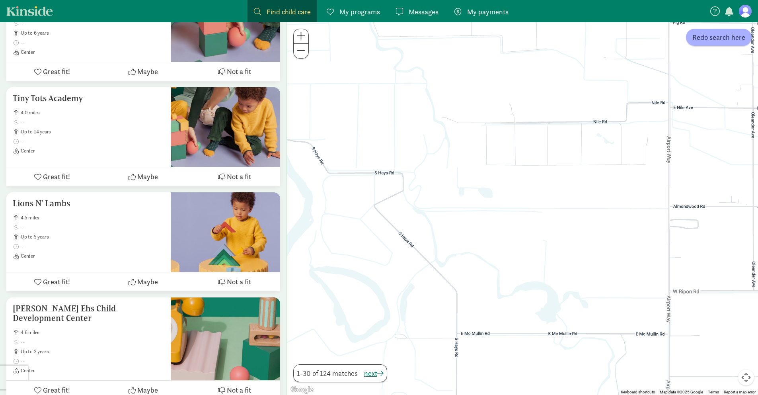
drag, startPoint x: 434, startPoint y: 229, endPoint x: 723, endPoint y: 228, distance: 288.8
click at [723, 228] on div at bounding box center [522, 208] width 471 height 372
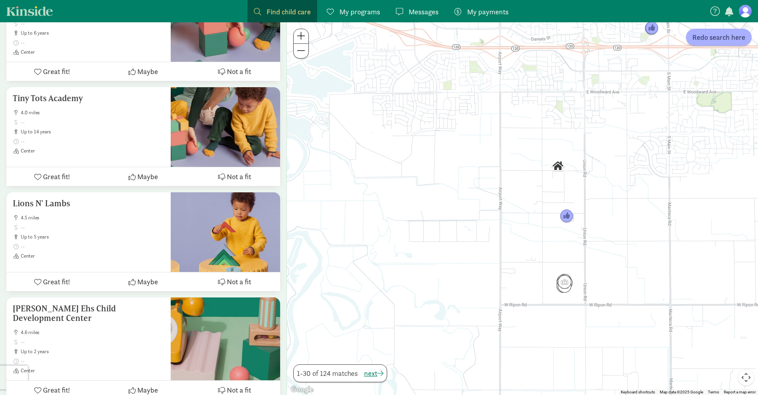
drag, startPoint x: 614, startPoint y: 208, endPoint x: 469, endPoint y: 256, distance: 153.1
click at [469, 256] on div at bounding box center [522, 208] width 471 height 372
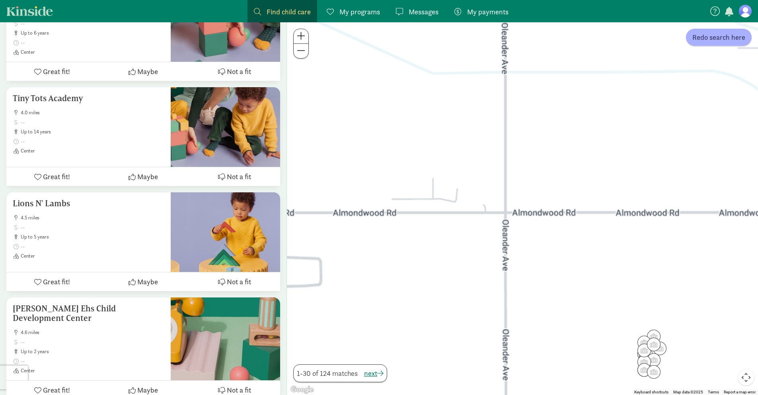
drag, startPoint x: 549, startPoint y: 243, endPoint x: 521, endPoint y: 225, distance: 33.2
click at [519, 220] on div at bounding box center [522, 208] width 471 height 372
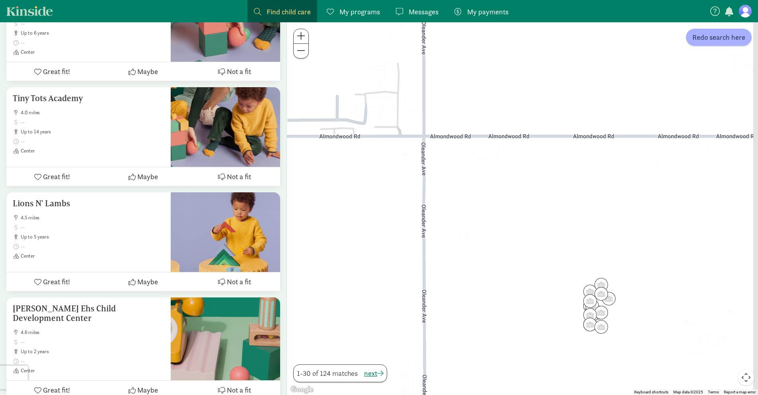
drag, startPoint x: 520, startPoint y: 218, endPoint x: 477, endPoint y: 173, distance: 62.2
click at [479, 175] on div at bounding box center [522, 208] width 471 height 372
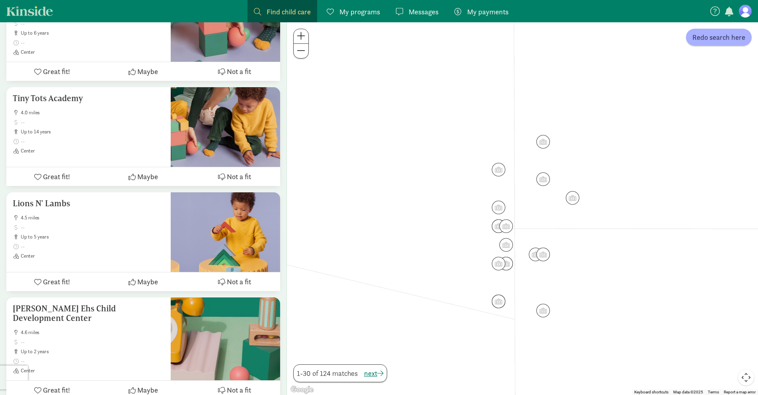
drag, startPoint x: 534, startPoint y: 238, endPoint x: 434, endPoint y: 191, distance: 110.0
click at [434, 191] on div at bounding box center [522, 208] width 471 height 372
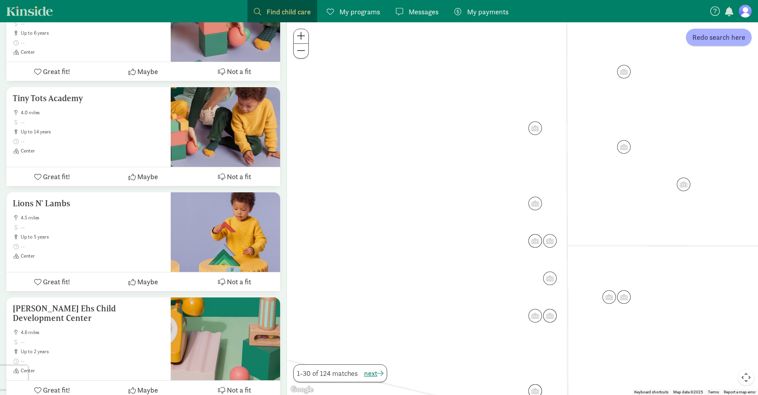
click at [539, 242] on img "Click to see details" at bounding box center [535, 241] width 14 height 14
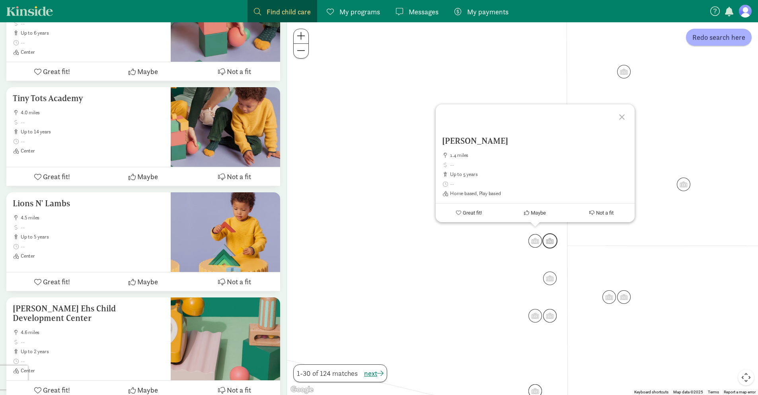
click at [556, 242] on img "Click to see details" at bounding box center [549, 240] width 15 height 15
click at [536, 238] on img "Click to see details" at bounding box center [534, 240] width 15 height 15
click at [537, 320] on img "Click to see details" at bounding box center [534, 315] width 15 height 15
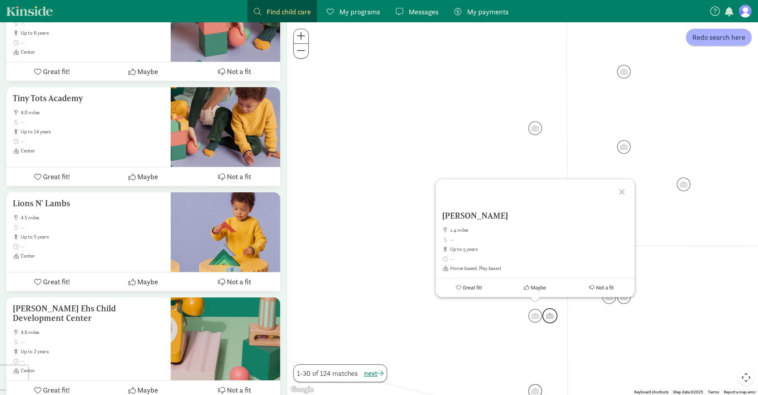
click at [553, 319] on img "Click to see details" at bounding box center [549, 315] width 15 height 15
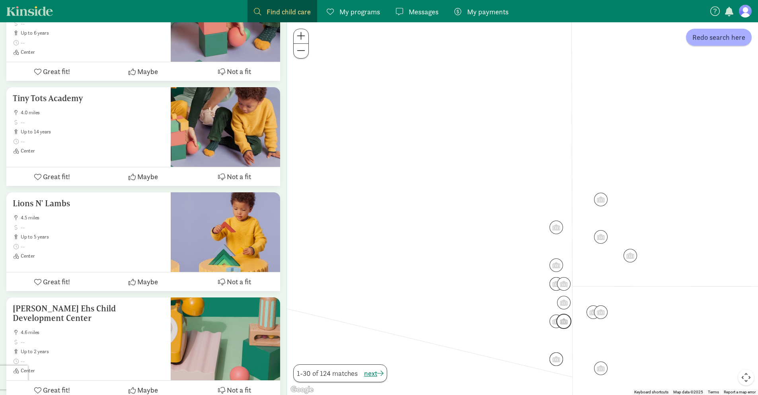
click at [566, 321] on img "Click to see details" at bounding box center [563, 320] width 15 height 15
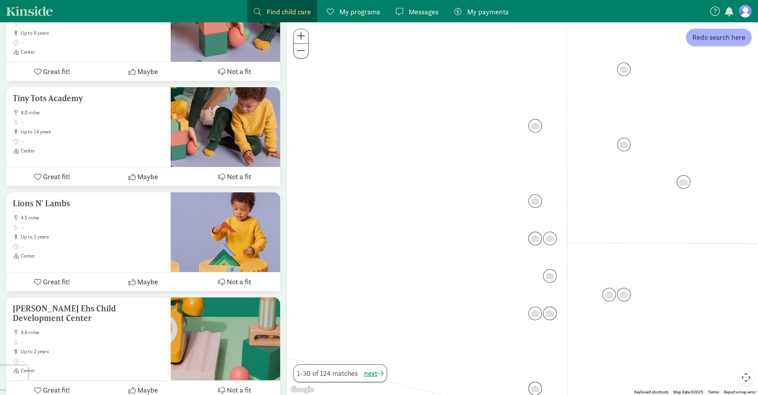
drag, startPoint x: 585, startPoint y: 340, endPoint x: 527, endPoint y: 245, distance: 110.5
click at [527, 245] on div at bounding box center [522, 208] width 471 height 372
click at [535, 383] on img "Click to see details" at bounding box center [532, 382] width 15 height 15
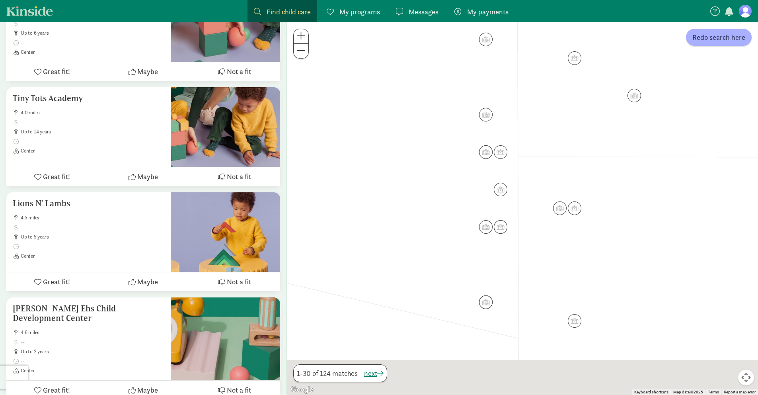
drag, startPoint x: 668, startPoint y: 331, endPoint x: 584, endPoint y: 216, distance: 142.3
click at [584, 216] on div "To navigate, press the arrow keys." at bounding box center [522, 208] width 471 height 372
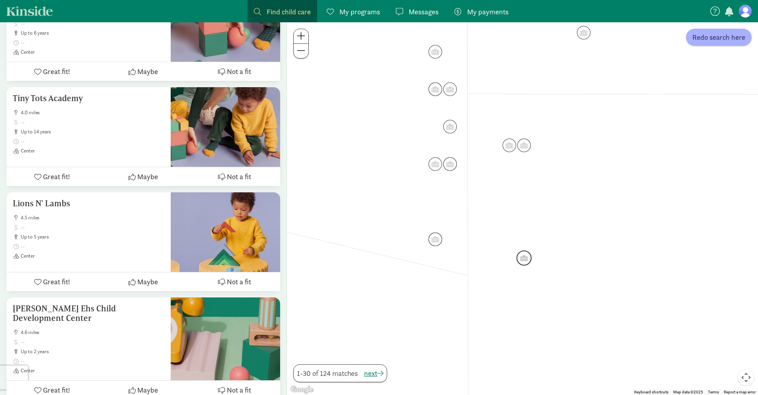
click at [525, 257] on img "Click to see details" at bounding box center [523, 257] width 15 height 15
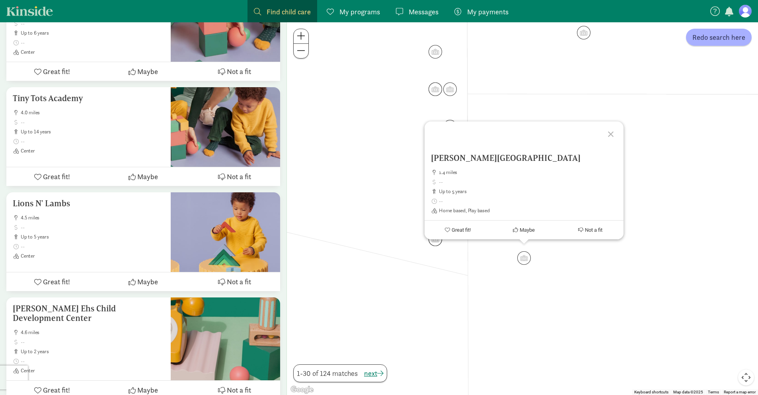
click at [509, 104] on div "Salehi, Hossai 1.4 miles up to 5 years Home based, Play based Great fit! Maybe …" at bounding box center [522, 208] width 471 height 372
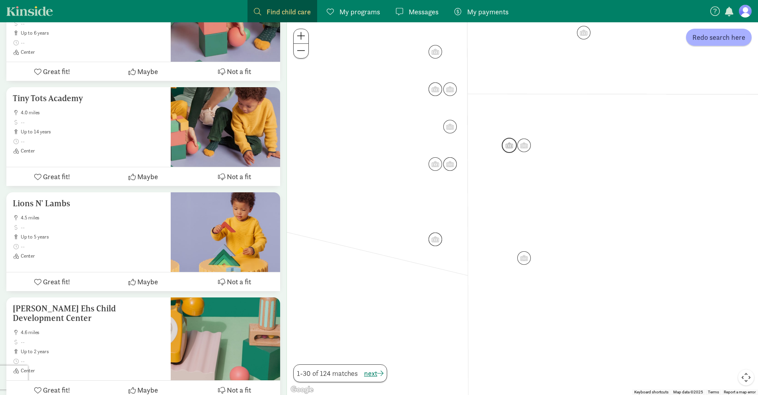
click at [511, 142] on img "Click to see details" at bounding box center [509, 145] width 15 height 15
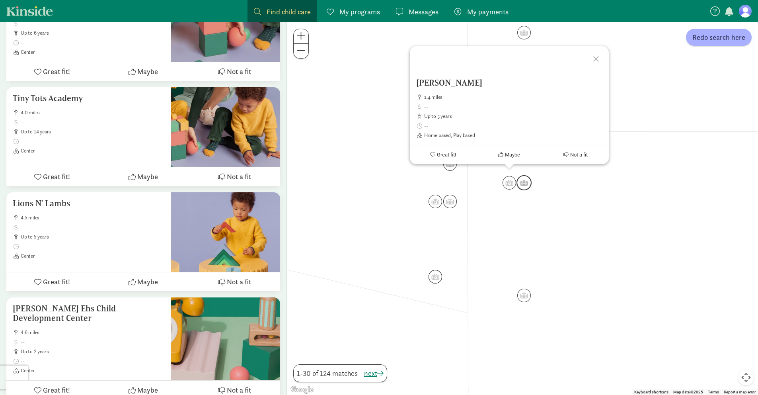
click at [523, 176] on img "Click to see details" at bounding box center [523, 182] width 15 height 15
click at [454, 194] on img "Click to see details" at bounding box center [449, 201] width 15 height 15
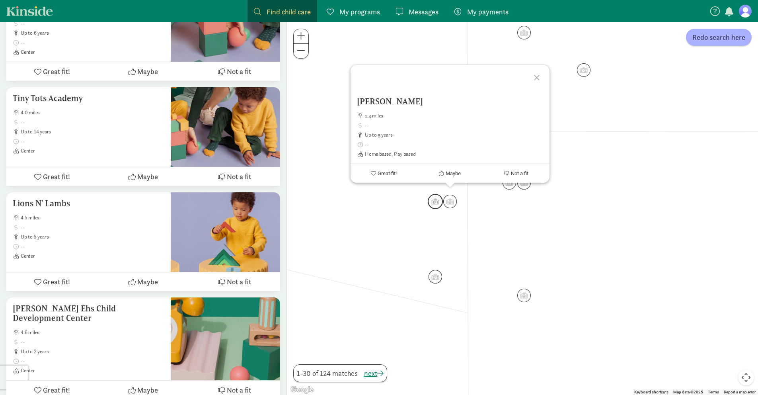
click at [430, 200] on img "Click to see details" at bounding box center [435, 201] width 15 height 15
click at [489, 211] on div "To navigate, press the arrow keys. Nasiri, Jamila 1.4 miles up to 5 years Home …" at bounding box center [522, 208] width 471 height 372
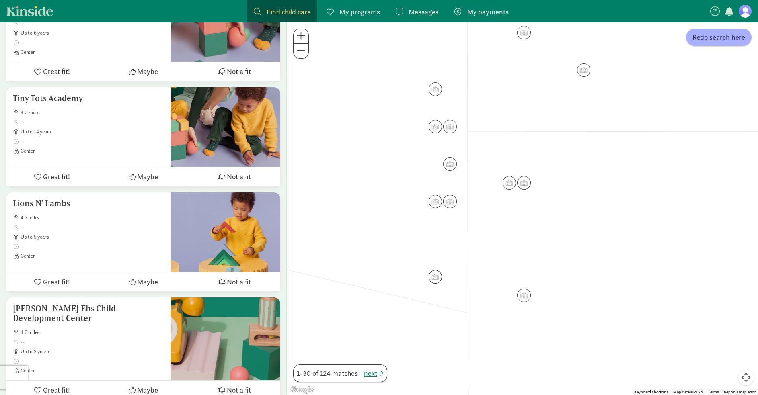
click at [447, 166] on img "Click to see details" at bounding box center [450, 164] width 14 height 14
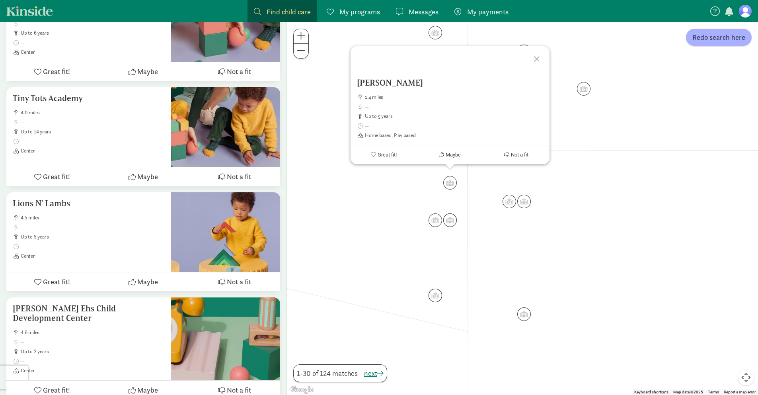
click at [481, 192] on div "Brown, Felicia 1.4 miles up to 5 years Home based, Play based Great fit! Maybe …" at bounding box center [522, 208] width 471 height 372
click at [454, 148] on img "Click to see details" at bounding box center [449, 145] width 15 height 15
click at [436, 185] on img "Click to see details" at bounding box center [435, 182] width 15 height 15
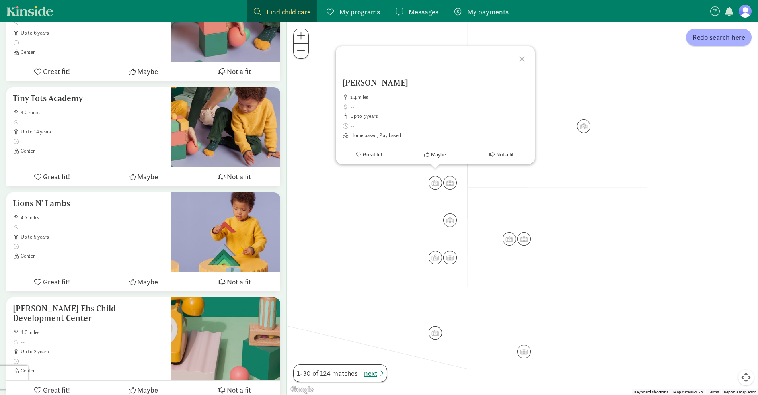
click at [523, 58] on div at bounding box center [522, 57] width 23 height 23
click at [585, 127] on img "Click to see details" at bounding box center [583, 126] width 15 height 15
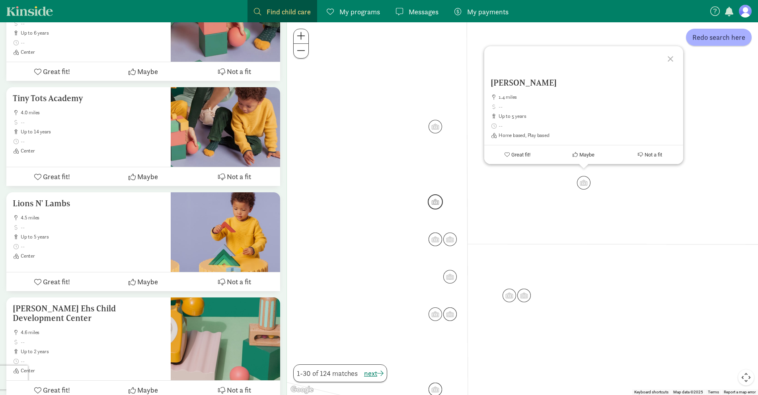
click at [438, 197] on img "Click to see details" at bounding box center [435, 201] width 15 height 15
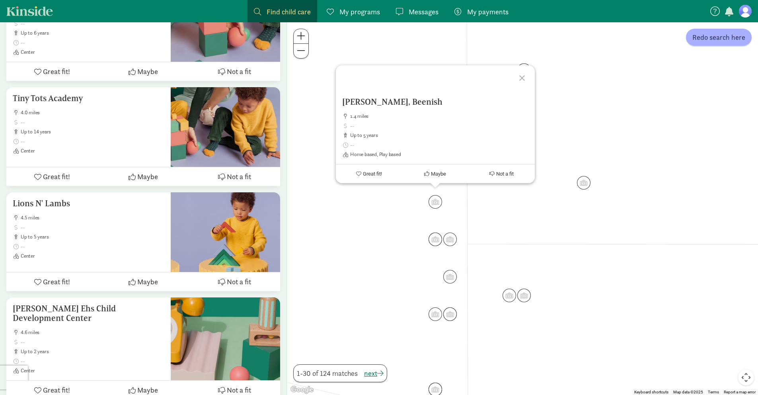
click at [521, 76] on div at bounding box center [522, 76] width 23 height 23
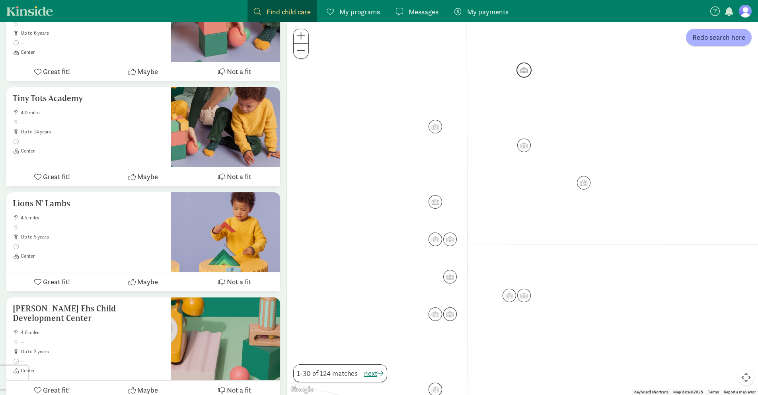
click at [527, 67] on img "Click to see details" at bounding box center [523, 69] width 15 height 15
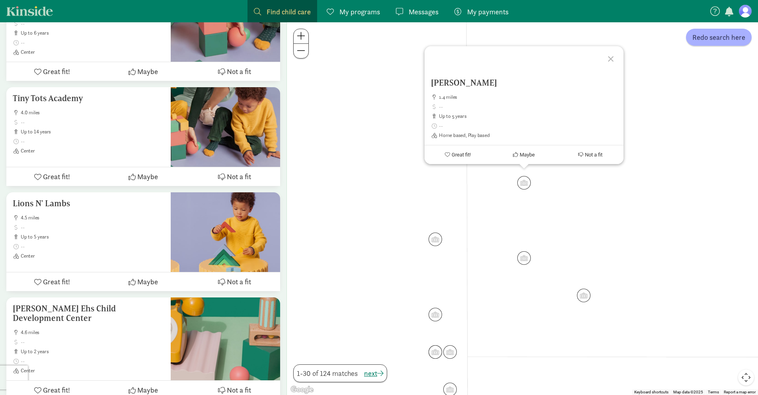
click at [609, 55] on div at bounding box center [611, 57] width 23 height 23
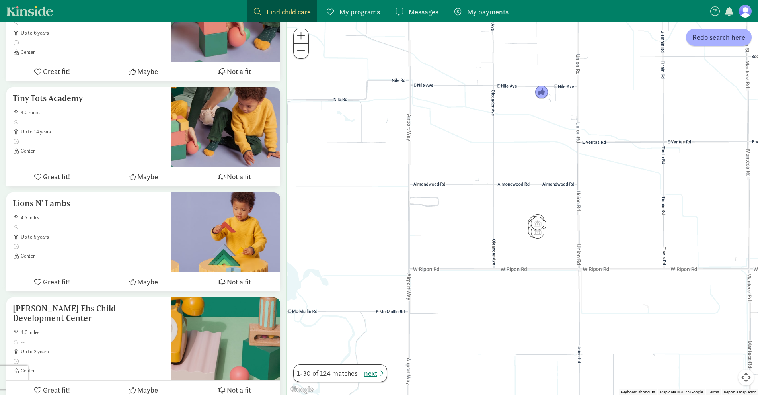
drag, startPoint x: 499, startPoint y: 182, endPoint x: 547, endPoint y: 232, distance: 69.2
click at [547, 232] on div at bounding box center [522, 208] width 471 height 372
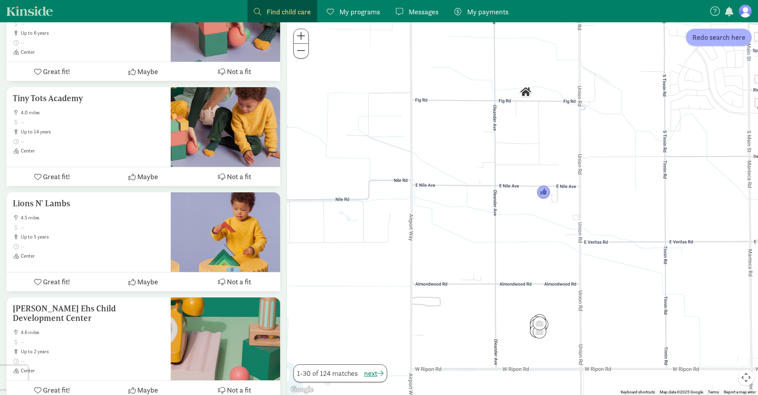
drag, startPoint x: 467, startPoint y: 158, endPoint x: 468, endPoint y: 257, distance: 99.4
click at [468, 257] on div at bounding box center [522, 208] width 471 height 372
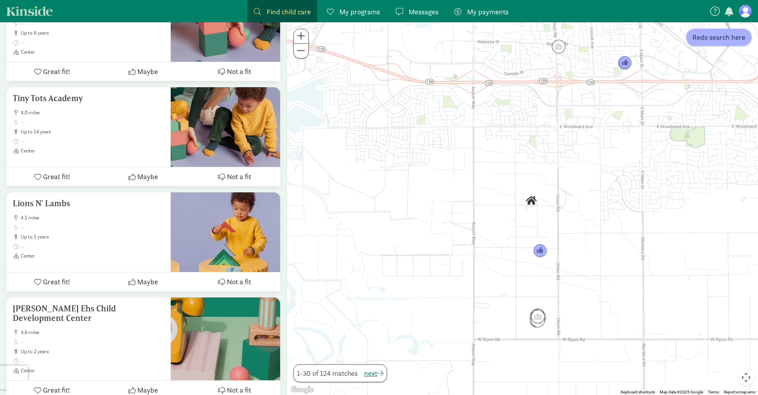
drag, startPoint x: 456, startPoint y: 220, endPoint x: 501, endPoint y: 252, distance: 55.1
click at [501, 252] on div at bounding box center [522, 208] width 471 height 372
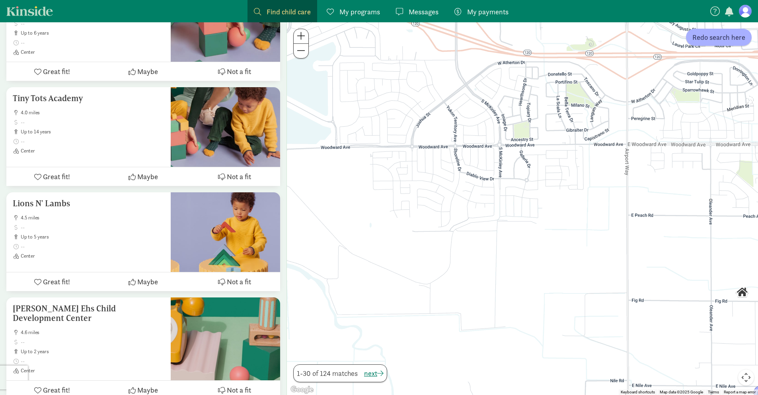
drag, startPoint x: 423, startPoint y: 142, endPoint x: 546, endPoint y: 207, distance: 138.8
click at [546, 207] on div at bounding box center [522, 208] width 471 height 372
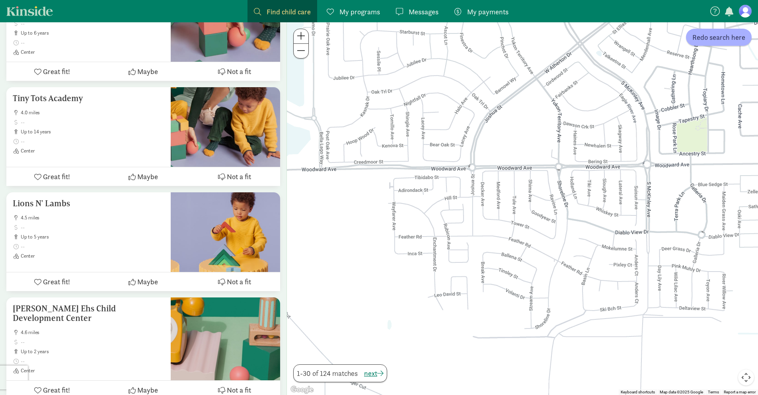
drag, startPoint x: 390, startPoint y: 140, endPoint x: 412, endPoint y: 152, distance: 25.1
click at [412, 152] on div at bounding box center [522, 208] width 471 height 372
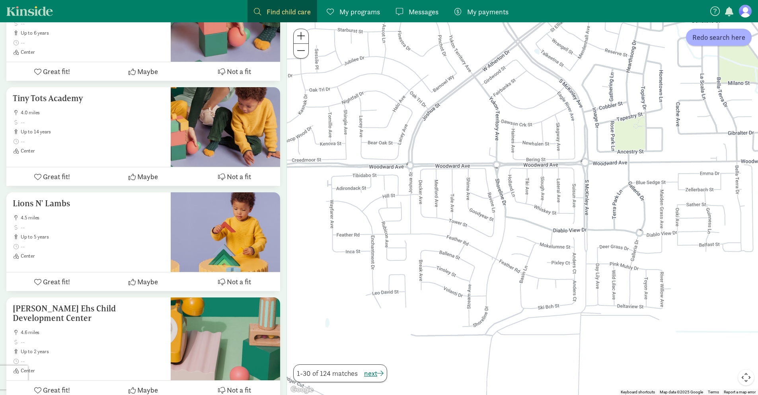
drag, startPoint x: 579, startPoint y: 157, endPoint x: 498, endPoint y: 155, distance: 81.6
click at [498, 155] on div at bounding box center [522, 208] width 471 height 372
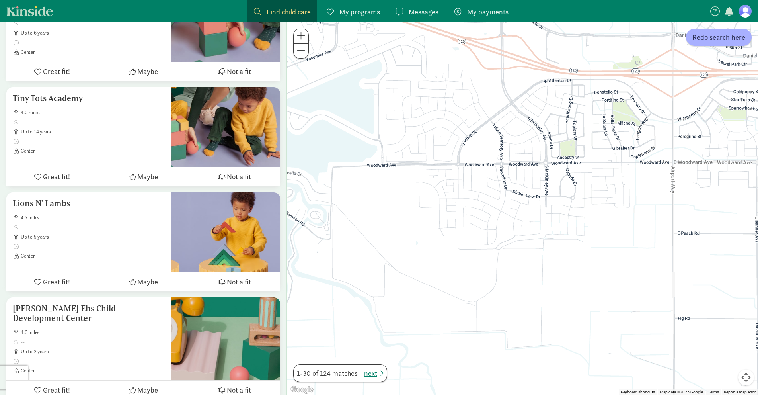
click at [492, 138] on div at bounding box center [522, 208] width 471 height 372
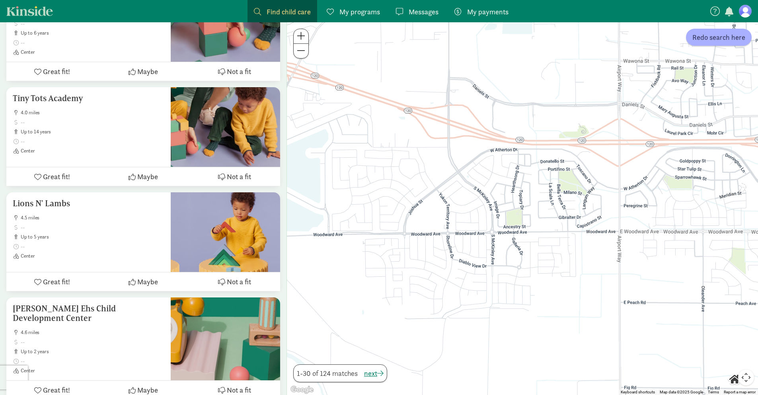
drag, startPoint x: 563, startPoint y: 113, endPoint x: 508, endPoint y: 187, distance: 92.4
click at [508, 187] on div at bounding box center [522, 208] width 471 height 372
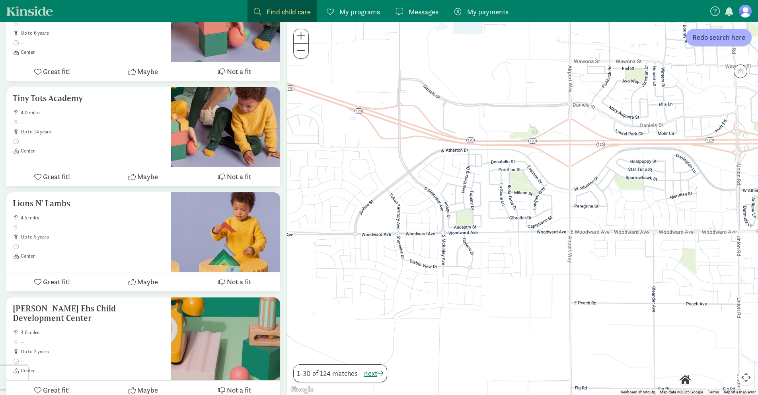
drag, startPoint x: 615, startPoint y: 214, endPoint x: 567, endPoint y: 210, distance: 48.7
click at [567, 210] on div at bounding box center [522, 208] width 471 height 372
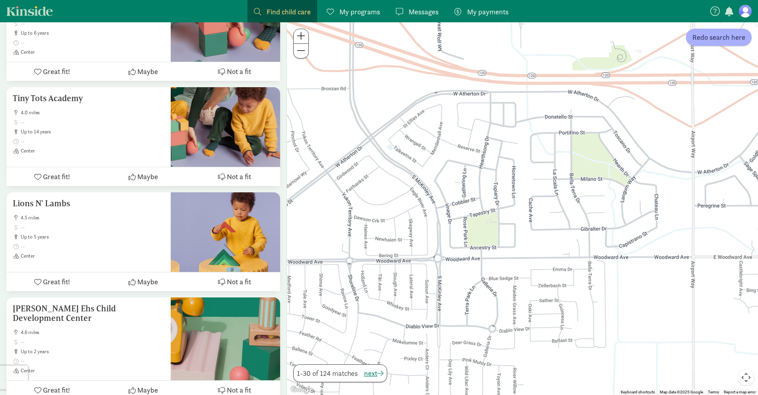
drag, startPoint x: 494, startPoint y: 181, endPoint x: 591, endPoint y: 175, distance: 96.4
click at [591, 175] on div at bounding box center [522, 208] width 471 height 372
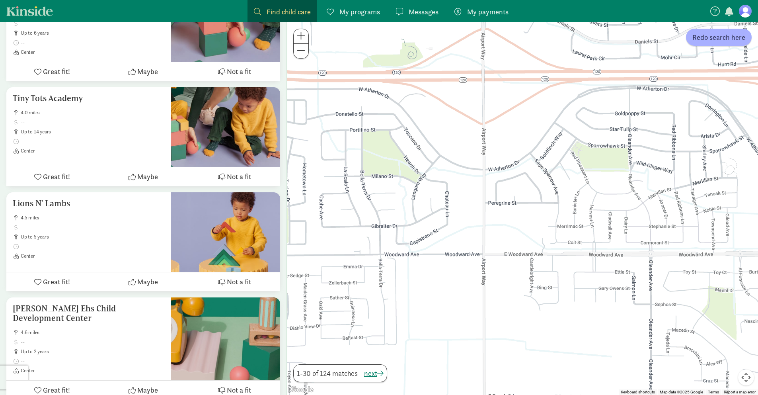
drag, startPoint x: 648, startPoint y: 181, endPoint x: 430, endPoint y: 178, distance: 218.4
click at [432, 178] on div at bounding box center [522, 208] width 471 height 372
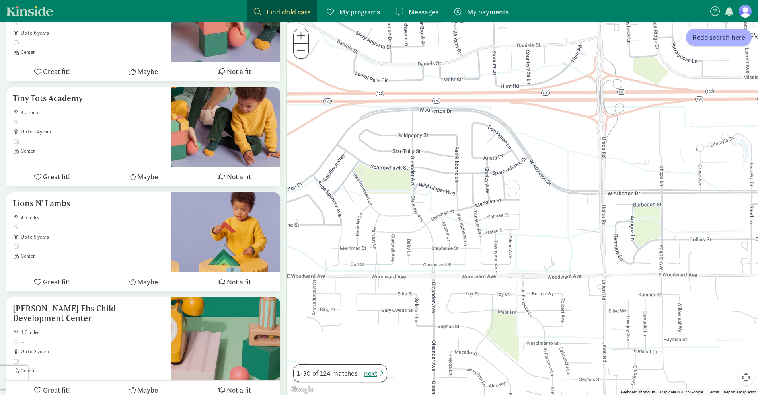
drag, startPoint x: 620, startPoint y: 175, endPoint x: 409, endPoint y: 196, distance: 212.7
click at [409, 196] on div at bounding box center [522, 208] width 471 height 372
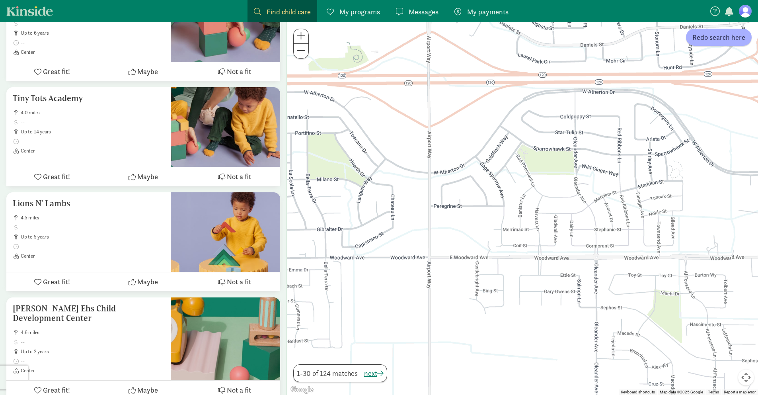
drag, startPoint x: 483, startPoint y: 259, endPoint x: 650, endPoint y: 240, distance: 168.1
click at [650, 240] on div at bounding box center [522, 208] width 471 height 372
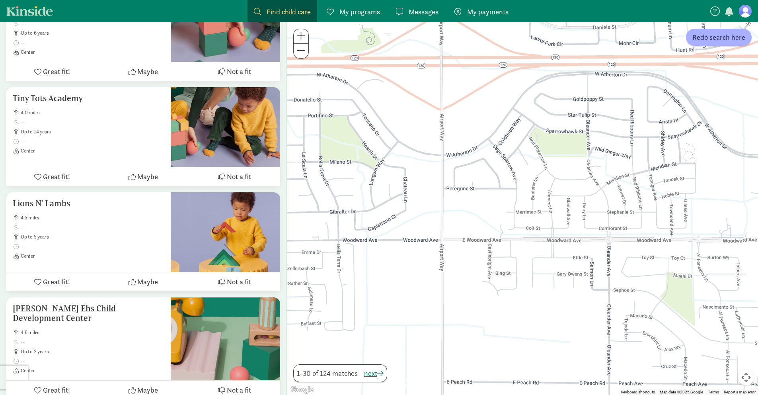
drag, startPoint x: 502, startPoint y: 225, endPoint x: 495, endPoint y: 208, distance: 18.3
click at [495, 208] on div at bounding box center [522, 208] width 471 height 372
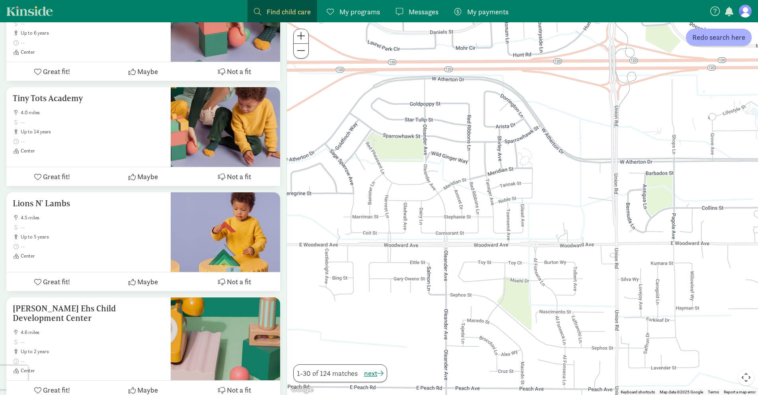
drag, startPoint x: 655, startPoint y: 189, endPoint x: 485, endPoint y: 194, distance: 169.5
click at [485, 194] on div at bounding box center [522, 208] width 471 height 372
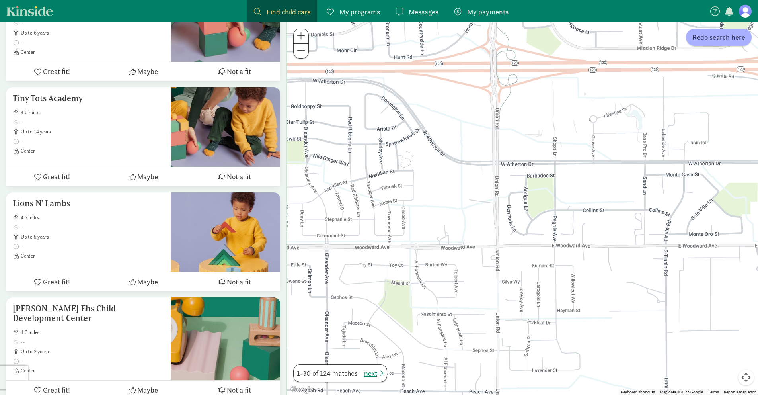
drag, startPoint x: 613, startPoint y: 190, endPoint x: 501, endPoint y: 191, distance: 111.8
click at [501, 191] on div at bounding box center [522, 208] width 471 height 372
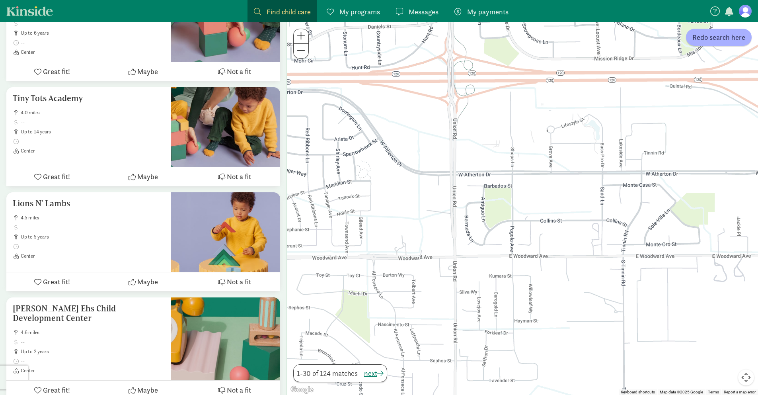
drag, startPoint x: 644, startPoint y: 185, endPoint x: 601, endPoint y: 195, distance: 43.7
click at [601, 195] on div at bounding box center [522, 208] width 471 height 372
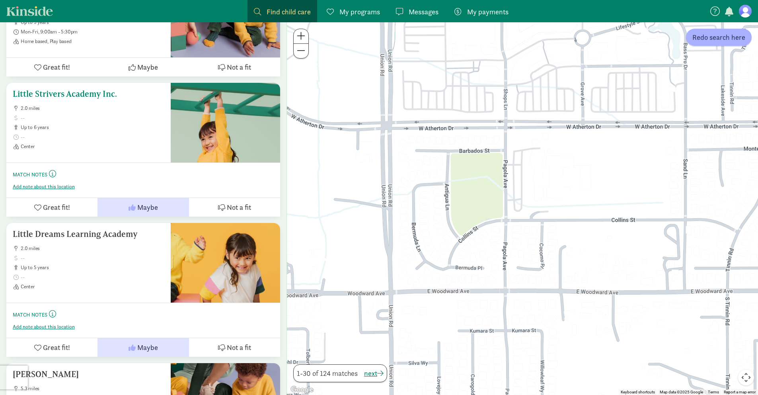
scroll to position [2310, 0]
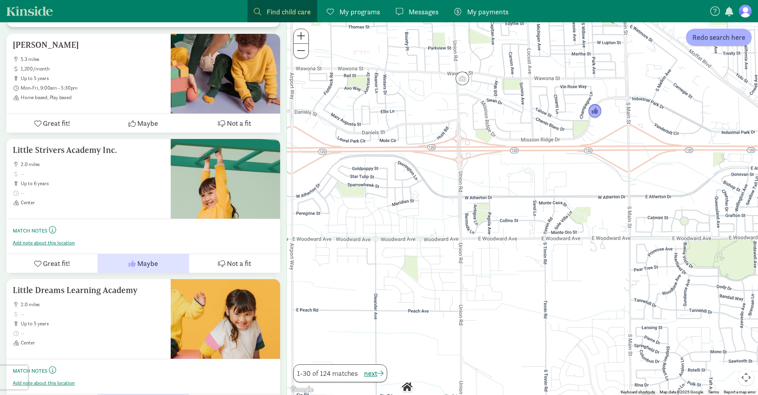
drag, startPoint x: 433, startPoint y: 146, endPoint x: 493, endPoint y: 201, distance: 81.1
click at [491, 199] on div at bounding box center [522, 208] width 471 height 372
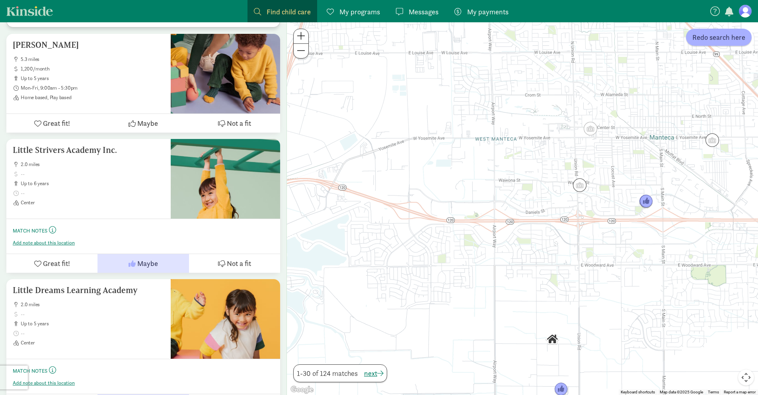
drag, startPoint x: 414, startPoint y: 179, endPoint x: 519, endPoint y: 218, distance: 112.2
click at [519, 218] on div at bounding box center [522, 208] width 471 height 372
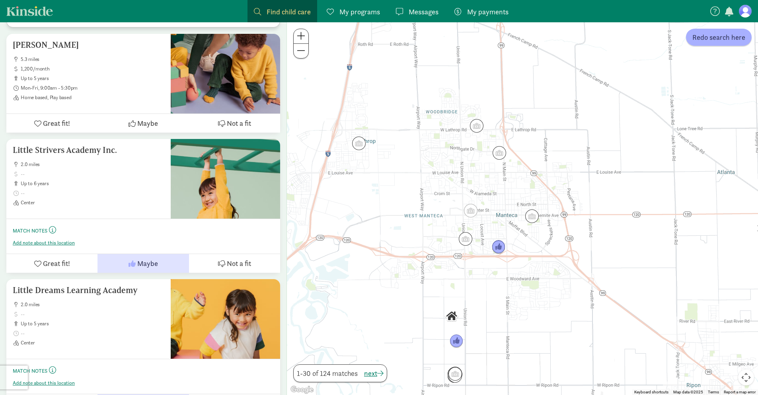
drag, startPoint x: 478, startPoint y: 140, endPoint x: 408, endPoint y: 179, distance: 79.4
click at [408, 179] on div at bounding box center [522, 208] width 471 height 372
click at [473, 209] on img "Click to see details" at bounding box center [469, 208] width 15 height 15
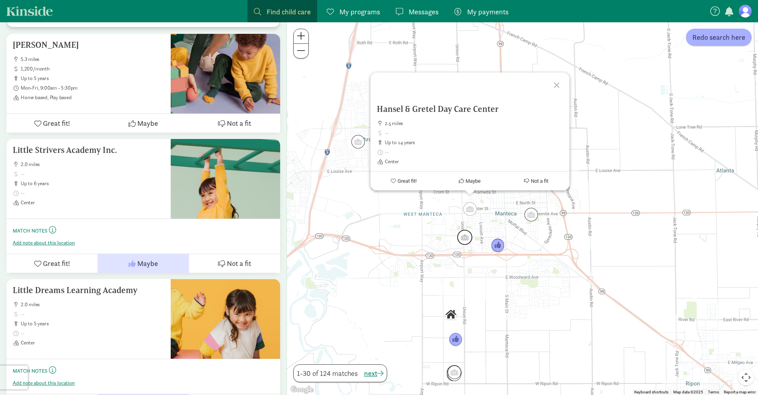
click at [469, 239] on img "Click to see details" at bounding box center [464, 236] width 15 height 15
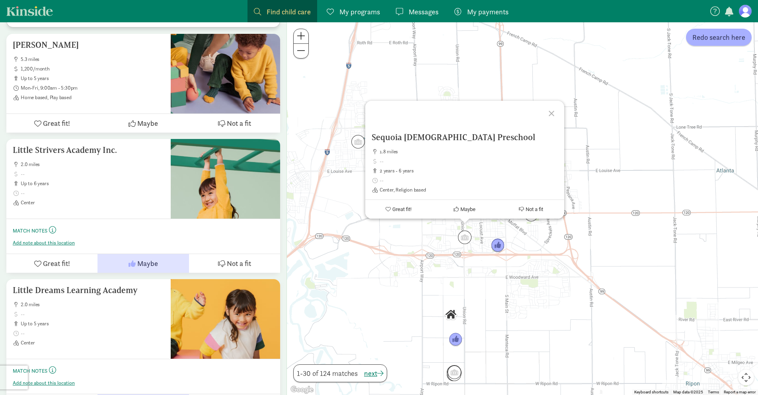
click at [550, 114] on div at bounding box center [552, 112] width 23 height 23
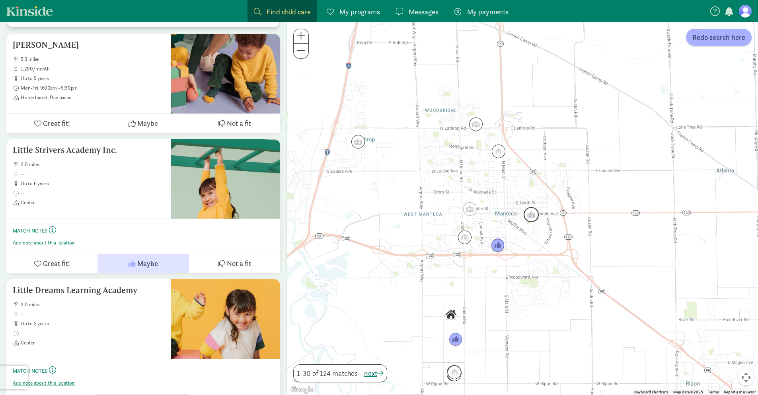
click at [532, 213] on img "Click to see details" at bounding box center [530, 214] width 15 height 15
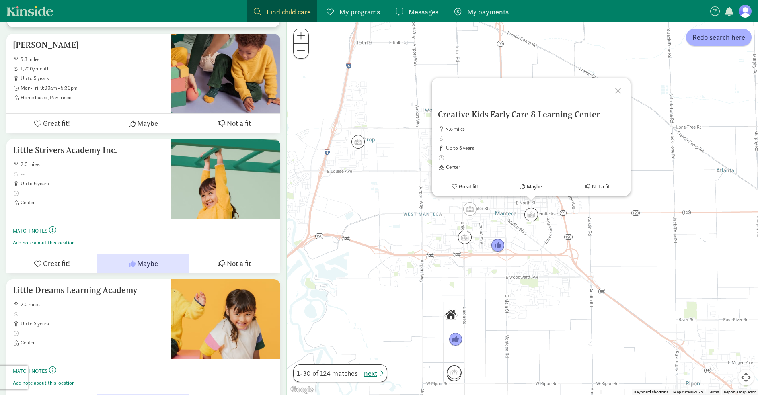
click at [618, 88] on div at bounding box center [618, 89] width 23 height 23
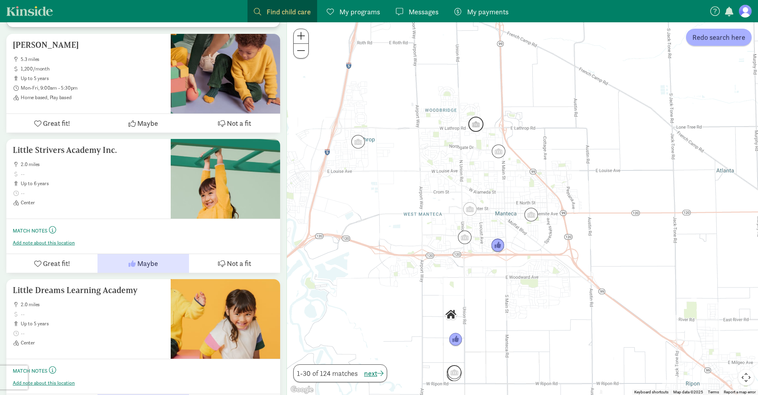
click at [482, 123] on img "Click to see details" at bounding box center [475, 124] width 15 height 15
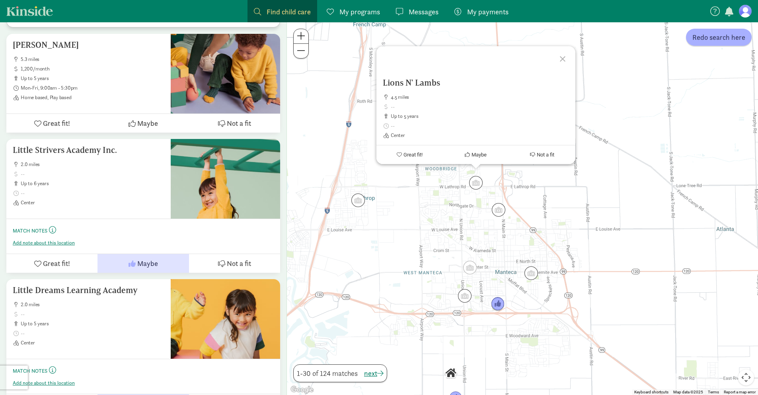
click at [563, 57] on div at bounding box center [563, 57] width 23 height 23
click at [476, 182] on img "Click to see details" at bounding box center [475, 182] width 15 height 15
click at [458, 107] on span at bounding box center [480, 106] width 178 height 6
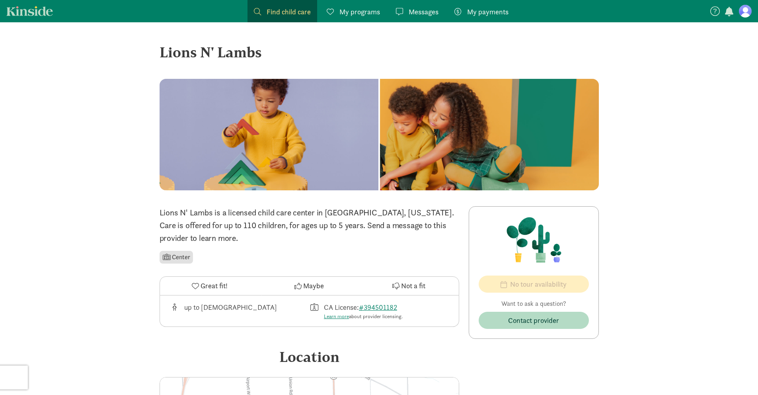
drag, startPoint x: 205, startPoint y: 228, endPoint x: 360, endPoint y: 233, distance: 154.8
click at [359, 233] on p "Lions N' Lambs is a licensed child care center in [GEOGRAPHIC_DATA], [US_STATE]…" at bounding box center [308, 225] width 299 height 38
drag, startPoint x: 360, startPoint y: 233, endPoint x: 282, endPoint y: 225, distance: 77.7
click at [359, 233] on p "Lions N' Lambs is a licensed child care center in [GEOGRAPHIC_DATA], [US_STATE]…" at bounding box center [308, 225] width 299 height 38
drag, startPoint x: 417, startPoint y: 212, endPoint x: 450, endPoint y: 211, distance: 33.0
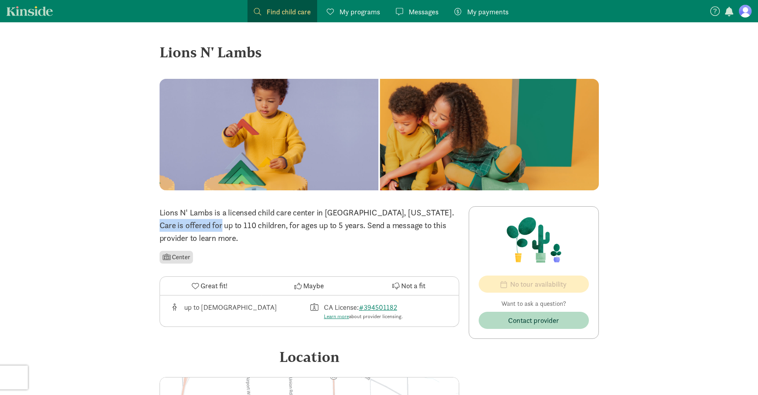
click at [450, 211] on p "Lions N' Lambs is a licensed child care center in [GEOGRAPHIC_DATA], [US_STATE]…" at bounding box center [308, 225] width 299 height 38
drag, startPoint x: 450, startPoint y: 211, endPoint x: 332, endPoint y: 225, distance: 119.3
click at [450, 211] on p "Lions N' Lambs is a licensed child care center in [GEOGRAPHIC_DATA], [US_STATE]…" at bounding box center [308, 225] width 299 height 38
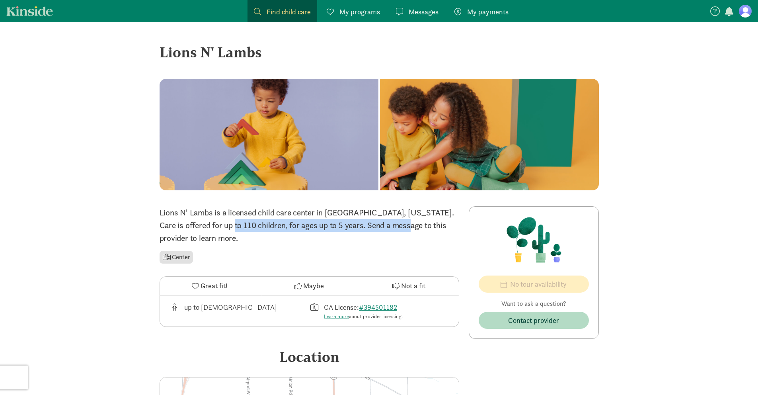
drag, startPoint x: 158, startPoint y: 224, endPoint x: 336, endPoint y: 223, distance: 178.2
click at [336, 223] on div "‹ › × Lions N' Lambs ‹ › × Lions N' Lambs is a licensed child care center in [G…" at bounding box center [379, 295] width 452 height 547
drag, startPoint x: 336, startPoint y: 223, endPoint x: 282, endPoint y: 224, distance: 54.1
click at [336, 223] on p "Lions N' Lambs is a licensed child care center in [GEOGRAPHIC_DATA], [US_STATE]…" at bounding box center [308, 225] width 299 height 38
drag, startPoint x: 226, startPoint y: 222, endPoint x: 404, endPoint y: 226, distance: 178.2
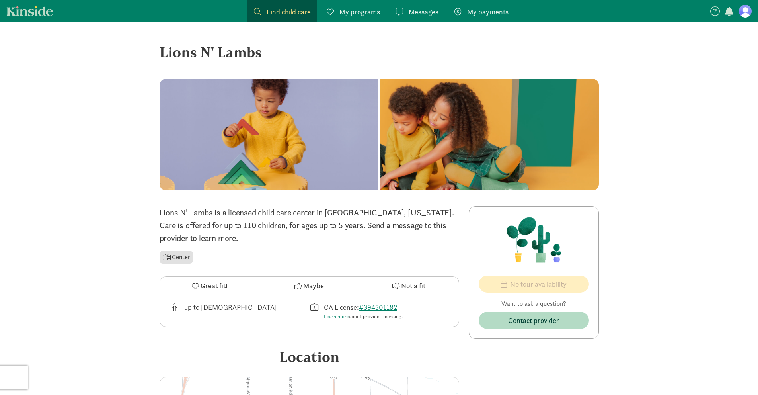
click at [404, 226] on p "Lions N' Lambs is a licensed child care center in [GEOGRAPHIC_DATA], [US_STATE]…" at bounding box center [308, 225] width 299 height 38
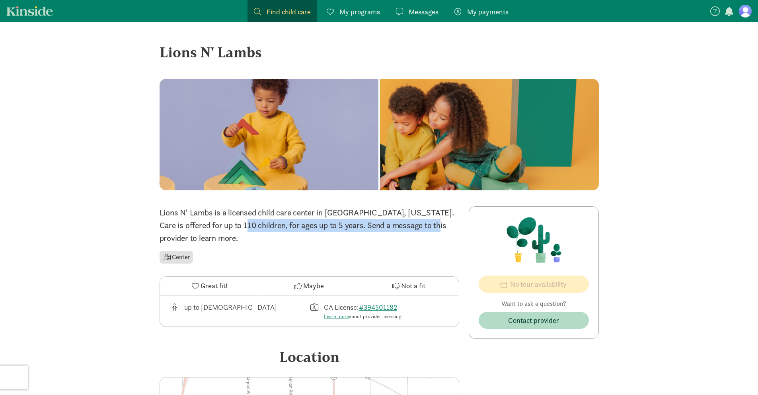
drag, startPoint x: 215, startPoint y: 224, endPoint x: 367, endPoint y: 222, distance: 152.3
click at [367, 222] on p "Lions N' Lambs is a licensed child care center in [GEOGRAPHIC_DATA], [US_STATE]…" at bounding box center [308, 225] width 299 height 38
drag, startPoint x: 164, startPoint y: 224, endPoint x: 286, endPoint y: 224, distance: 122.5
click at [286, 224] on p "Lions N' Lambs is a licensed child care center in [GEOGRAPHIC_DATA], [US_STATE]…" at bounding box center [308, 225] width 299 height 38
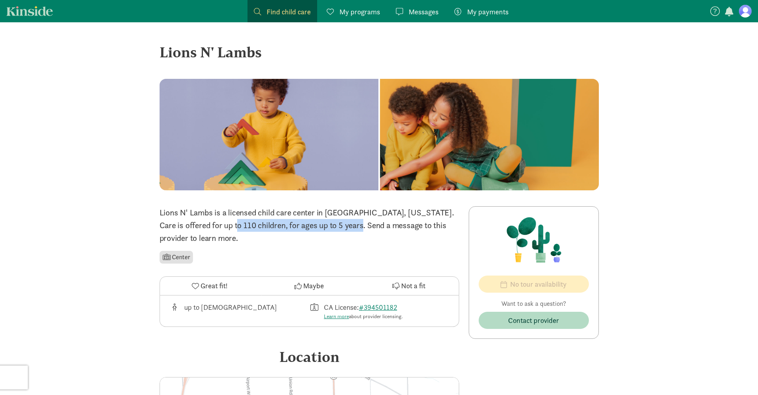
drag, startPoint x: 286, startPoint y: 224, endPoint x: 230, endPoint y: 223, distance: 56.5
click at [286, 224] on p "Lions N' Lambs is a licensed child care center in [GEOGRAPHIC_DATA], [US_STATE]…" at bounding box center [308, 225] width 299 height 38
drag, startPoint x: 178, startPoint y: 225, endPoint x: 261, endPoint y: 227, distance: 82.8
click at [260, 227] on p "Lions N' Lambs is a licensed child care center in [GEOGRAPHIC_DATA], [US_STATE]…" at bounding box center [308, 225] width 299 height 38
click at [261, 227] on p "Lions N' Lambs is a licensed child care center in [GEOGRAPHIC_DATA], [US_STATE]…" at bounding box center [308, 225] width 299 height 38
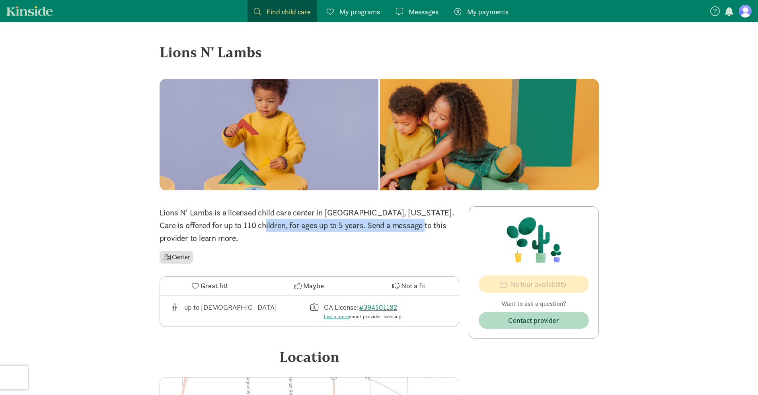
drag, startPoint x: 194, startPoint y: 226, endPoint x: 362, endPoint y: 223, distance: 167.9
click at [360, 223] on p "Lions N' Lambs is a licensed child care center in [GEOGRAPHIC_DATA], [US_STATE]…" at bounding box center [308, 225] width 299 height 38
click at [366, 223] on p "Lions N' Lambs is a licensed child care center in [GEOGRAPHIC_DATA], [US_STATE]…" at bounding box center [308, 225] width 299 height 38
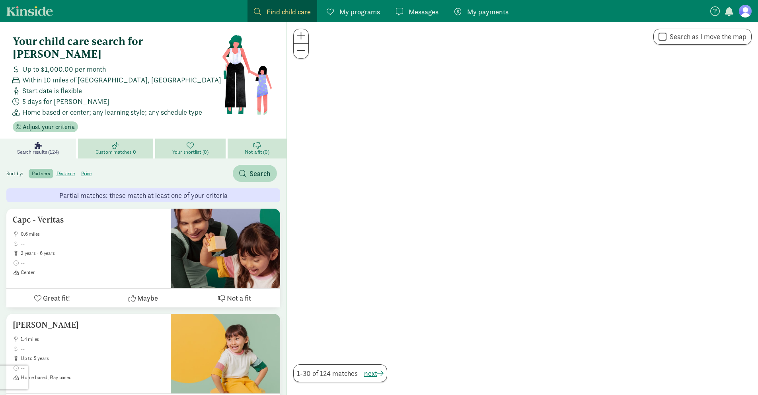
scroll to position [2345, 0]
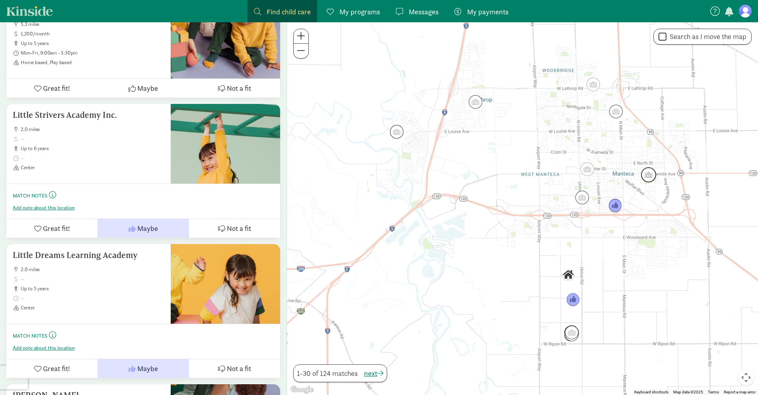
click at [651, 176] on img "Click to see details" at bounding box center [648, 174] width 15 height 15
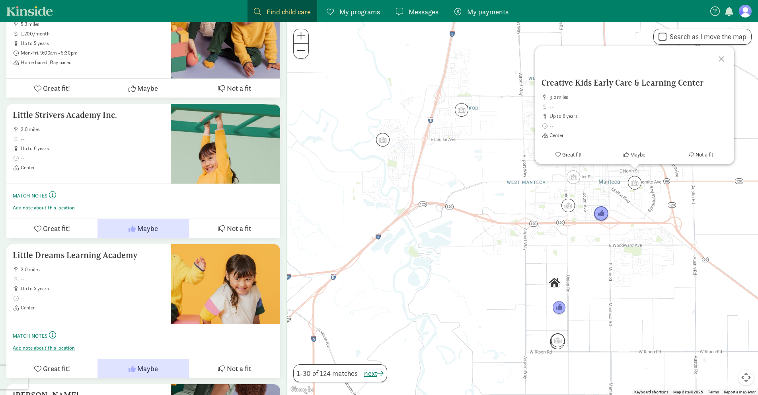
click at [602, 213] on img "Click to see details" at bounding box center [600, 213] width 15 height 15
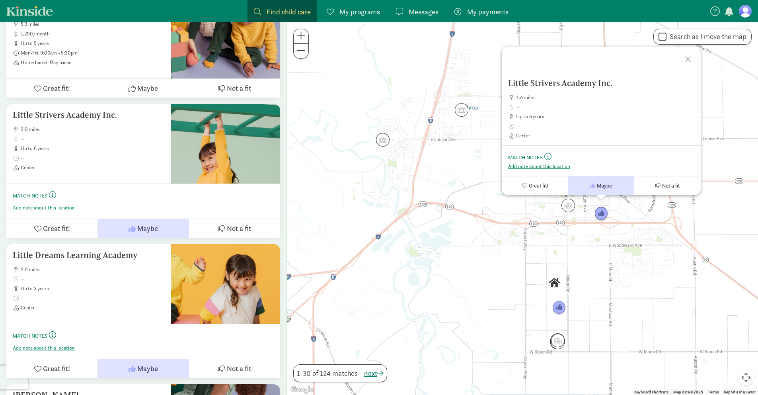
click at [717, 116] on div "To navigate, press the arrow keys. Little Strivers Academy Inc. 2.0 miles up to…" at bounding box center [522, 208] width 471 height 372
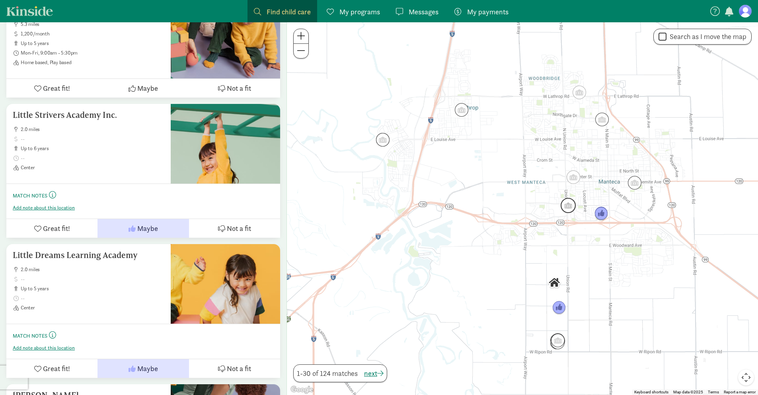
click at [569, 207] on img "Click to see details" at bounding box center [567, 205] width 15 height 15
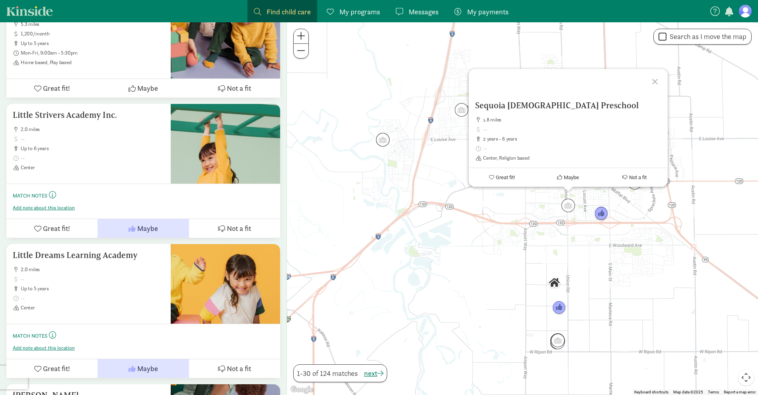
click at [655, 80] on div at bounding box center [655, 80] width 23 height 23
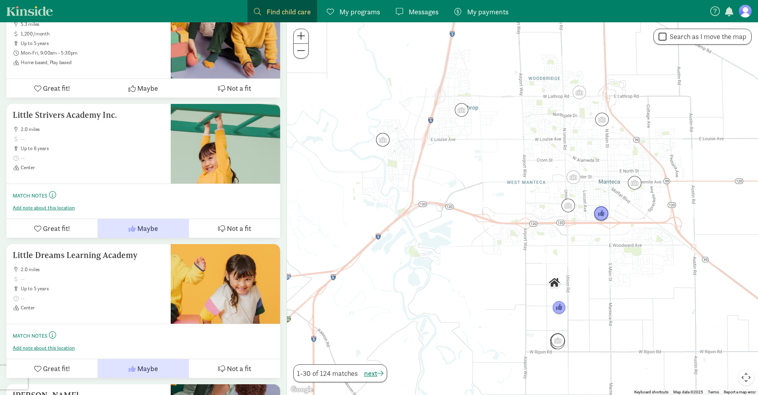
click at [602, 213] on img "Click to see details" at bounding box center [600, 213] width 15 height 15
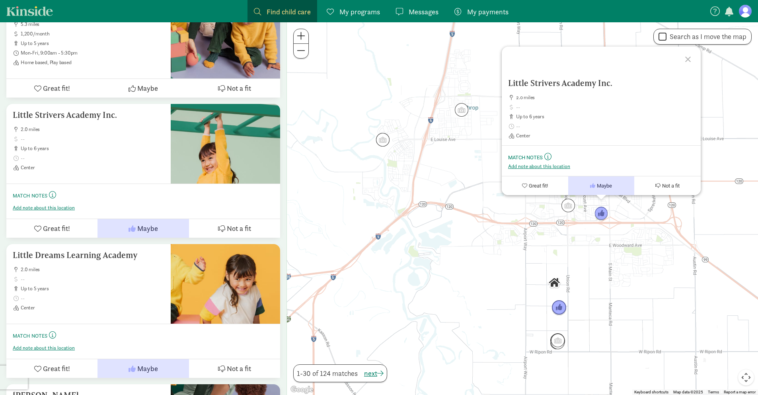
click at [556, 306] on img "Click to see details" at bounding box center [558, 307] width 15 height 15
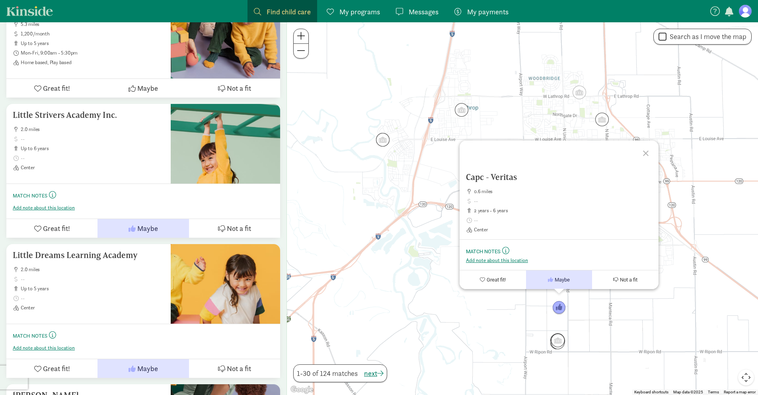
click at [646, 152] on div at bounding box center [646, 151] width 23 height 23
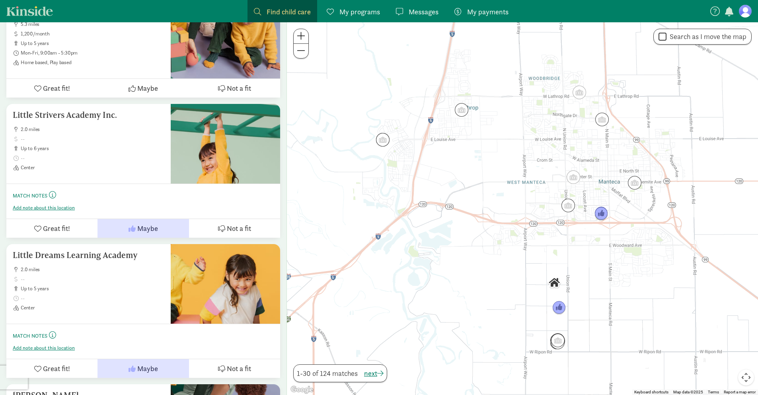
click at [535, 267] on div "To navigate, press the arrow keys." at bounding box center [522, 208] width 471 height 372
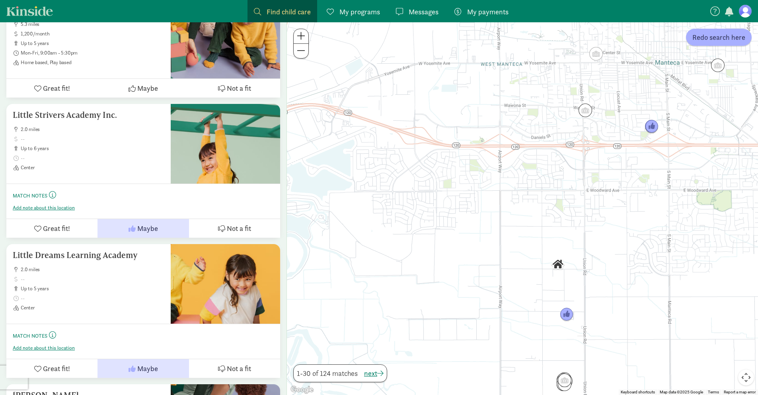
drag, startPoint x: 537, startPoint y: 267, endPoint x: 520, endPoint y: 231, distance: 39.0
click at [520, 231] on div at bounding box center [522, 208] width 471 height 372
click at [558, 264] on img "Click to see details" at bounding box center [557, 264] width 14 height 14
click at [558, 261] on img "Click to see details" at bounding box center [557, 264] width 14 height 14
click at [565, 318] on img "Click to see details" at bounding box center [565, 313] width 15 height 15
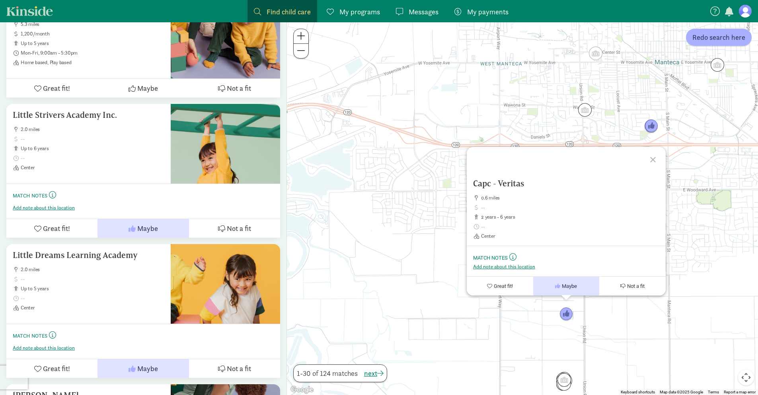
click at [653, 157] on div at bounding box center [653, 158] width 23 height 23
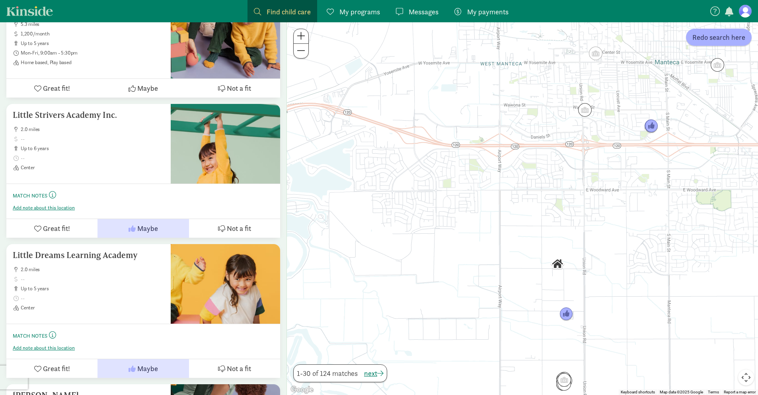
click at [557, 263] on img "Click to see details" at bounding box center [557, 264] width 14 height 14
click at [558, 261] on img "Click to see details" at bounding box center [557, 264] width 14 height 14
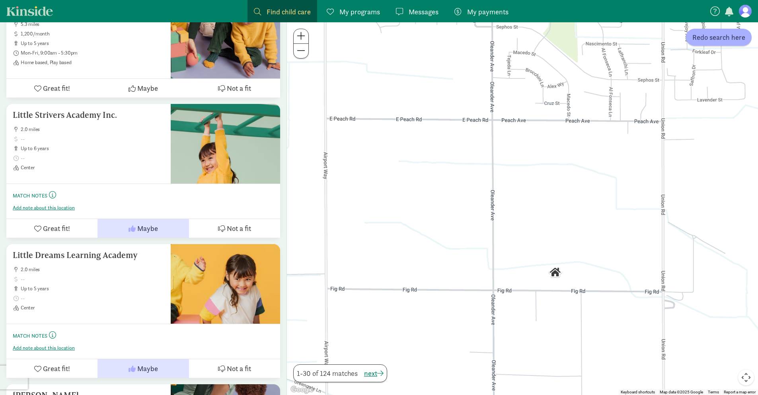
click at [555, 272] on img "Click to see details" at bounding box center [555, 272] width 14 height 14
click at [554, 268] on img "Click to see details" at bounding box center [555, 272] width 14 height 14
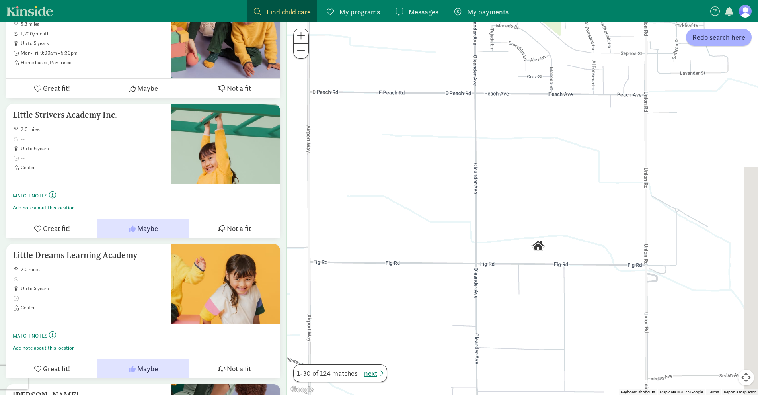
drag, startPoint x: 537, startPoint y: 266, endPoint x: 502, endPoint y: 220, distance: 58.2
click at [502, 220] on div at bounding box center [522, 208] width 471 height 372
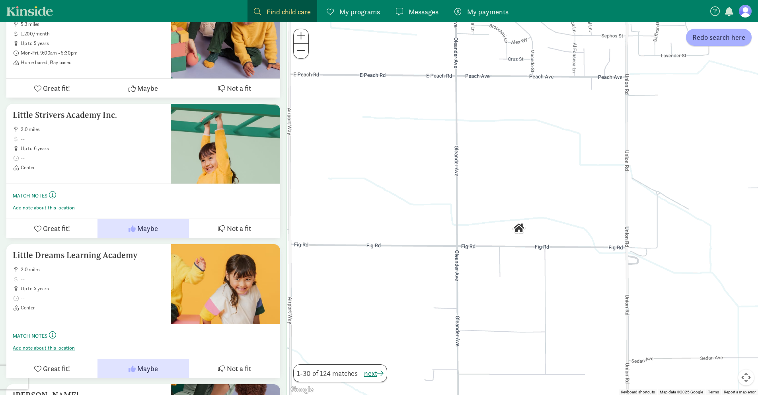
click at [519, 227] on img "Click to see details" at bounding box center [519, 228] width 14 height 14
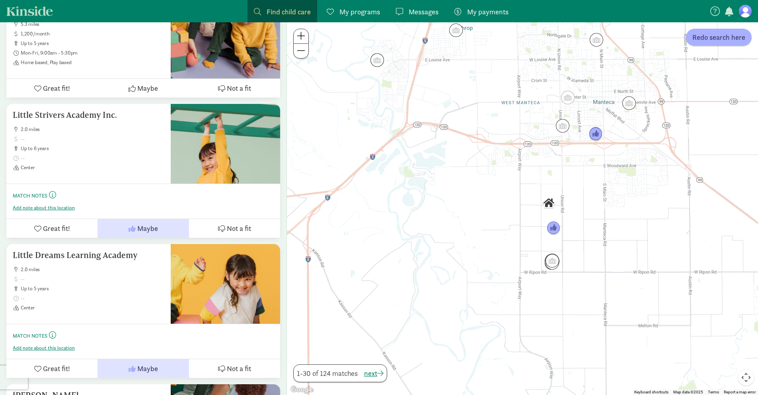
drag, startPoint x: 509, startPoint y: 174, endPoint x: 487, endPoint y: 227, distance: 57.5
click at [487, 227] on div "To navigate, press the arrow keys." at bounding box center [522, 208] width 471 height 372
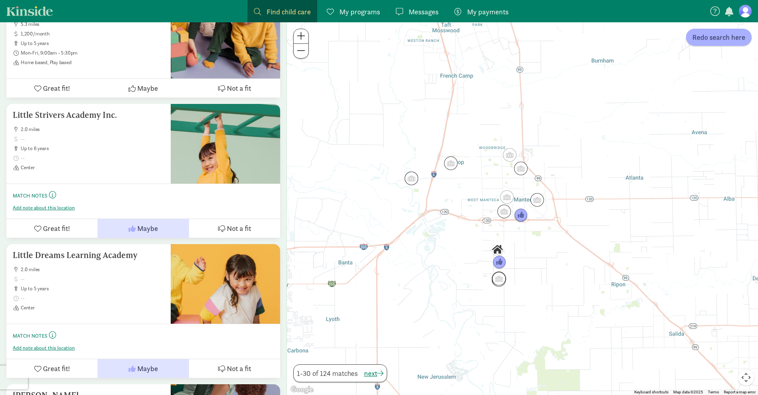
drag, startPoint x: 545, startPoint y: 226, endPoint x: 537, endPoint y: 227, distance: 8.0
click at [538, 227] on div at bounding box center [522, 208] width 471 height 372
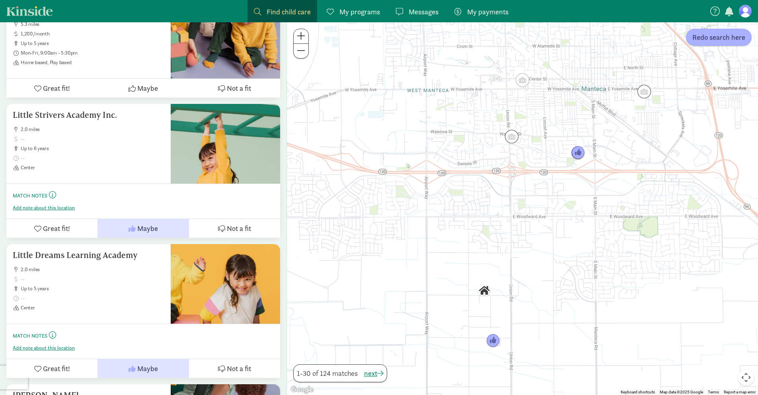
drag, startPoint x: 445, startPoint y: 245, endPoint x: 589, endPoint y: 206, distance: 148.6
click at [588, 206] on div at bounding box center [522, 208] width 471 height 372
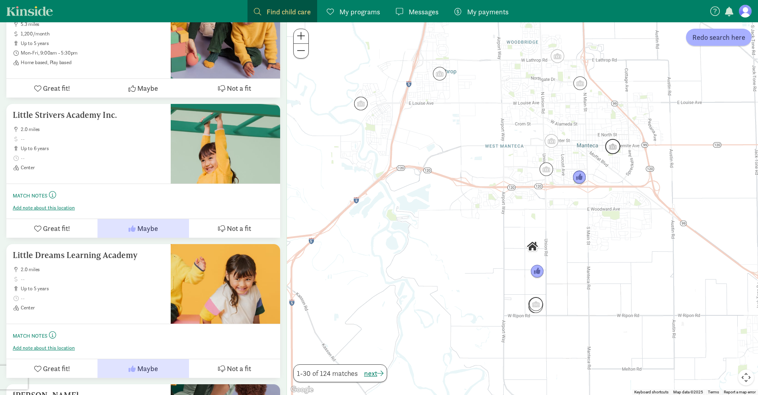
click at [614, 147] on img "Click to see details" at bounding box center [612, 146] width 15 height 15
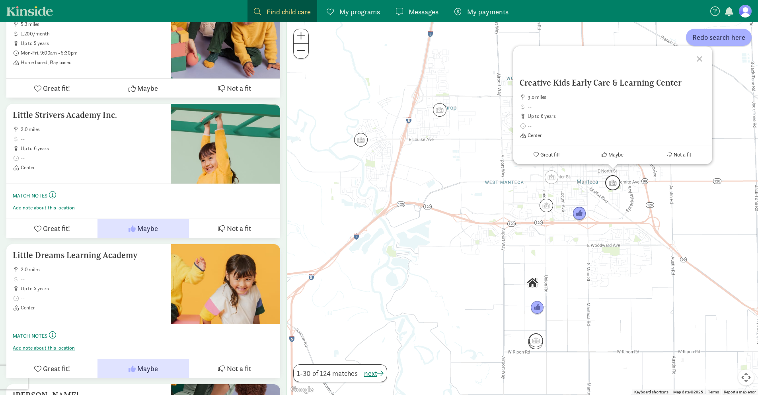
click at [619, 185] on img "Click to see details" at bounding box center [612, 182] width 15 height 15
drag, startPoint x: 618, startPoint y: 183, endPoint x: 590, endPoint y: 131, distance: 59.3
click at [618, 183] on img "Click to see details" at bounding box center [612, 182] width 15 height 15
click at [560, 79] on h5 "Creative Kids Early Care & Learning Center" at bounding box center [612, 83] width 186 height 10
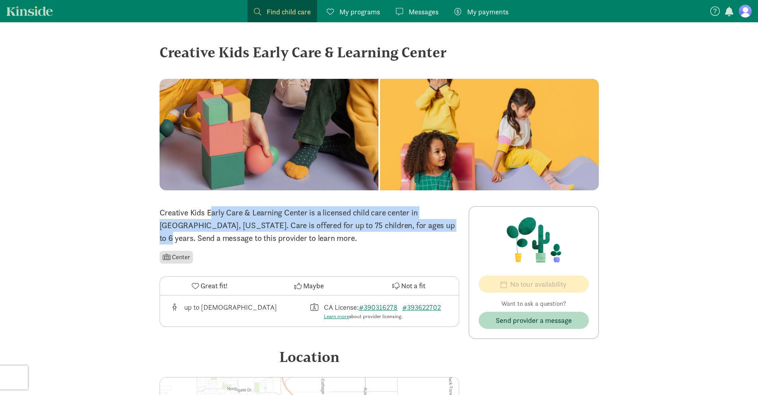
drag, startPoint x: 167, startPoint y: 212, endPoint x: 369, endPoint y: 231, distance: 202.9
click at [368, 231] on p "Creative Kids Early Care & Learning Center is a licensed child care center in […" at bounding box center [308, 225] width 299 height 38
click at [369, 231] on p "Creative Kids Early Care & Learning Center is a licensed child care center in […" at bounding box center [308, 225] width 299 height 38
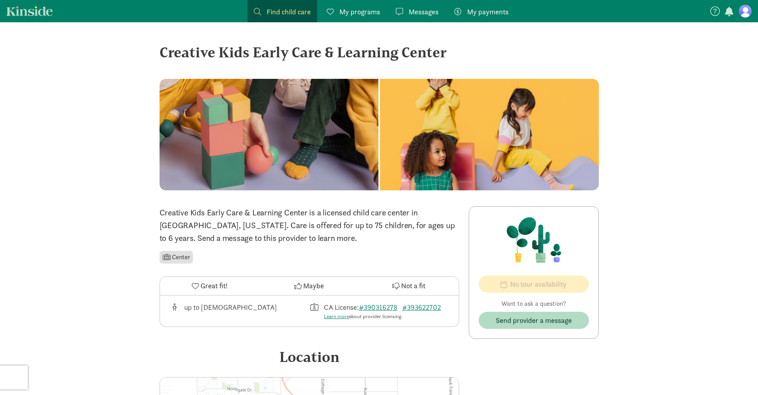
drag, startPoint x: 191, startPoint y: 238, endPoint x: 276, endPoint y: 238, distance: 85.1
click at [276, 238] on p "Creative Kids Early Care & Learning Center is a licensed child care center in […" at bounding box center [308, 225] width 299 height 38
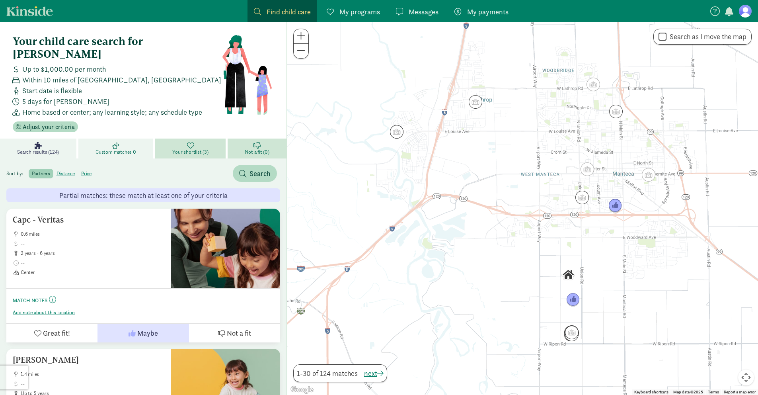
click at [115, 142] on icon at bounding box center [115, 145] width 7 height 7
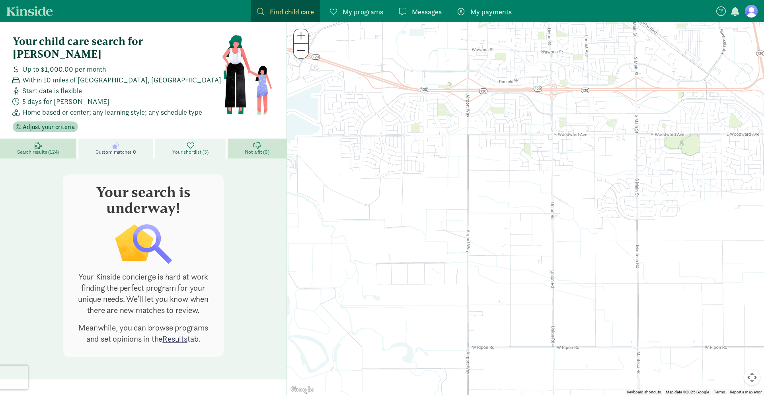
click at [179, 138] on link "Your shortlist (3)" at bounding box center [191, 148] width 72 height 20
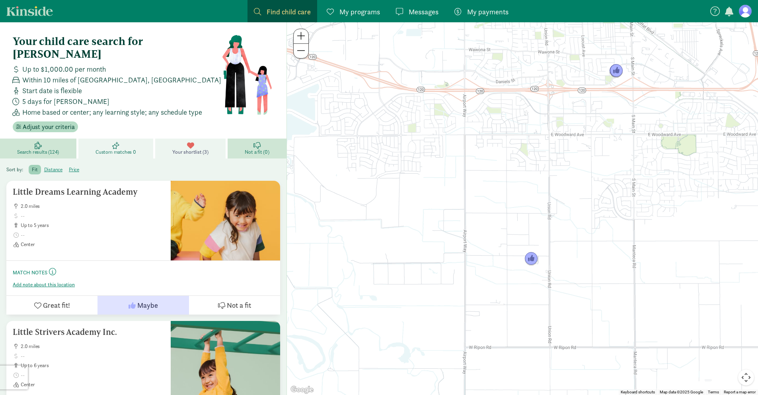
click at [107, 149] on span "Custom matches 0" at bounding box center [115, 152] width 41 height 6
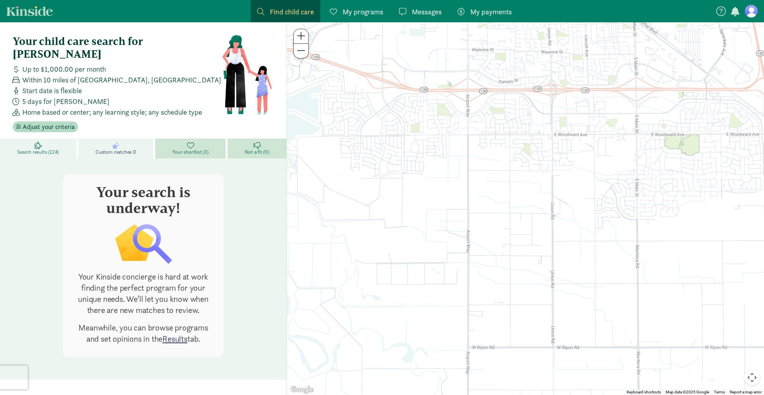
click at [47, 138] on link "Search results (124)" at bounding box center [39, 148] width 78 height 20
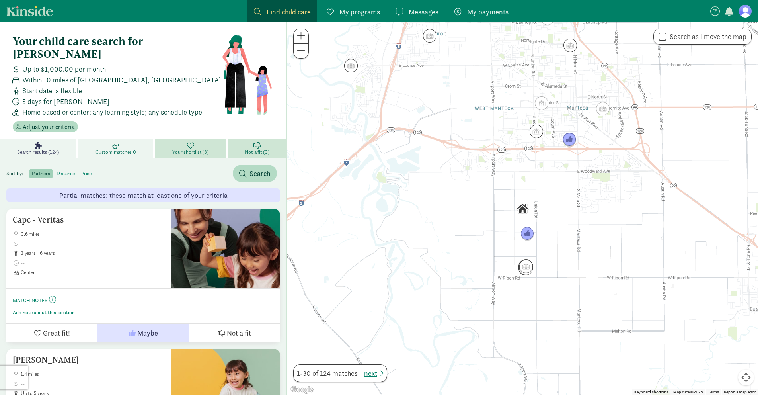
click at [112, 138] on link "Custom matches 0" at bounding box center [116, 148] width 77 height 20
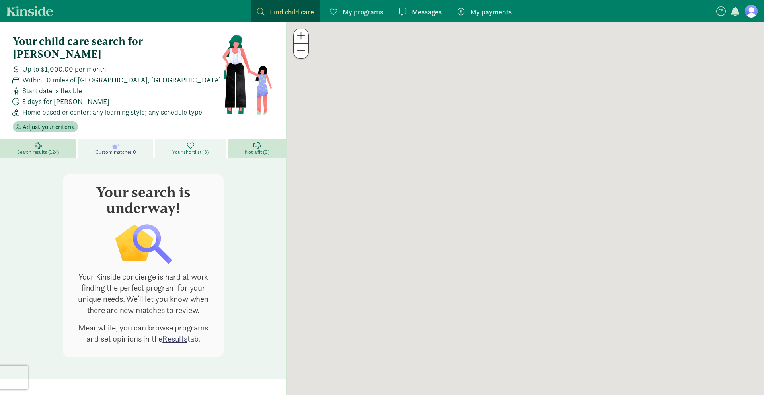
click at [182, 149] on span "Your shortlist (3)" at bounding box center [190, 152] width 36 height 6
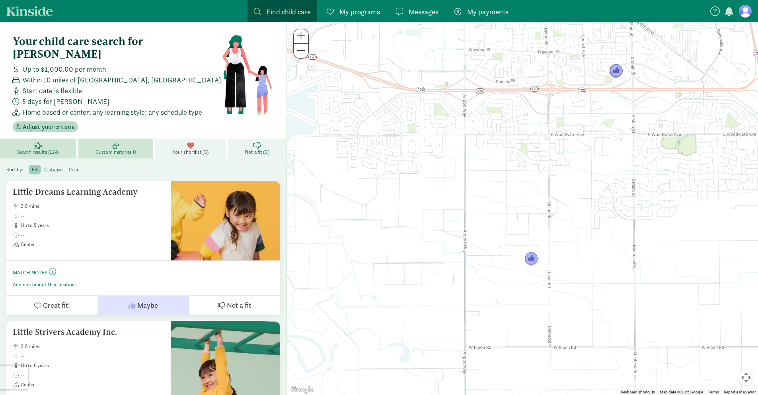
click at [251, 149] on span "Not a fit (0)" at bounding box center [257, 152] width 24 height 6
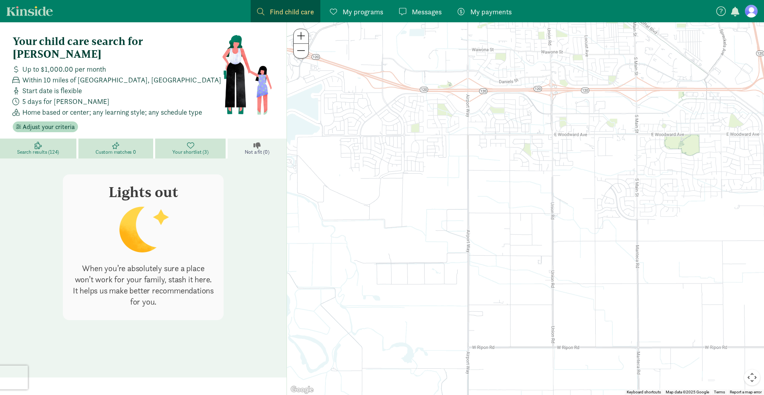
drag, startPoint x: 84, startPoint y: 255, endPoint x: 213, endPoint y: 284, distance: 131.7
click at [213, 284] on p "When you’re absolutely sure a place won’t work for your family, stash it here. …" at bounding box center [143, 285] width 142 height 45
click at [183, 138] on link "Your shortlist (3)" at bounding box center [191, 148] width 72 height 20
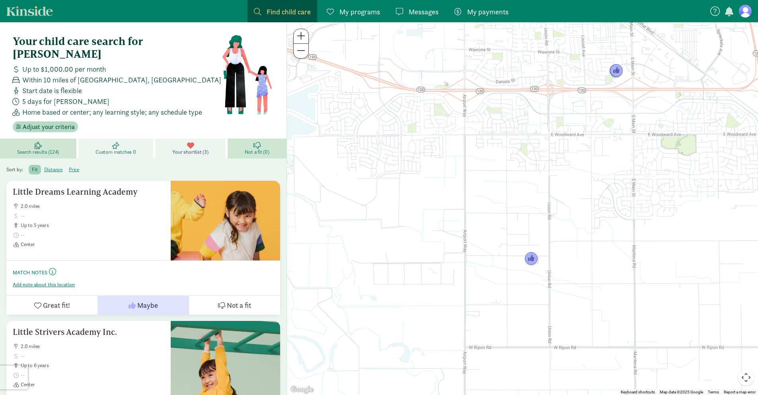
click at [121, 138] on link "Custom matches 0" at bounding box center [116, 148] width 77 height 20
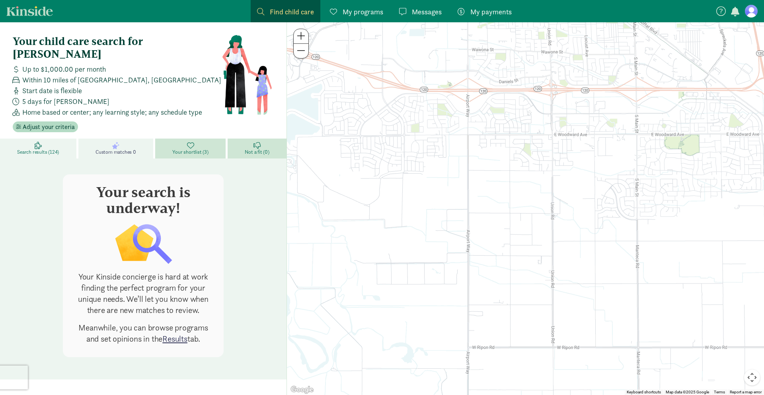
click at [57, 138] on link "Search results (124)" at bounding box center [39, 148] width 78 height 20
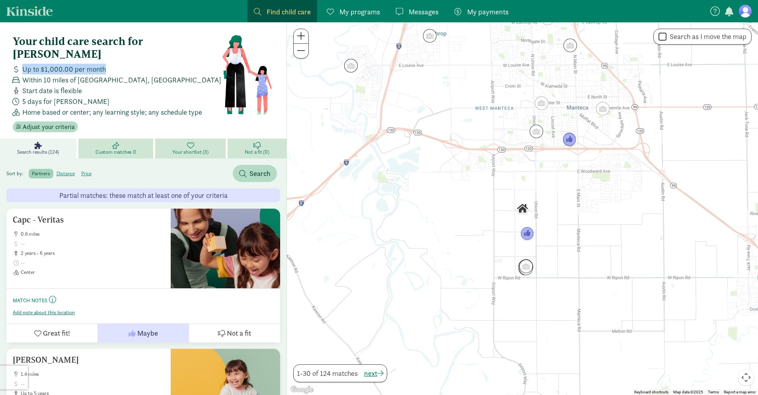
drag, startPoint x: 49, startPoint y: 58, endPoint x: 123, endPoint y: 57, distance: 74.4
click at [123, 64] on div "Up to $1,000.00 per month" at bounding box center [116, 69] width 212 height 11
drag, startPoint x: 23, startPoint y: 66, endPoint x: 164, endPoint y: 66, distance: 141.2
click at [164, 74] on div "Within 10 miles of [GEOGRAPHIC_DATA], [GEOGRAPHIC_DATA]" at bounding box center [116, 79] width 212 height 11
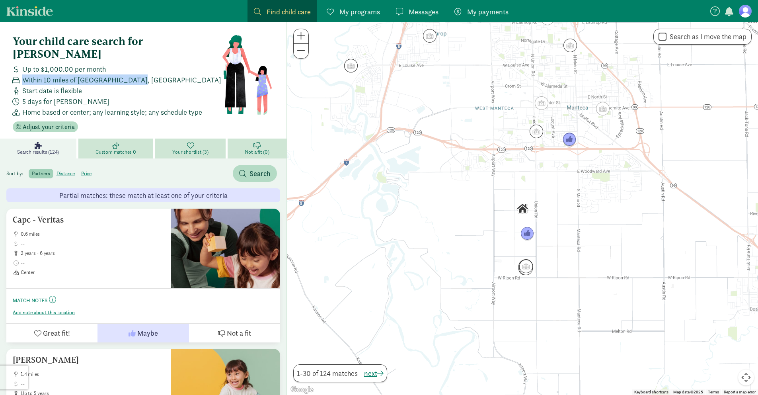
click at [164, 74] on div "Within 10 miles of [GEOGRAPHIC_DATA], [GEOGRAPHIC_DATA]" at bounding box center [116, 79] width 212 height 11
drag, startPoint x: 21, startPoint y: 77, endPoint x: 122, endPoint y: 78, distance: 100.2
click at [122, 85] on div "Start date is flexible" at bounding box center [116, 90] width 212 height 11
drag, startPoint x: 21, startPoint y: 88, endPoint x: 105, endPoint y: 90, distance: 84.0
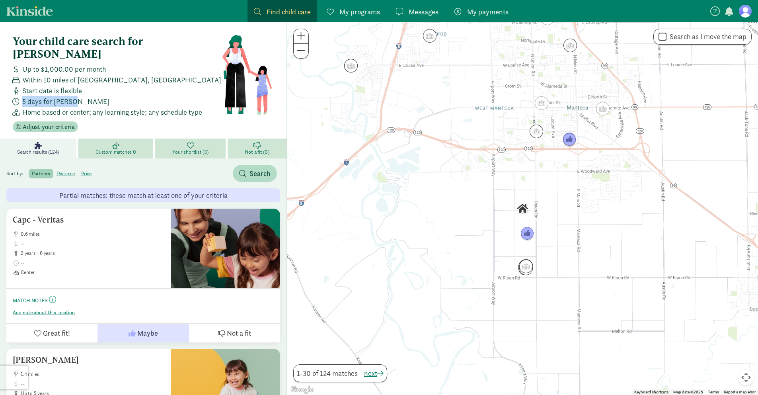
click at [105, 96] on div "5 days for [PERSON_NAME]" at bounding box center [116, 101] width 212 height 11
drag, startPoint x: 35, startPoint y: 102, endPoint x: 201, endPoint y: 100, distance: 166.7
click at [201, 107] on div "Home based or center; any learning style; any schedule type" at bounding box center [116, 112] width 212 height 11
click at [201, 107] on span "Home based or center; any learning style; any schedule type" at bounding box center [112, 112] width 180 height 11
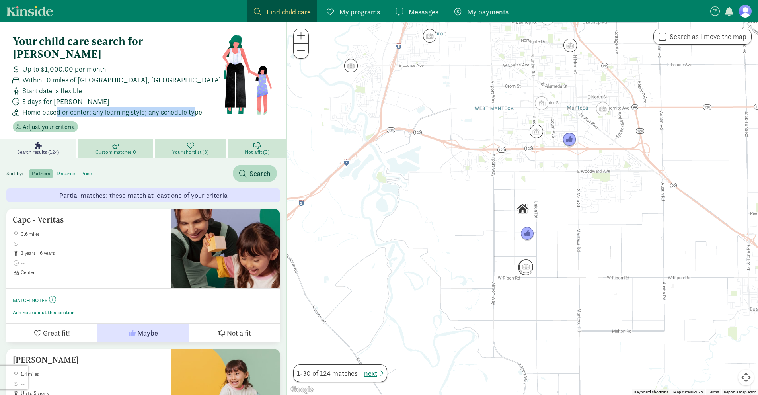
drag, startPoint x: 56, startPoint y: 98, endPoint x: 197, endPoint y: 98, distance: 140.4
click at [197, 107] on span "Home based or center; any learning style; any schedule type" at bounding box center [112, 112] width 180 height 11
drag, startPoint x: 91, startPoint y: 99, endPoint x: 196, endPoint y: 100, distance: 105.0
click at [196, 107] on span "Home based or center; any learning style; any schedule type" at bounding box center [112, 112] width 180 height 11
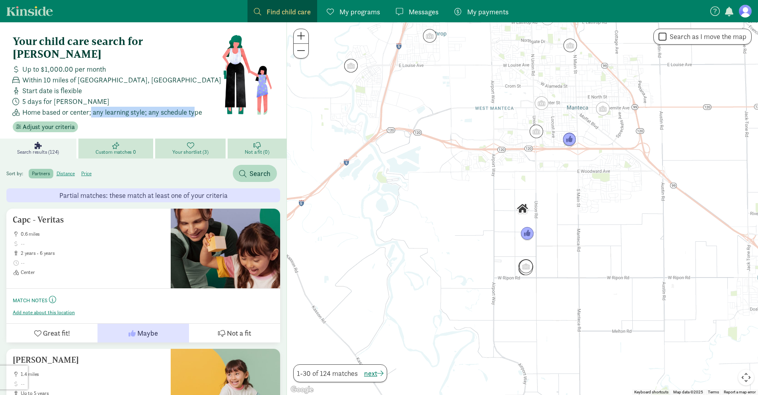
click at [196, 107] on span "Home based or center; any learning style; any schedule type" at bounding box center [112, 112] width 180 height 11
click at [355, 8] on span "My programs" at bounding box center [359, 11] width 41 height 11
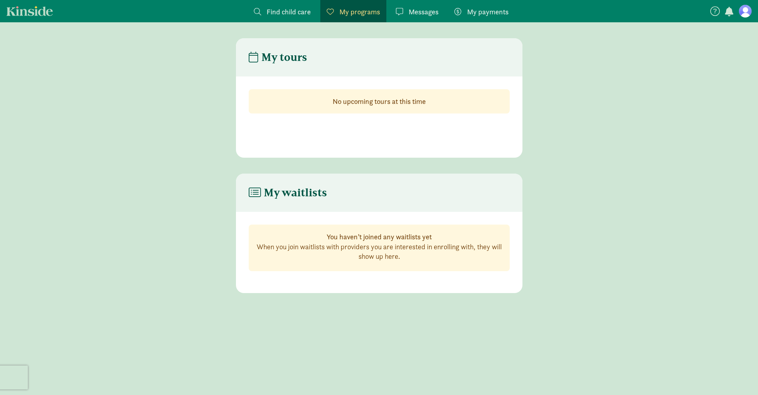
click at [284, 8] on span "Find child care" at bounding box center [288, 11] width 44 height 11
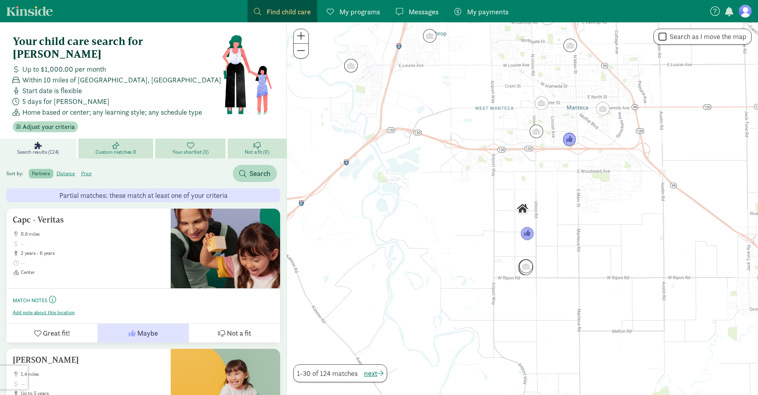
click at [425, 12] on span "Messages" at bounding box center [423, 11] width 30 height 11
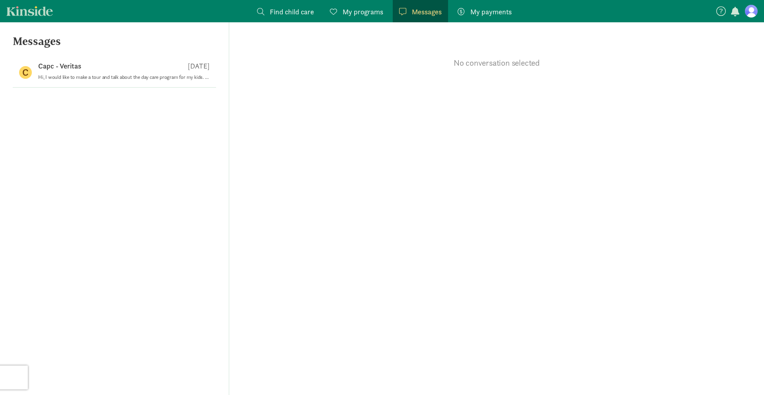
click at [292, 9] on span "Find child care" at bounding box center [292, 11] width 44 height 11
